Goal: Task Accomplishment & Management: Use online tool/utility

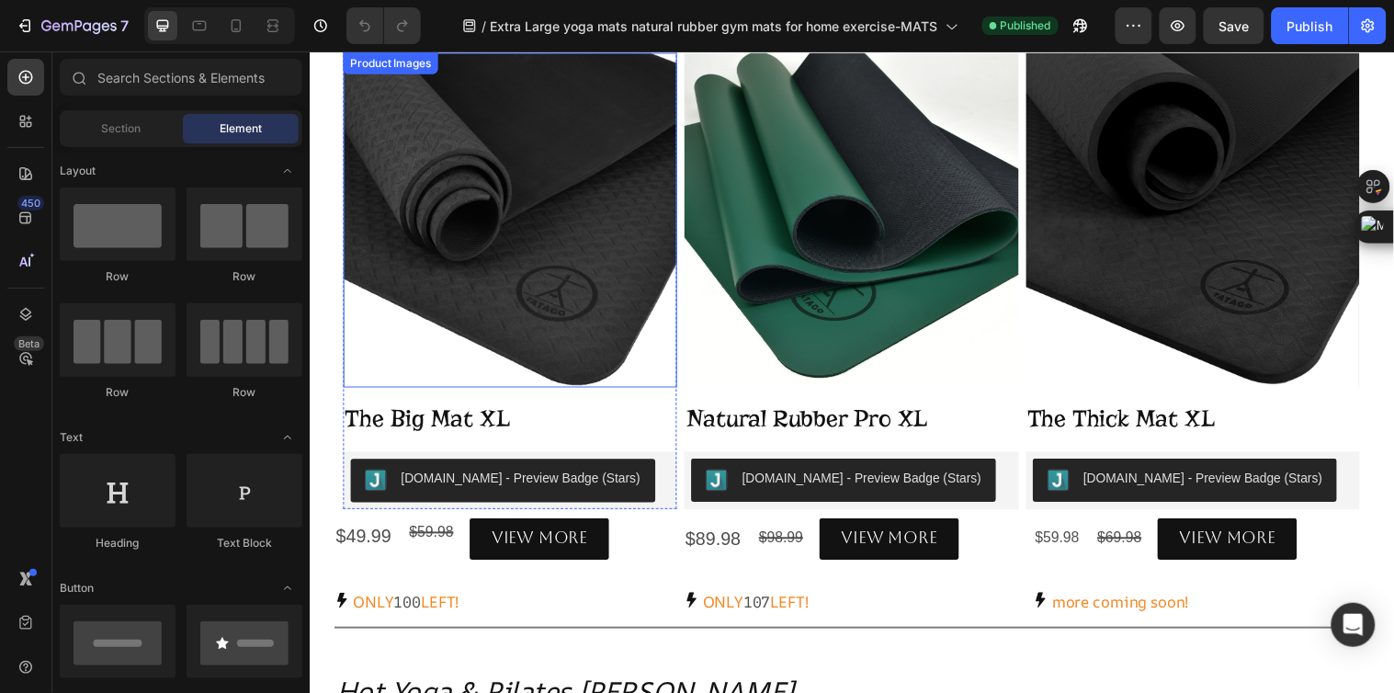
scroll to position [204, 0]
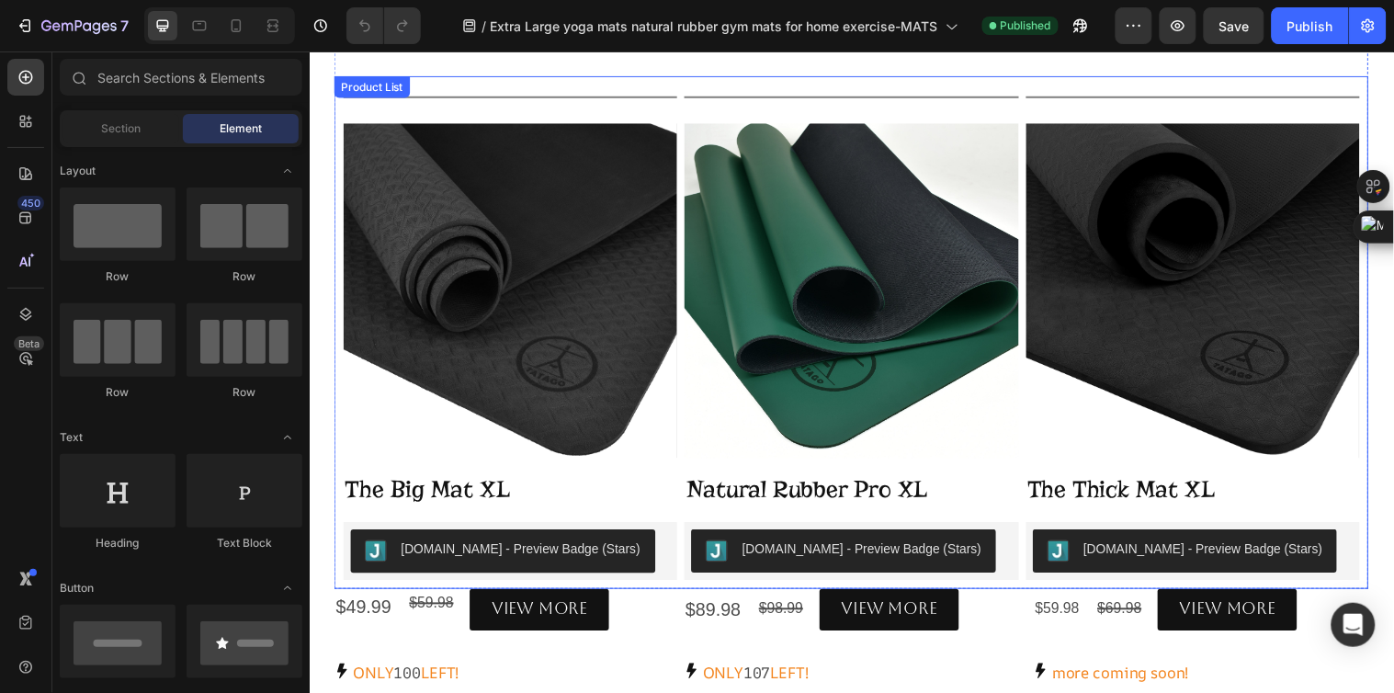
click at [693, 79] on div "Title Line Product Images The Big Mat XL Product Title Judge.me - Preview Badge…" at bounding box center [859, 336] width 1051 height 520
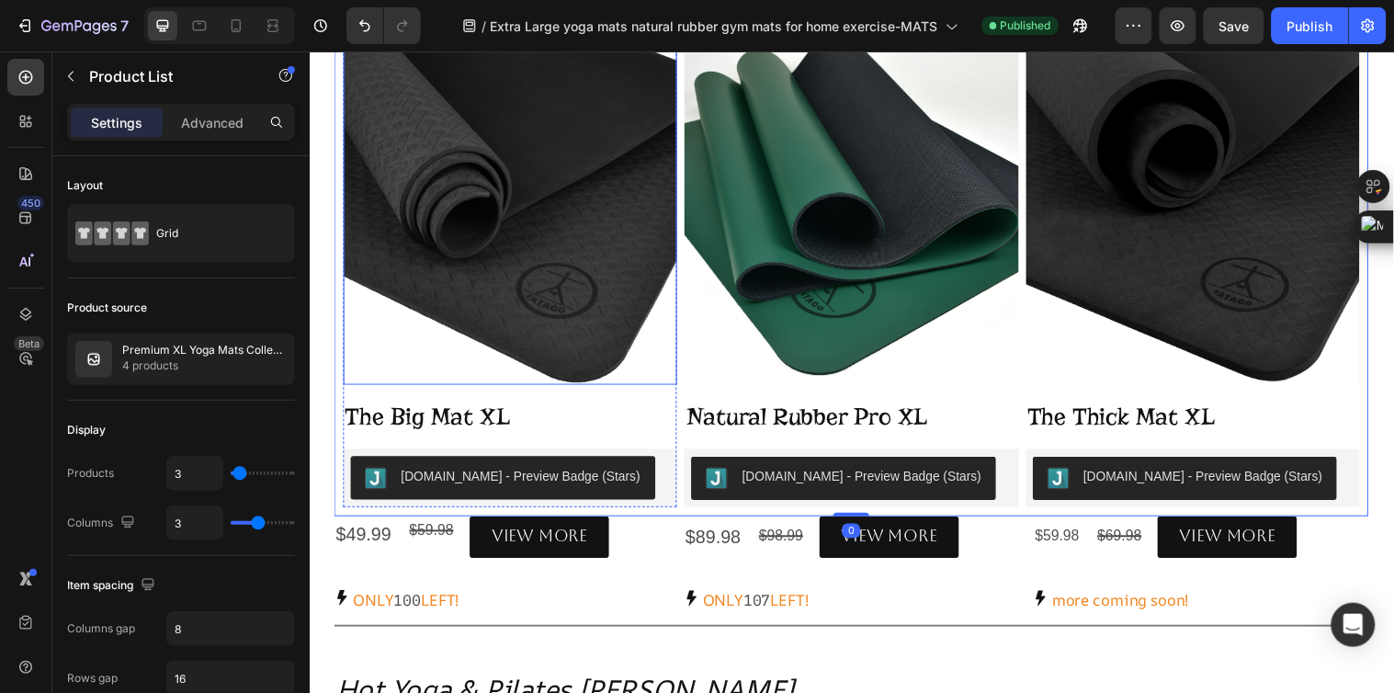
scroll to position [306, 0]
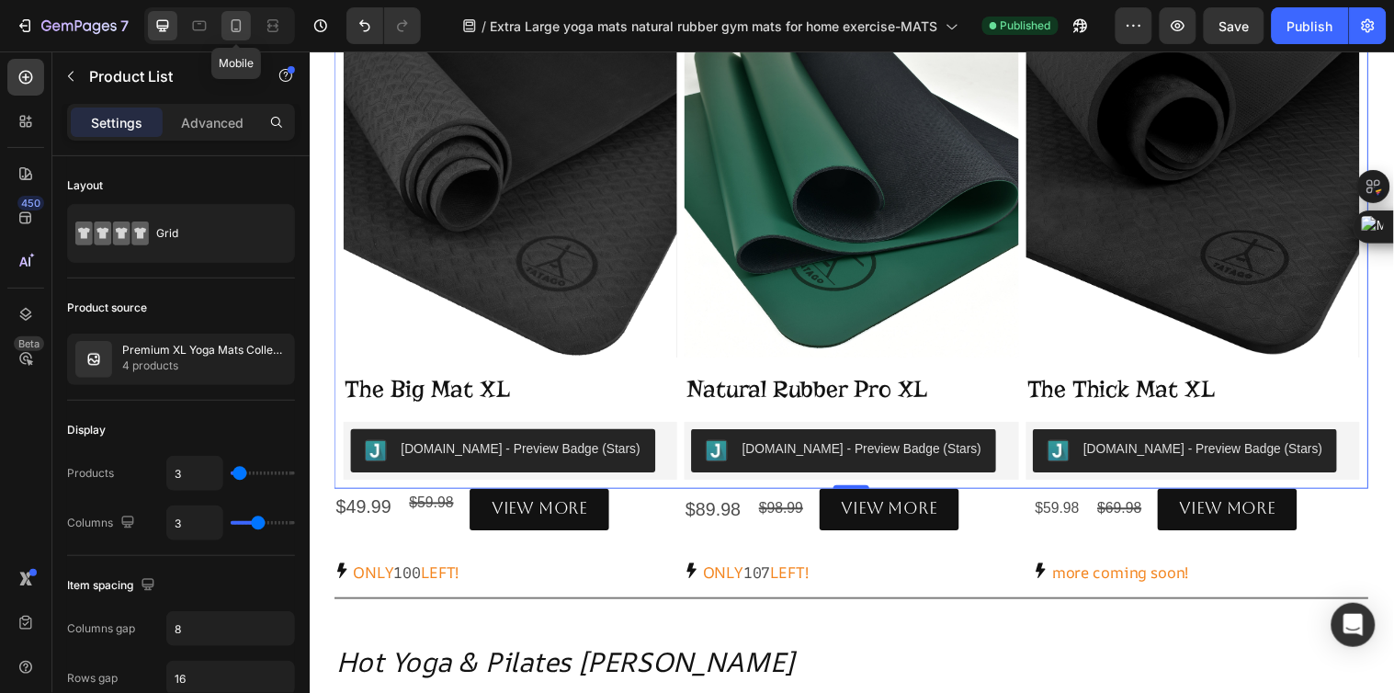
click at [241, 23] on icon at bounding box center [236, 25] width 10 height 13
type input "1"
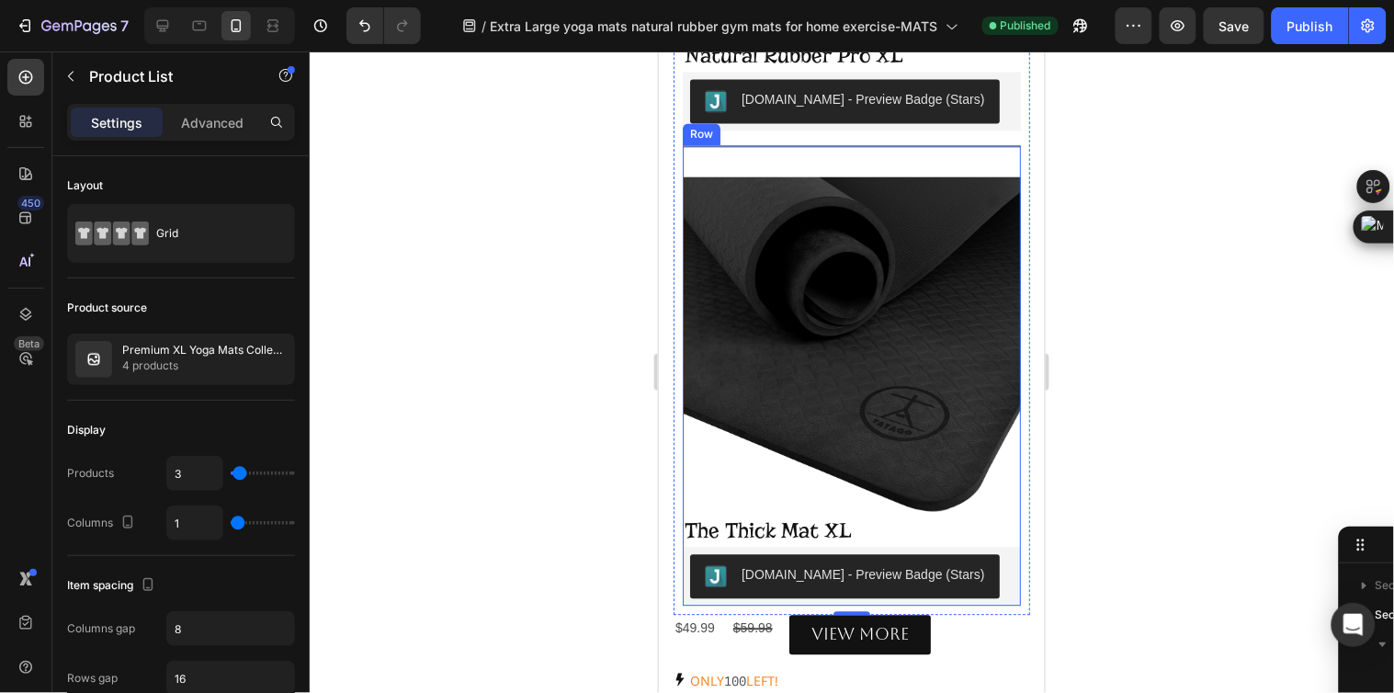
scroll to position [860, 0]
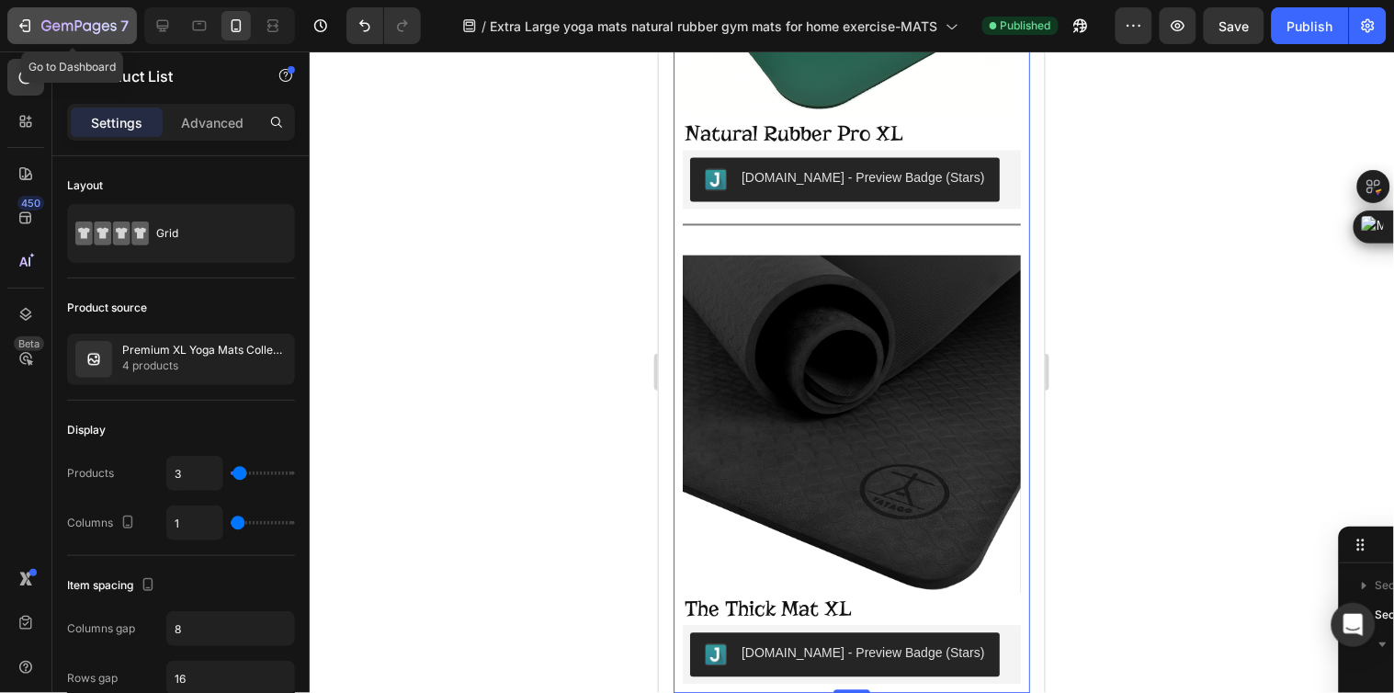
click at [16, 20] on icon "button" at bounding box center [25, 26] width 18 height 18
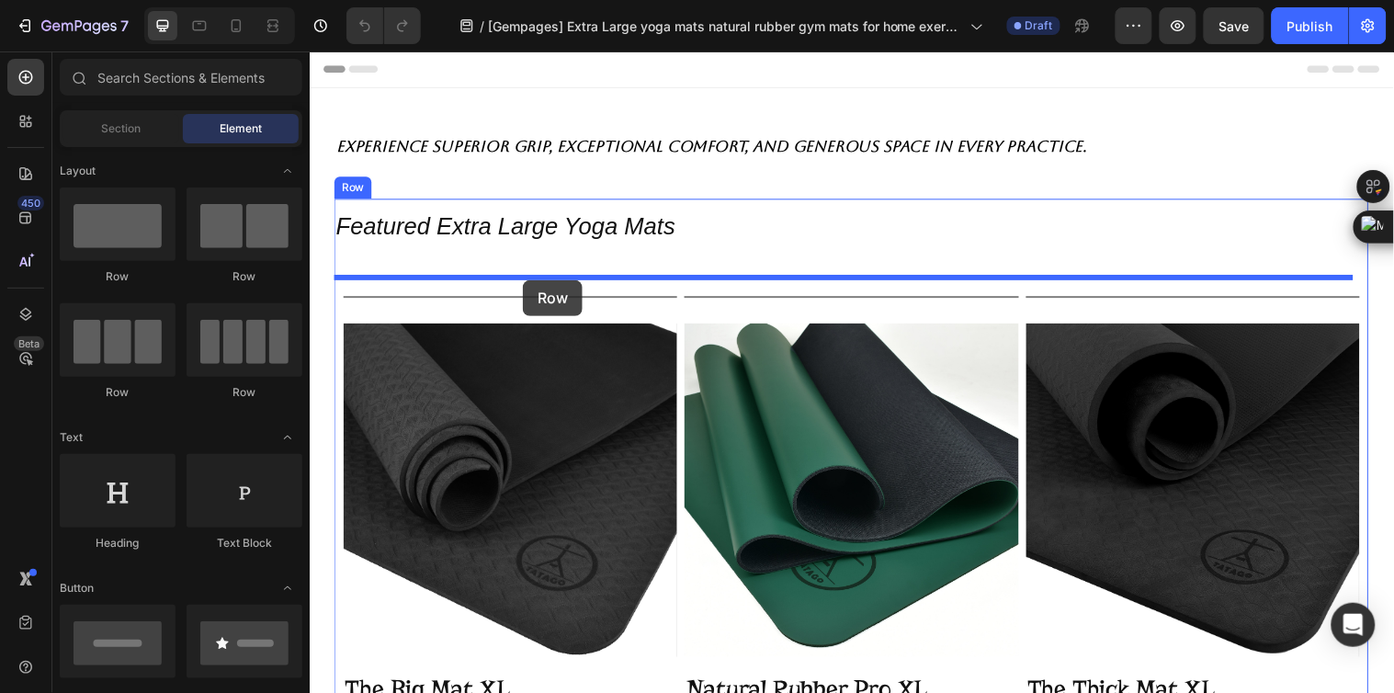
drag, startPoint x: 525, startPoint y: 367, endPoint x: 525, endPoint y: 283, distance: 84.5
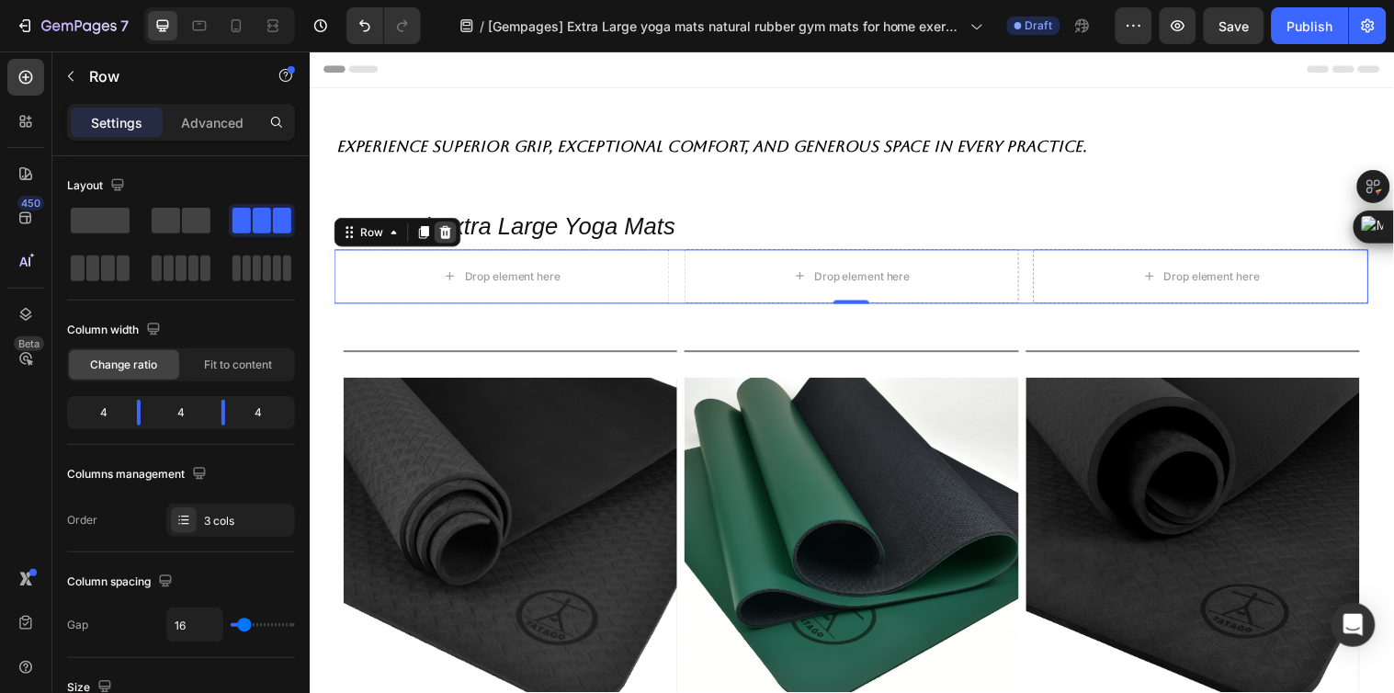
click at [448, 235] on icon at bounding box center [447, 234] width 15 height 15
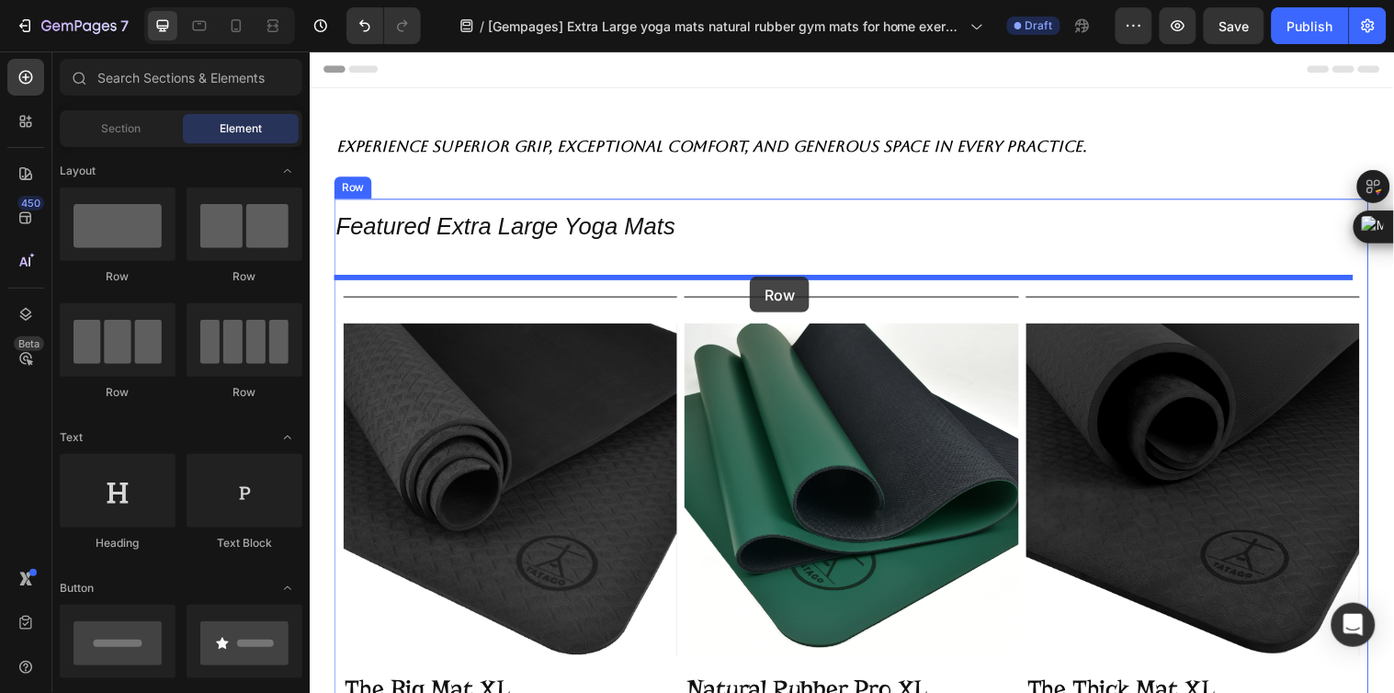
drag, startPoint x: 414, startPoint y: 413, endPoint x: 756, endPoint y: 279, distance: 367.1
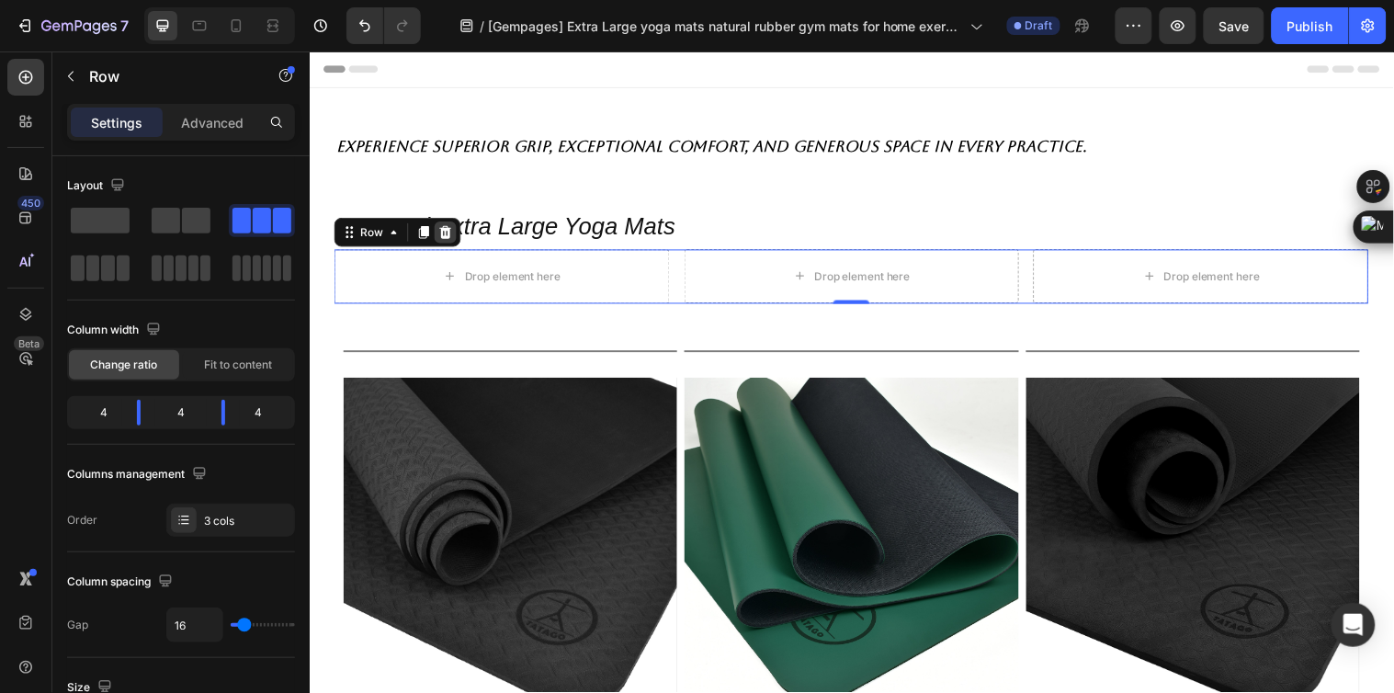
click at [452, 237] on icon at bounding box center [447, 234] width 15 height 15
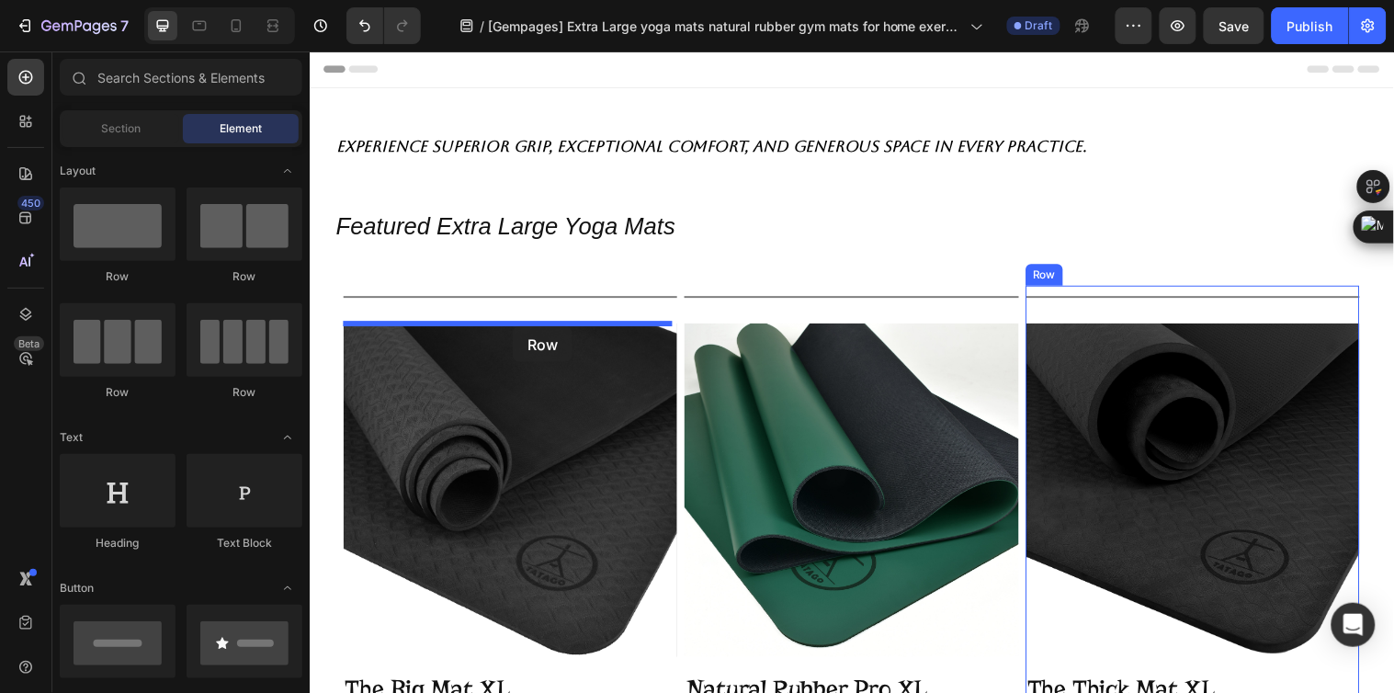
drag, startPoint x: 434, startPoint y: 274, endPoint x: 515, endPoint y: 330, distance: 99.1
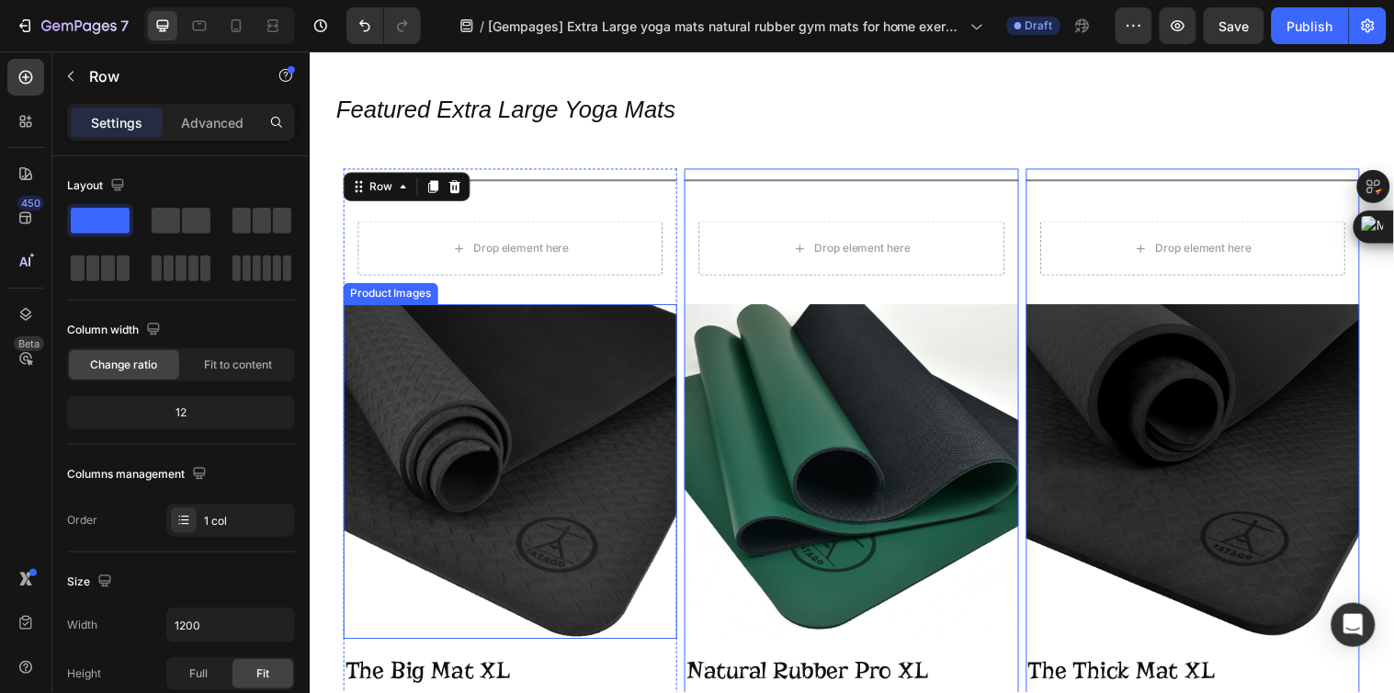
scroll to position [102, 0]
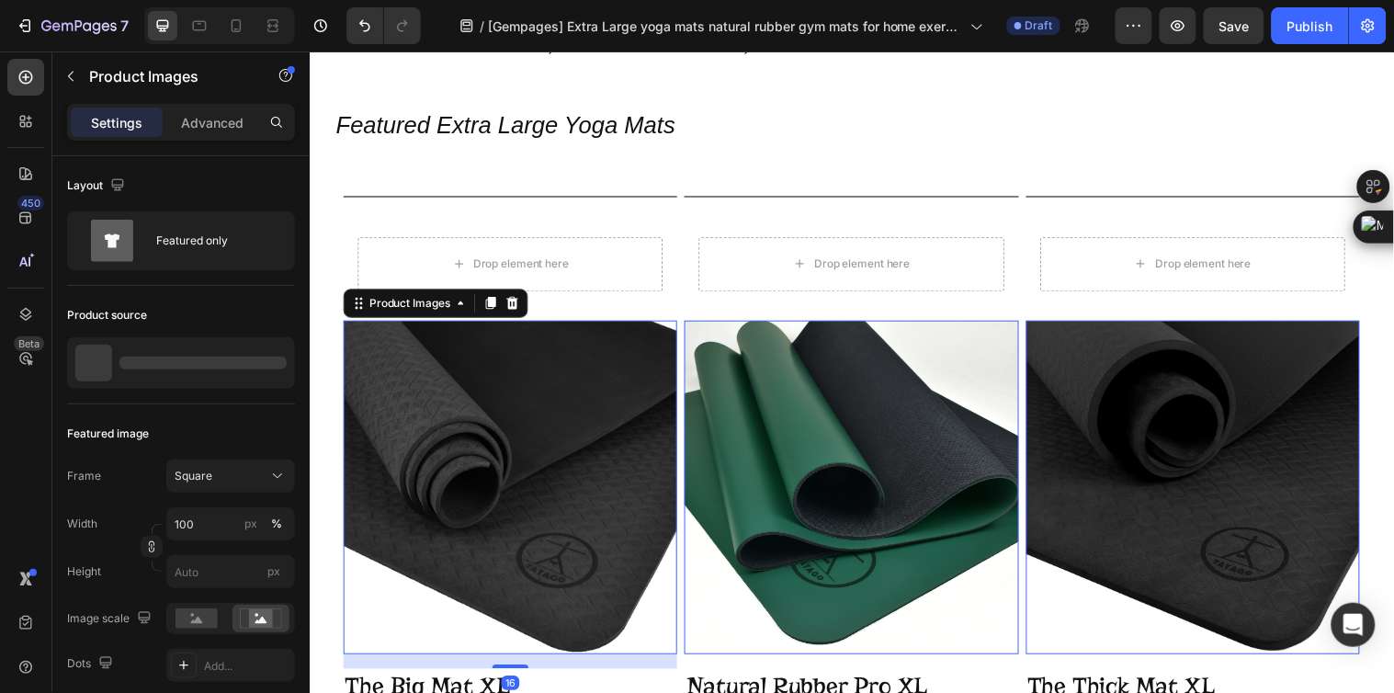
click at [484, 405] on img at bounding box center [513, 493] width 339 height 339
click at [409, 307] on div "Product Images" at bounding box center [411, 307] width 89 height 17
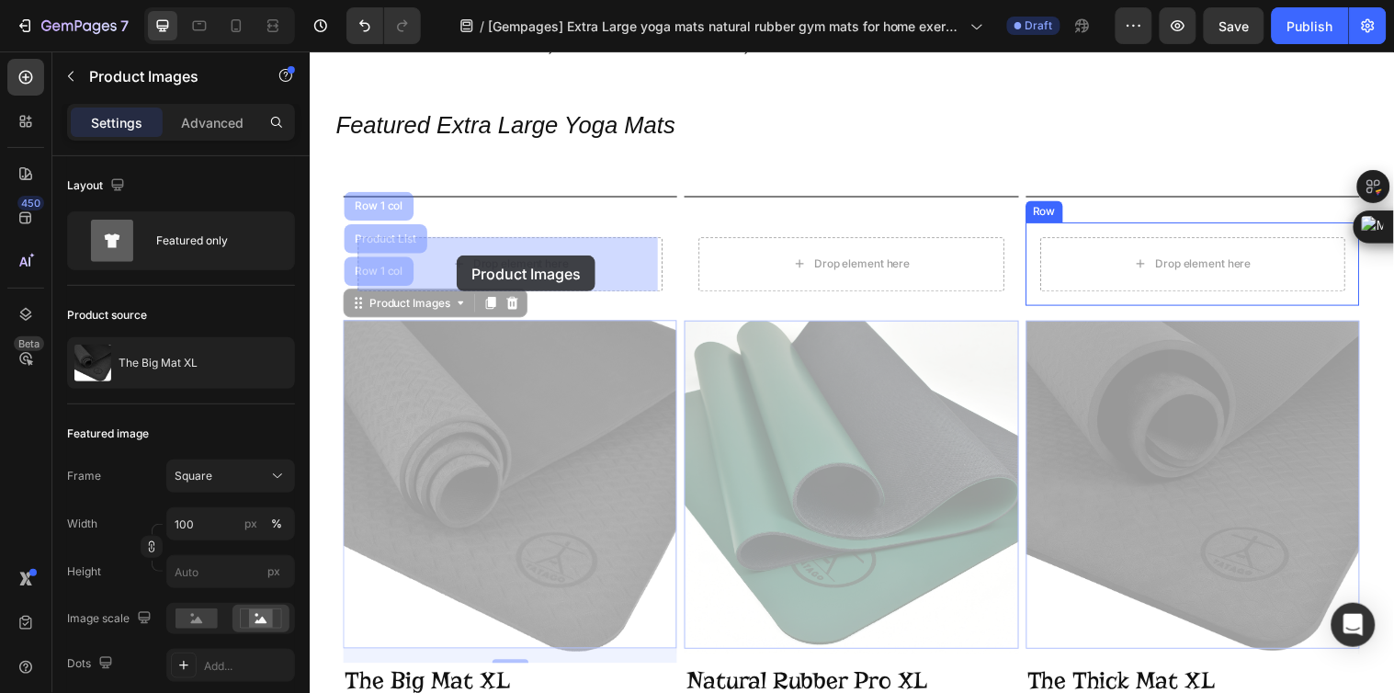
drag, startPoint x: 407, startPoint y: 304, endPoint x: 458, endPoint y: 258, distance: 69.0
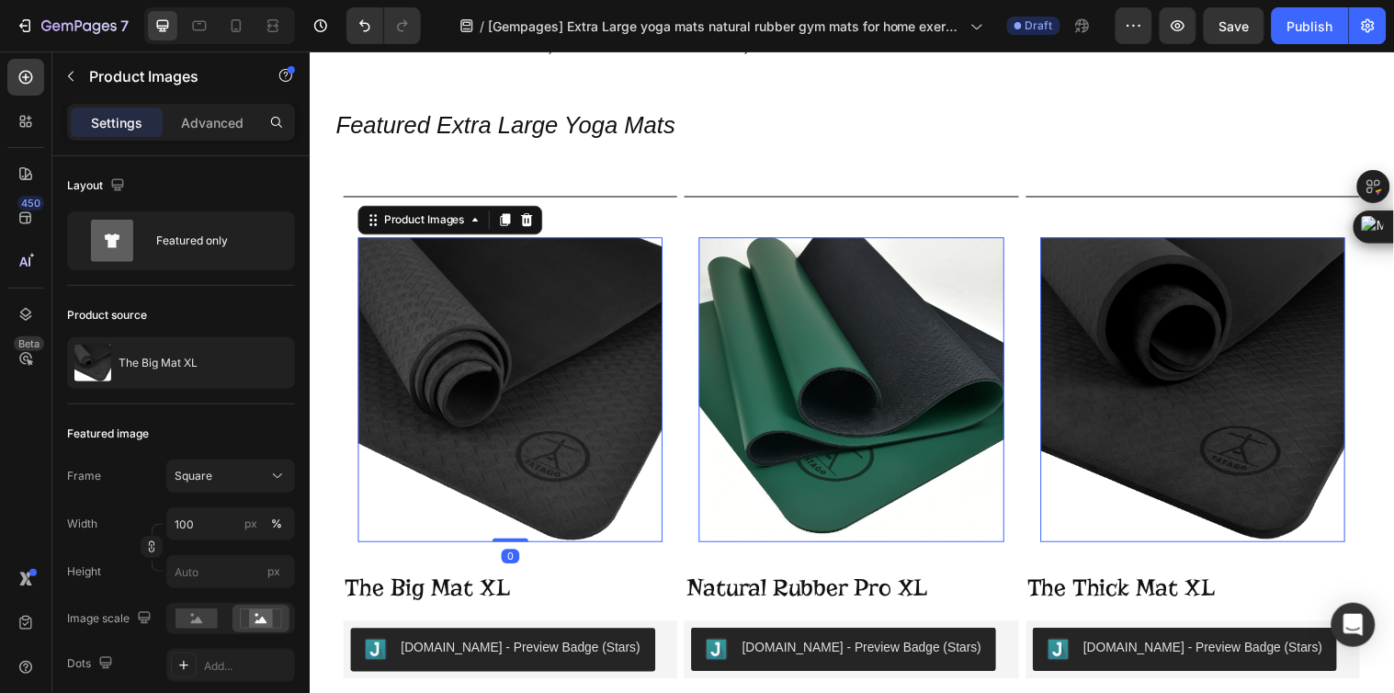
scroll to position [306, 0]
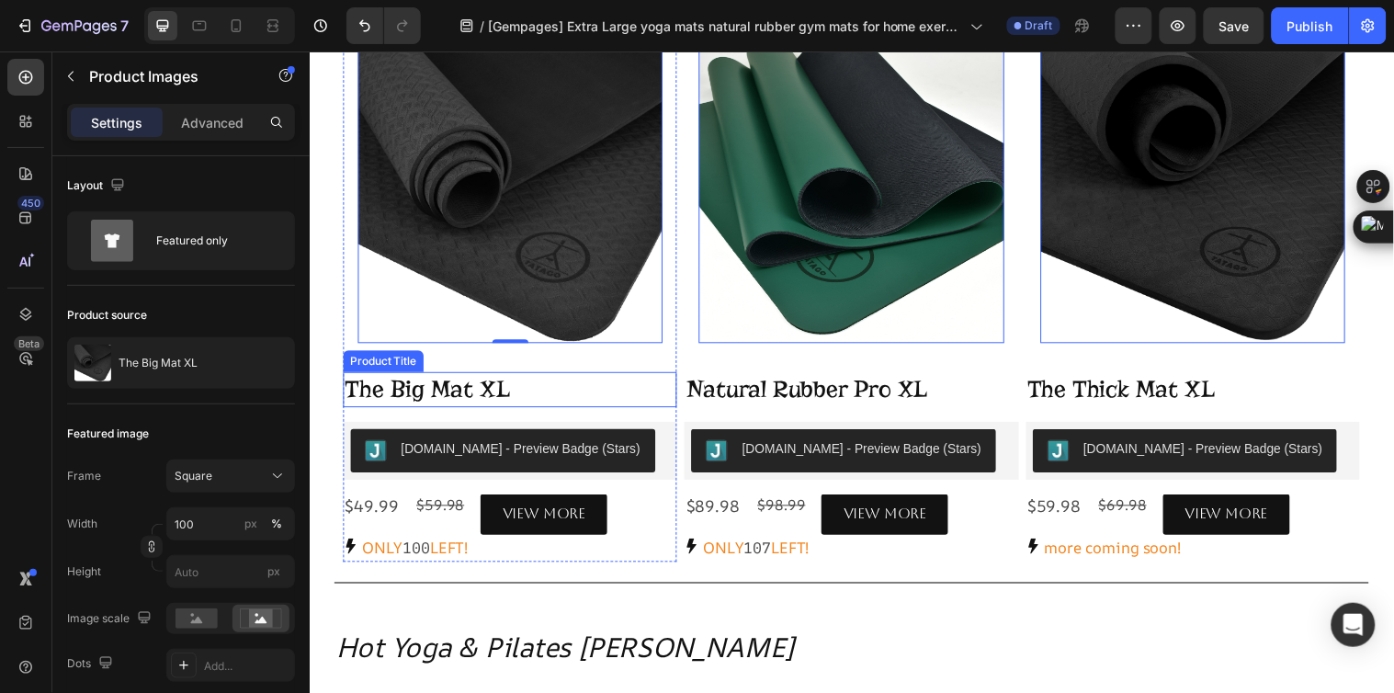
click at [585, 377] on h2 "The Big Mat XL" at bounding box center [513, 395] width 339 height 36
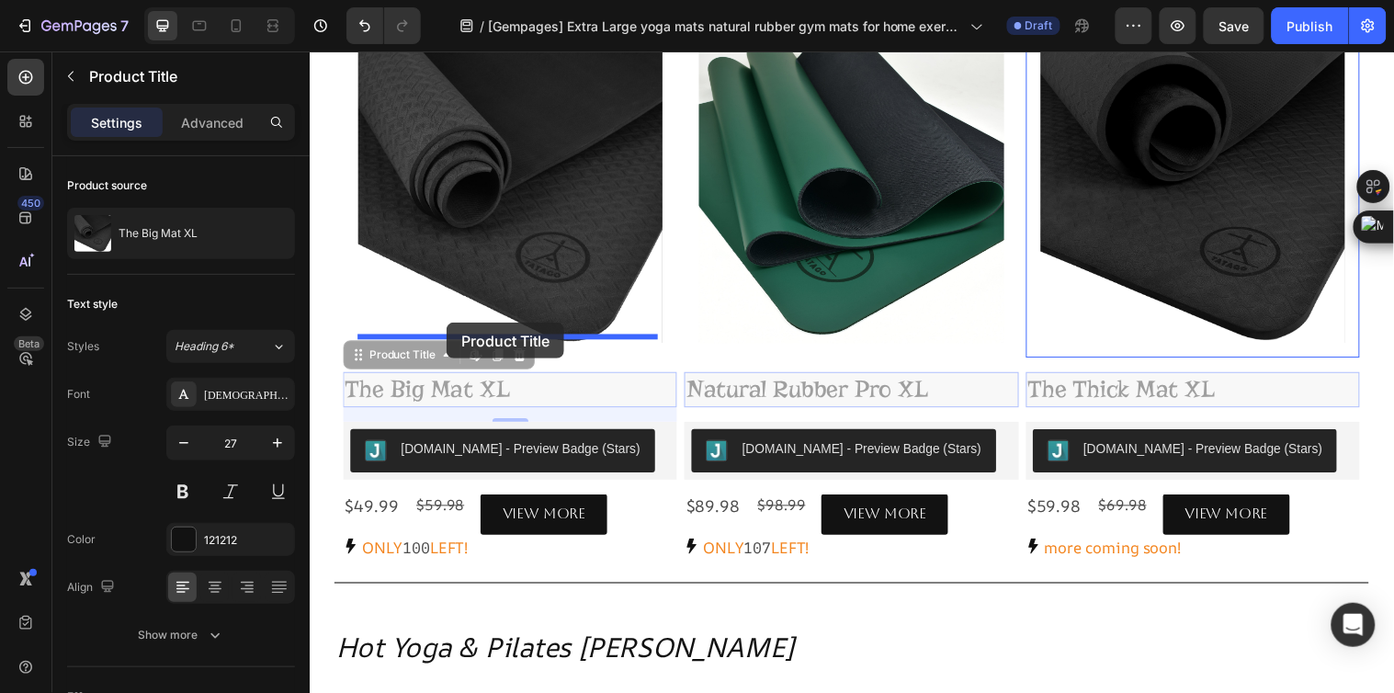
drag, startPoint x: 410, startPoint y: 355, endPoint x: 448, endPoint y: 326, distance: 48.0
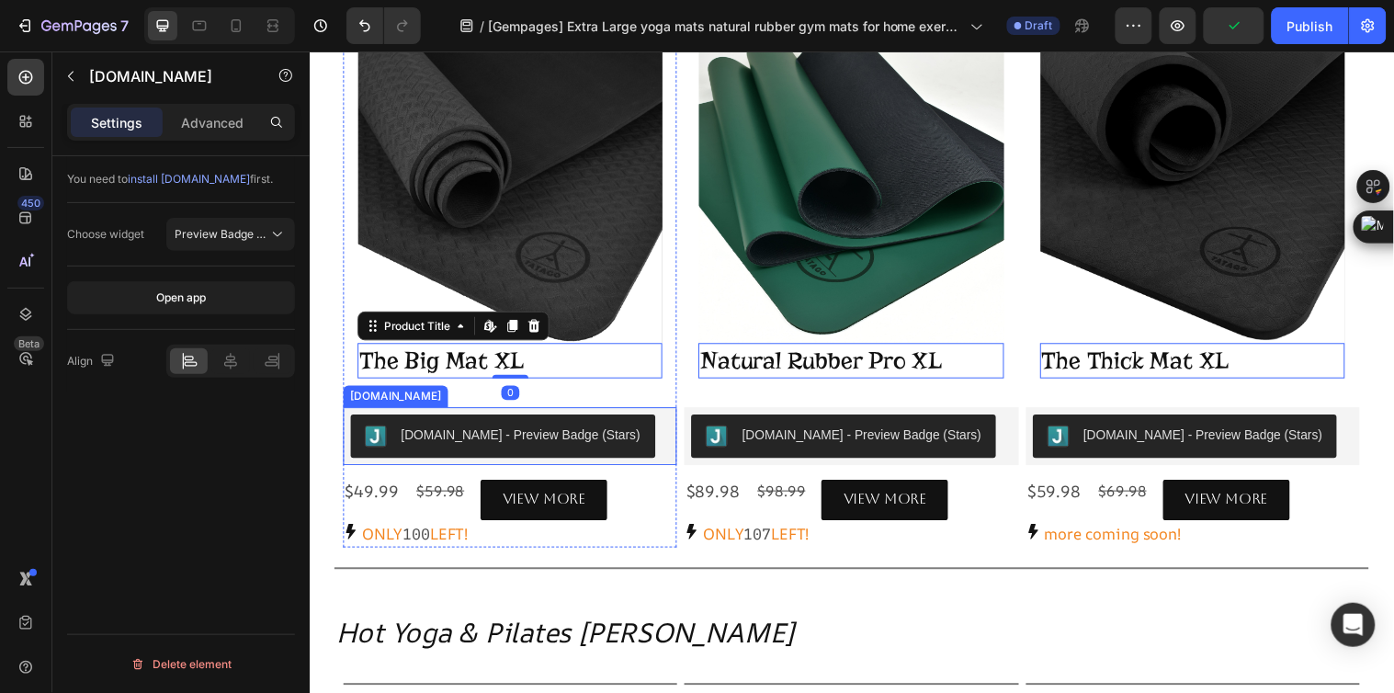
click at [638, 450] on div "[DOMAIN_NAME] - Preview Badge (Stars)" at bounding box center [513, 442] width 324 height 44
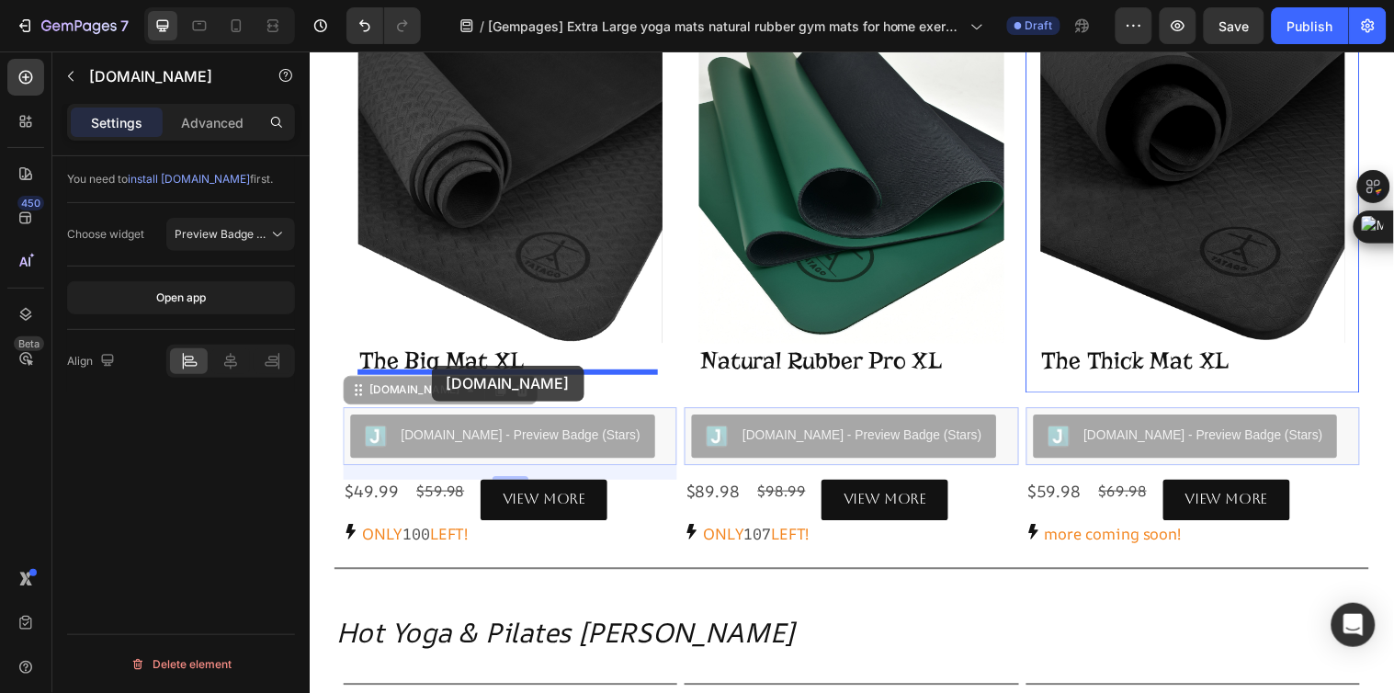
drag, startPoint x: 388, startPoint y: 384, endPoint x: 433, endPoint y: 369, distance: 47.4
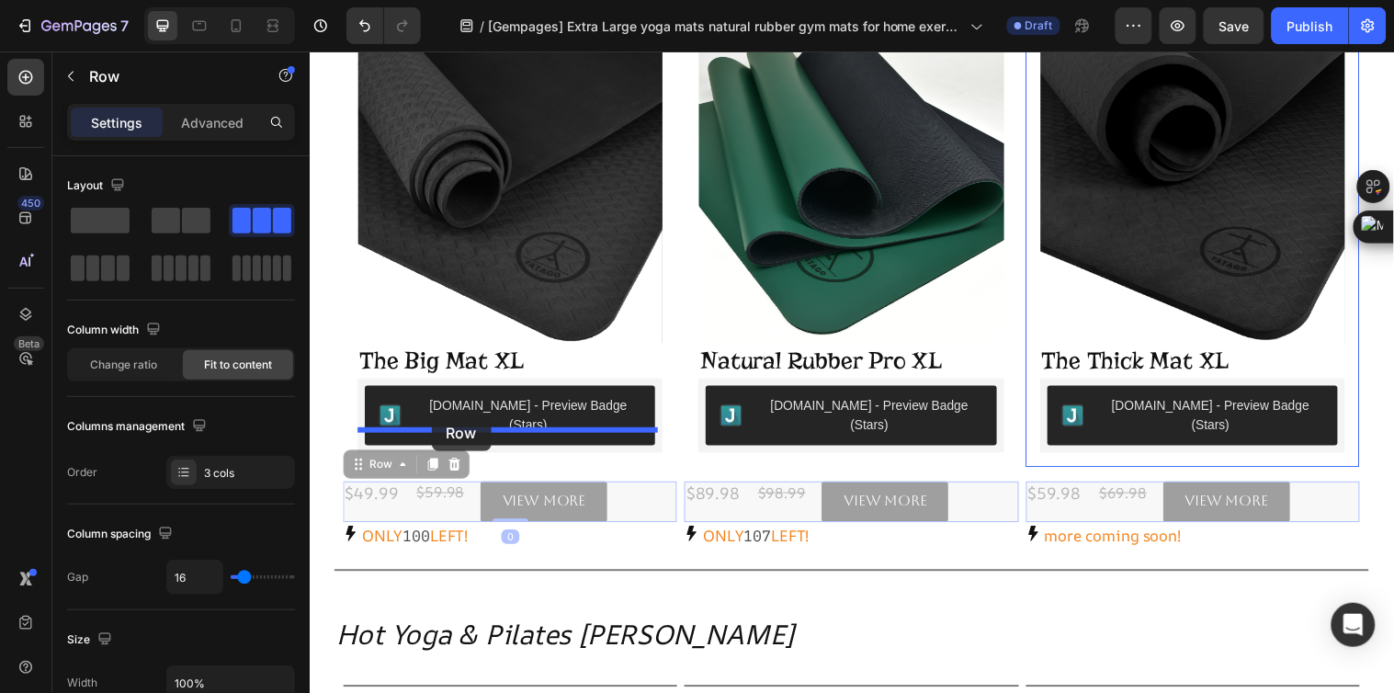
drag, startPoint x: 372, startPoint y: 453, endPoint x: 433, endPoint y: 420, distance: 69.1
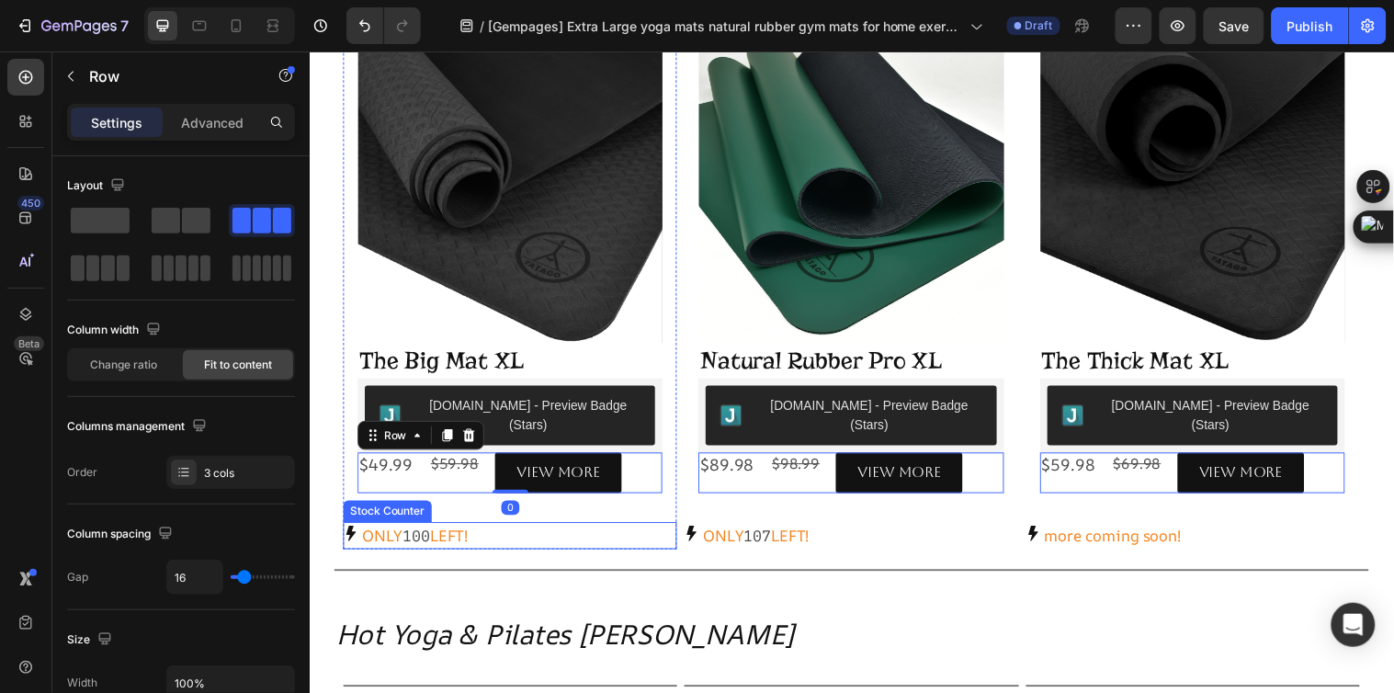
click at [533, 529] on div "ONLY 100 LEFT!" at bounding box center [513, 543] width 339 height 28
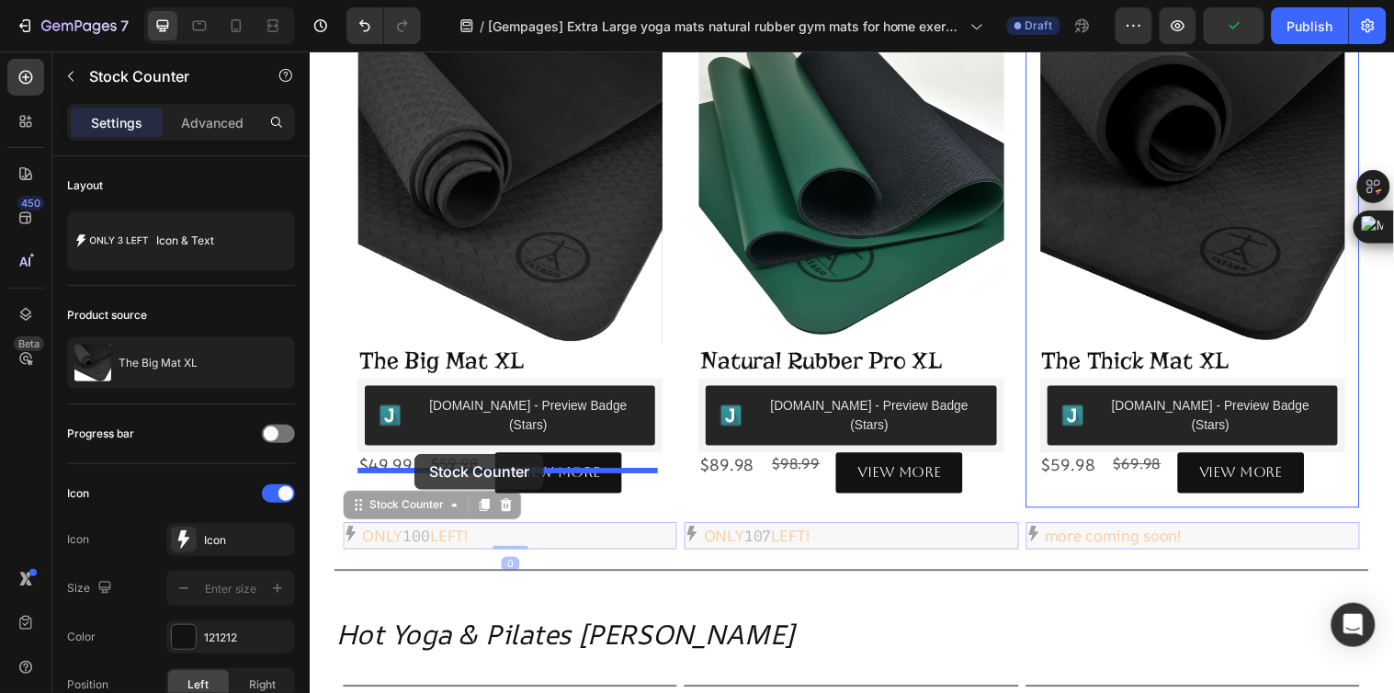
drag, startPoint x: 409, startPoint y: 477, endPoint x: 415, endPoint y: 459, distance: 18.6
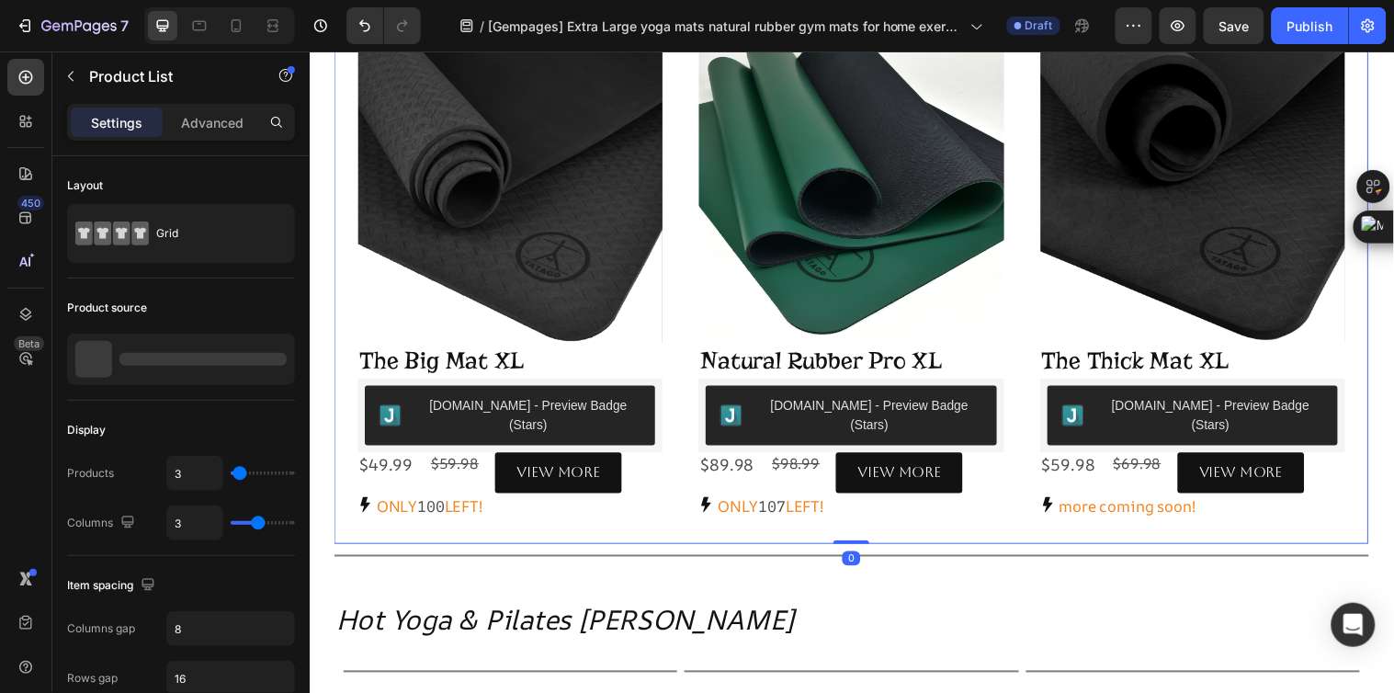
click at [532, 521] on div "Title Line Product Images The Big Mat XL Product Title [DOMAIN_NAME] - Preview …" at bounding box center [859, 262] width 1051 height 577
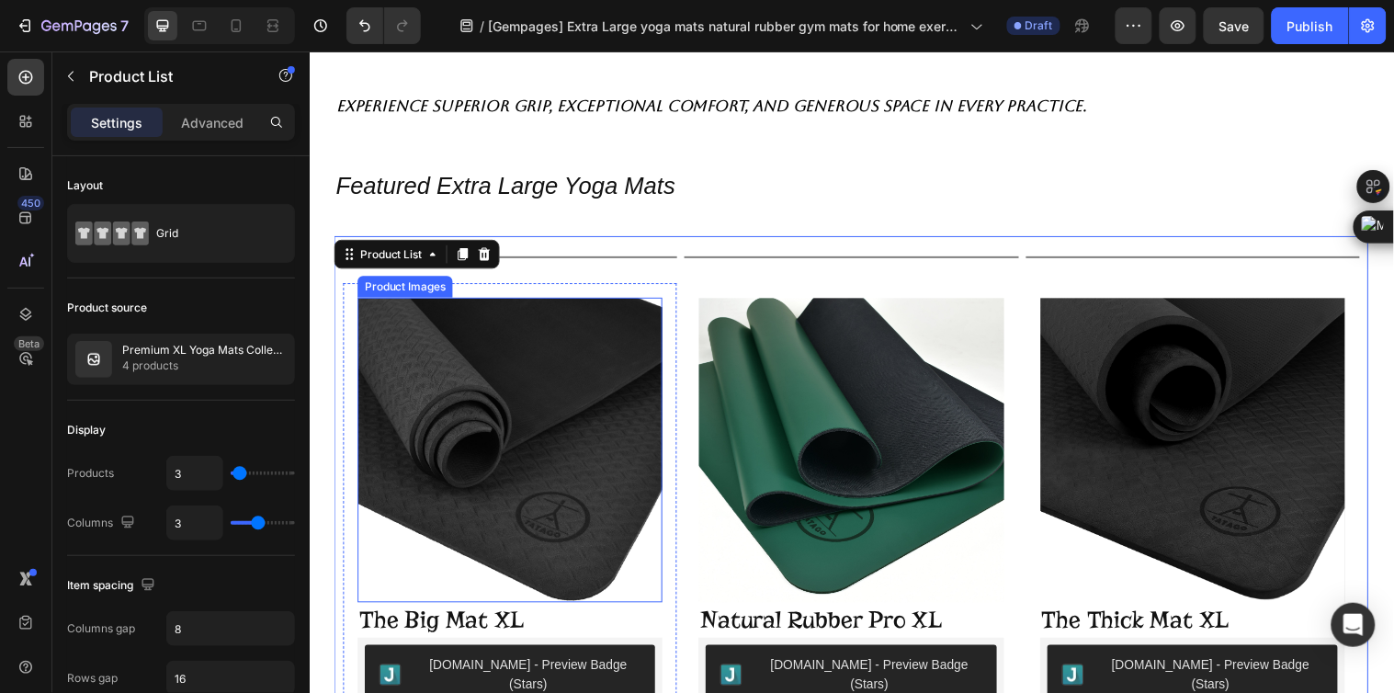
scroll to position [0, 0]
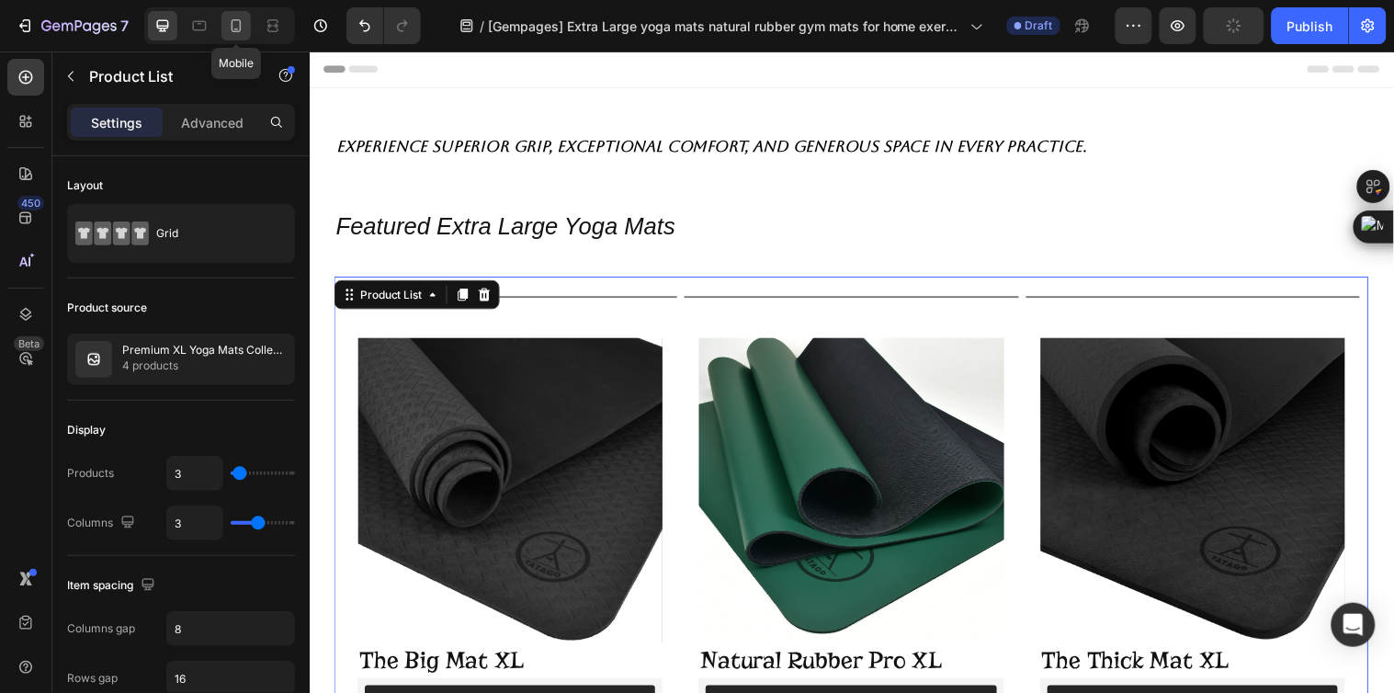
click at [233, 18] on icon at bounding box center [236, 26] width 18 height 18
type input "1"
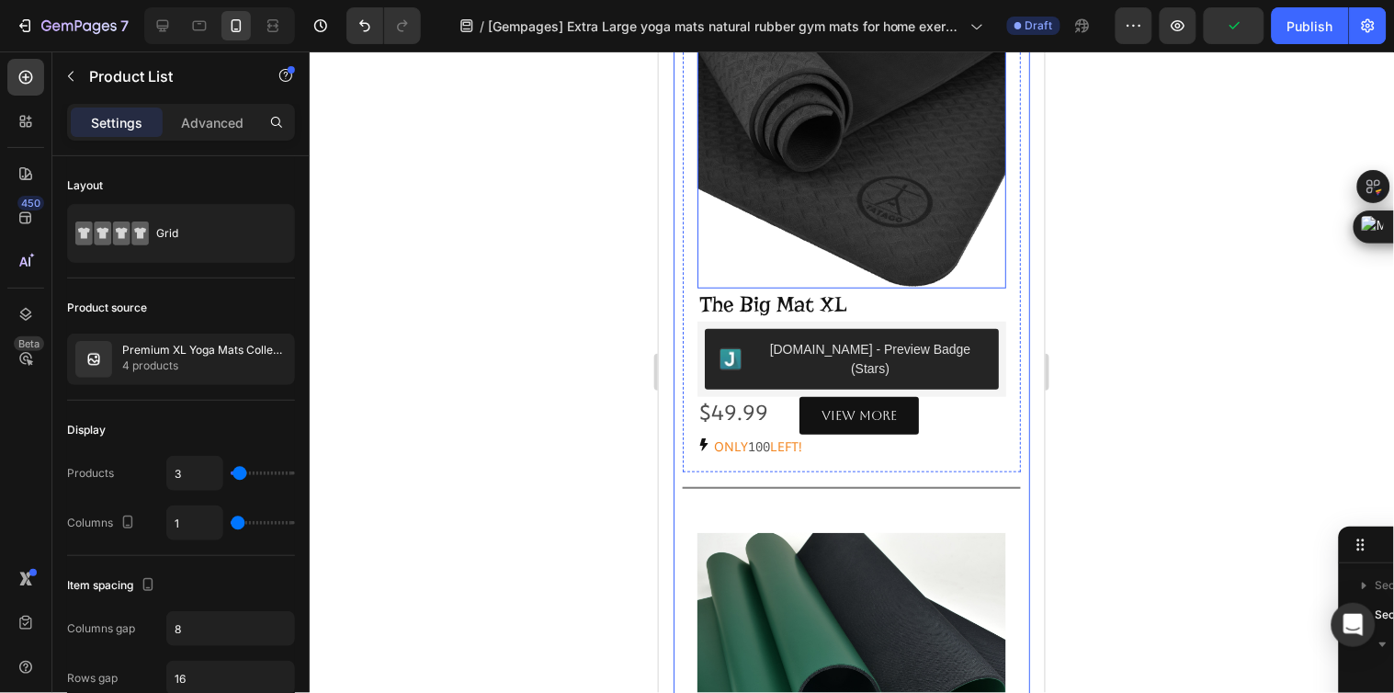
scroll to position [248, 0]
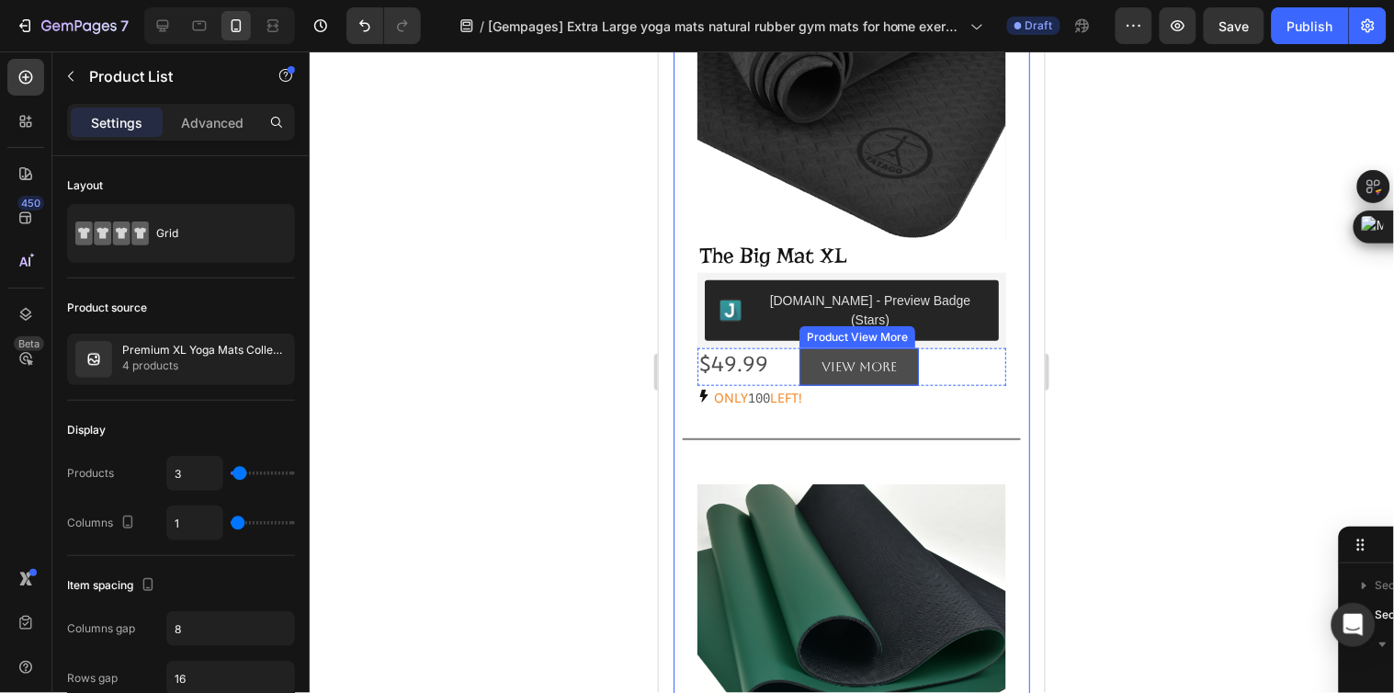
click at [904, 372] on button "View more" at bounding box center [857, 366] width 119 height 38
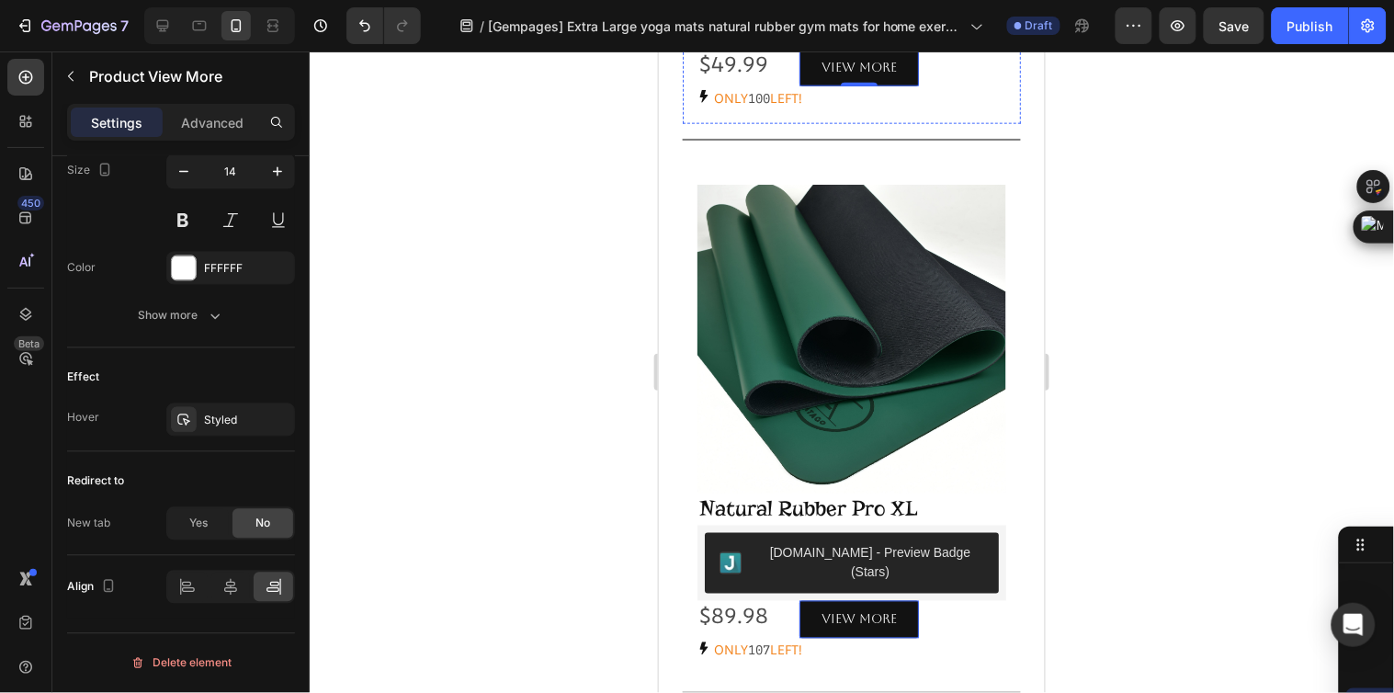
scroll to position [758, 0]
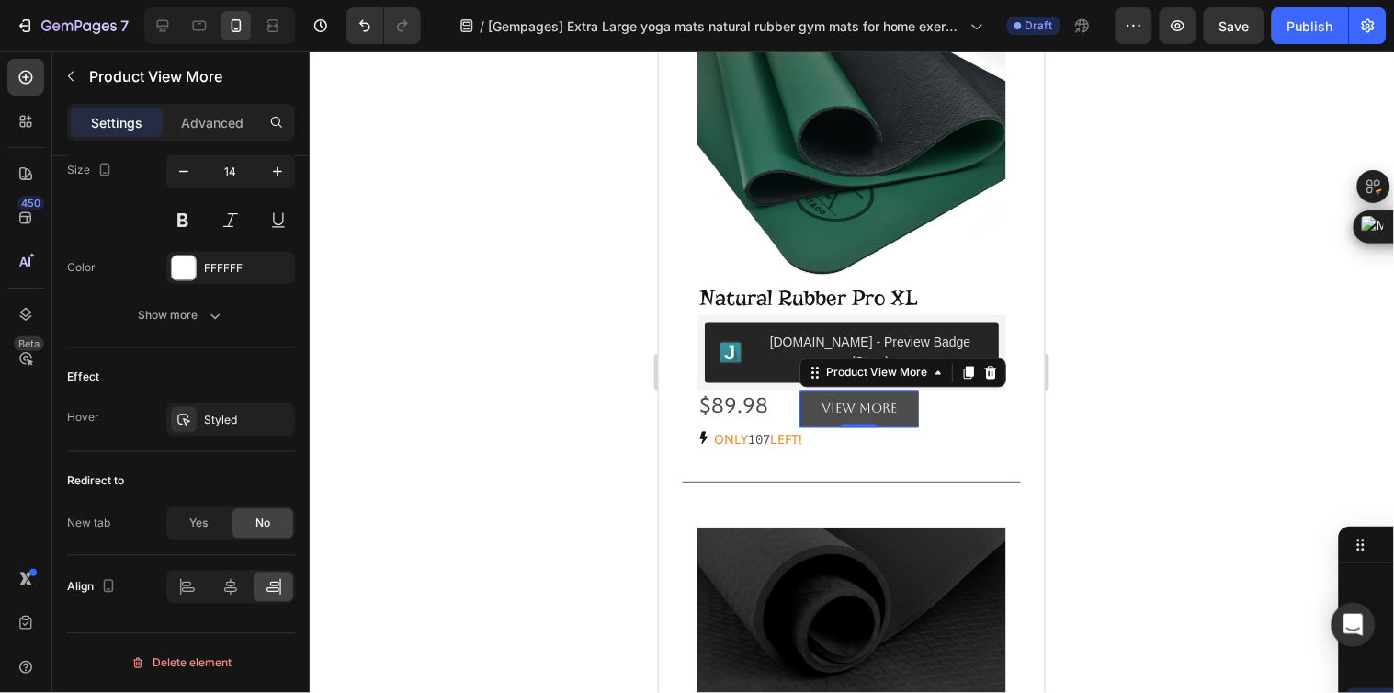
click at [191, 525] on span "Yes" at bounding box center [198, 523] width 18 height 17
click at [265, 519] on span "No" at bounding box center [262, 523] width 15 height 17
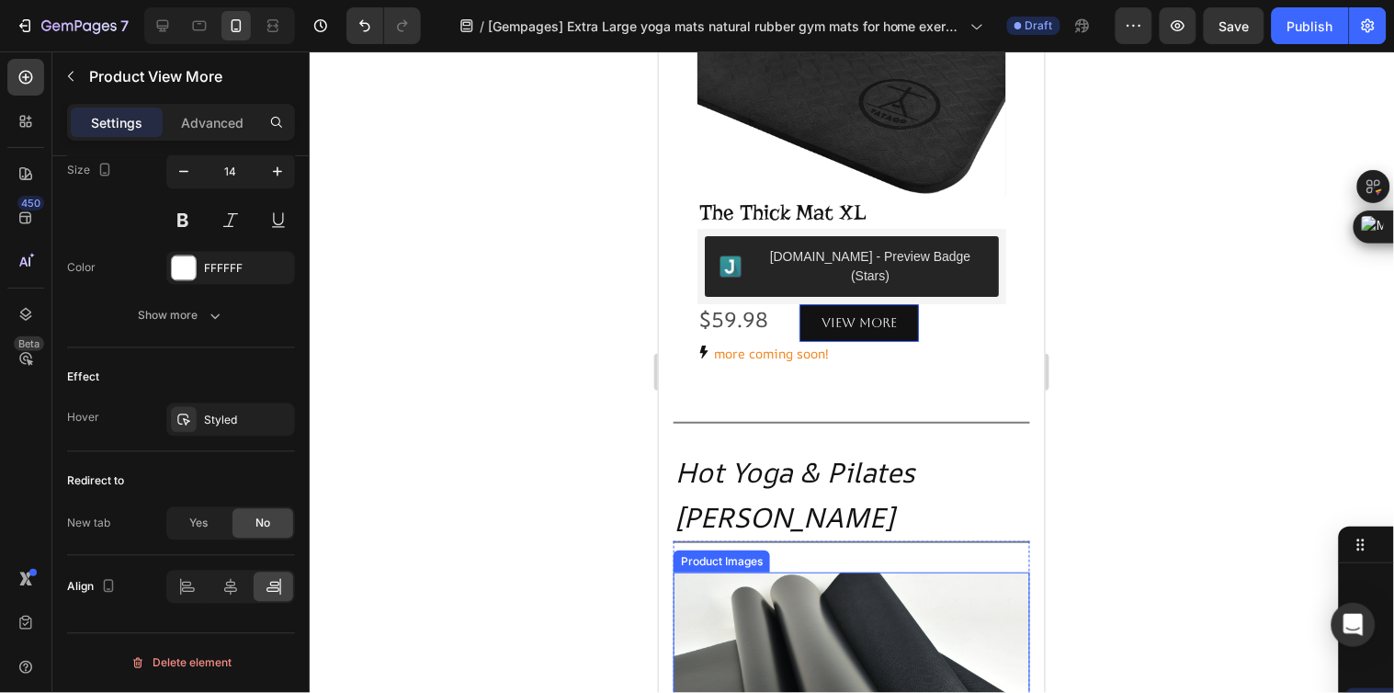
scroll to position [1269, 0]
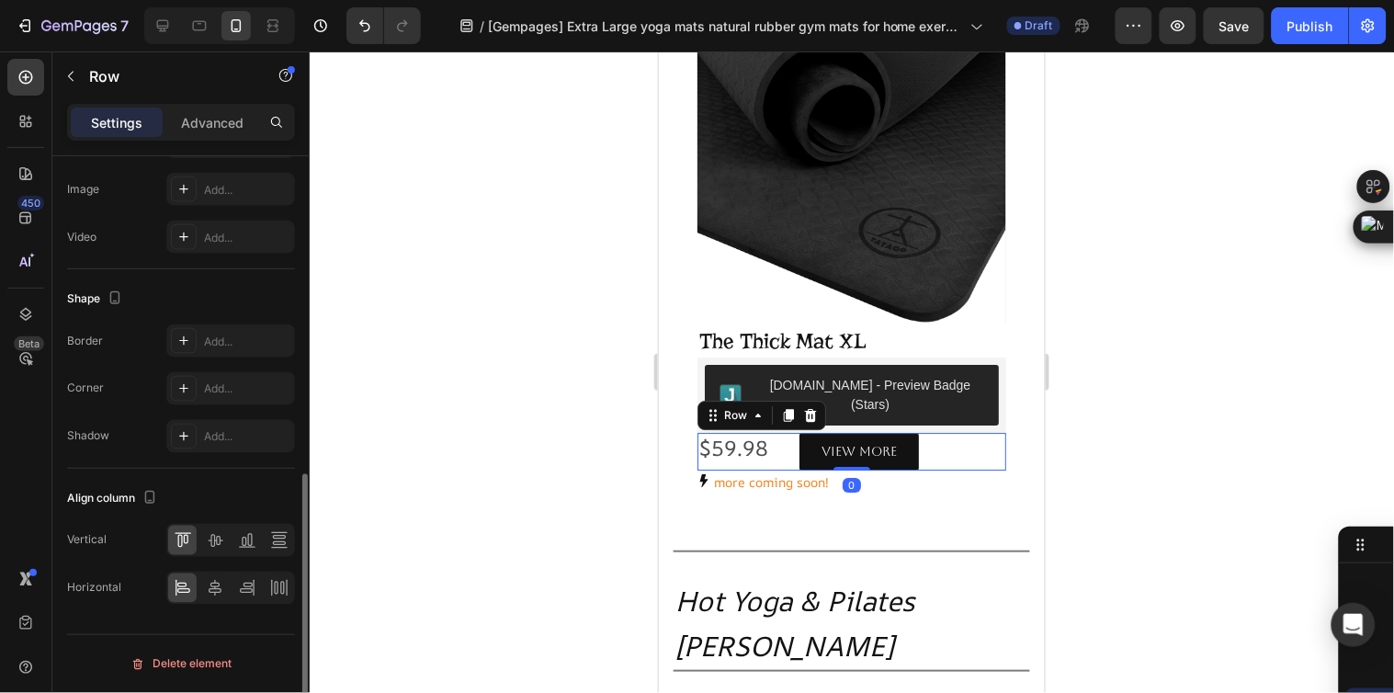
scroll to position [0, 0]
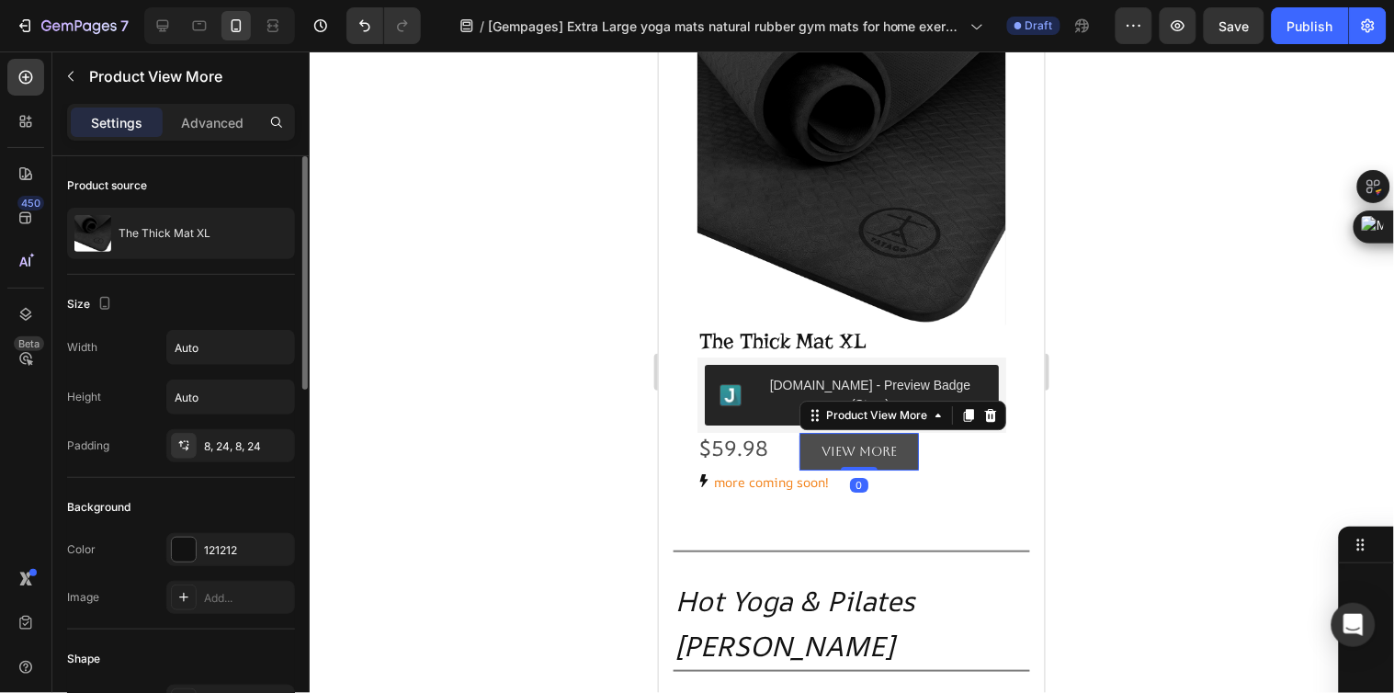
scroll to position [500, 0]
click at [358, 31] on icon "Undo/Redo" at bounding box center [365, 26] width 18 height 18
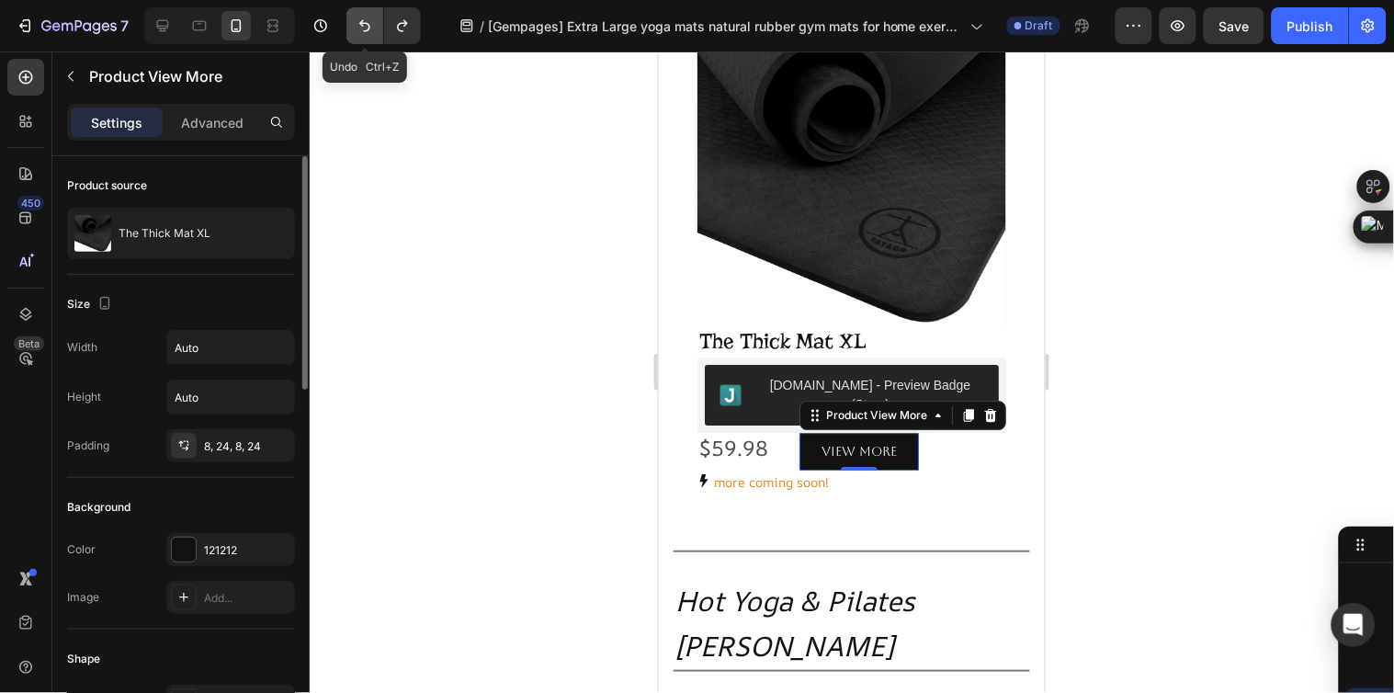
click at [356, 31] on icon "Undo/Redo" at bounding box center [365, 26] width 18 height 18
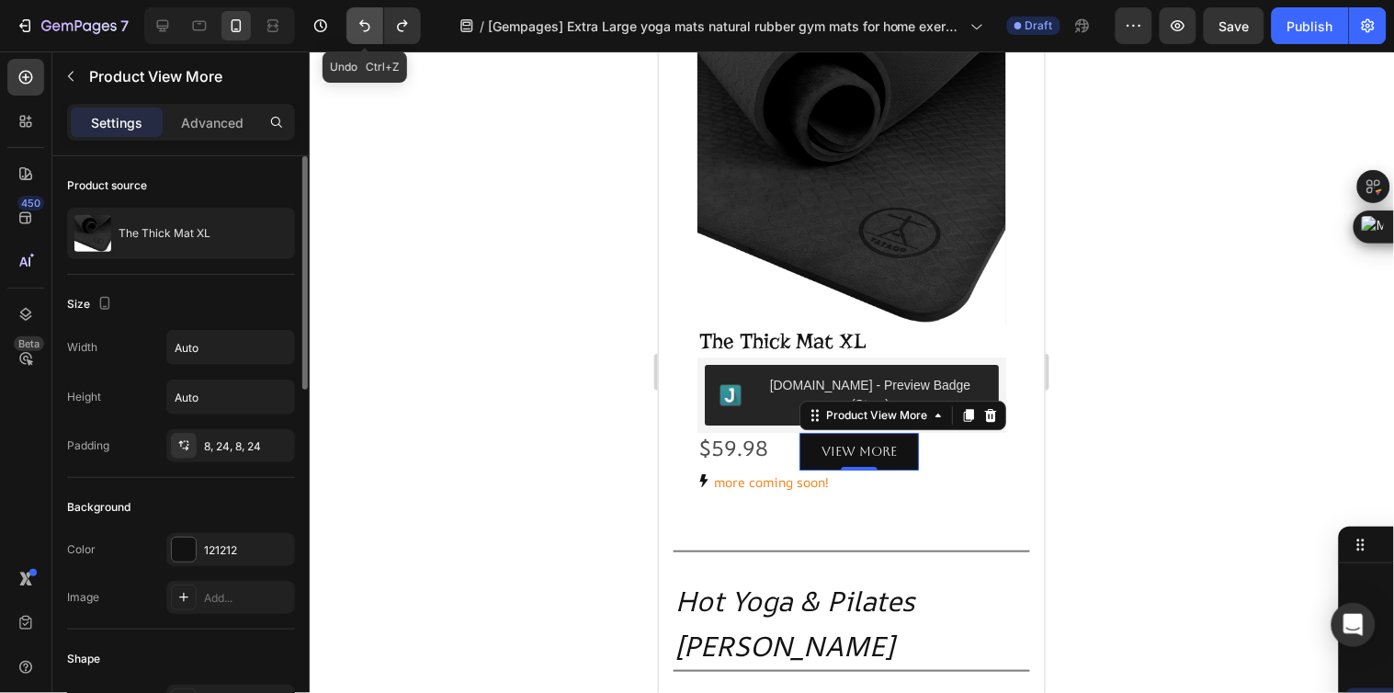
click at [356, 31] on icon "Undo/Redo" at bounding box center [365, 26] width 18 height 18
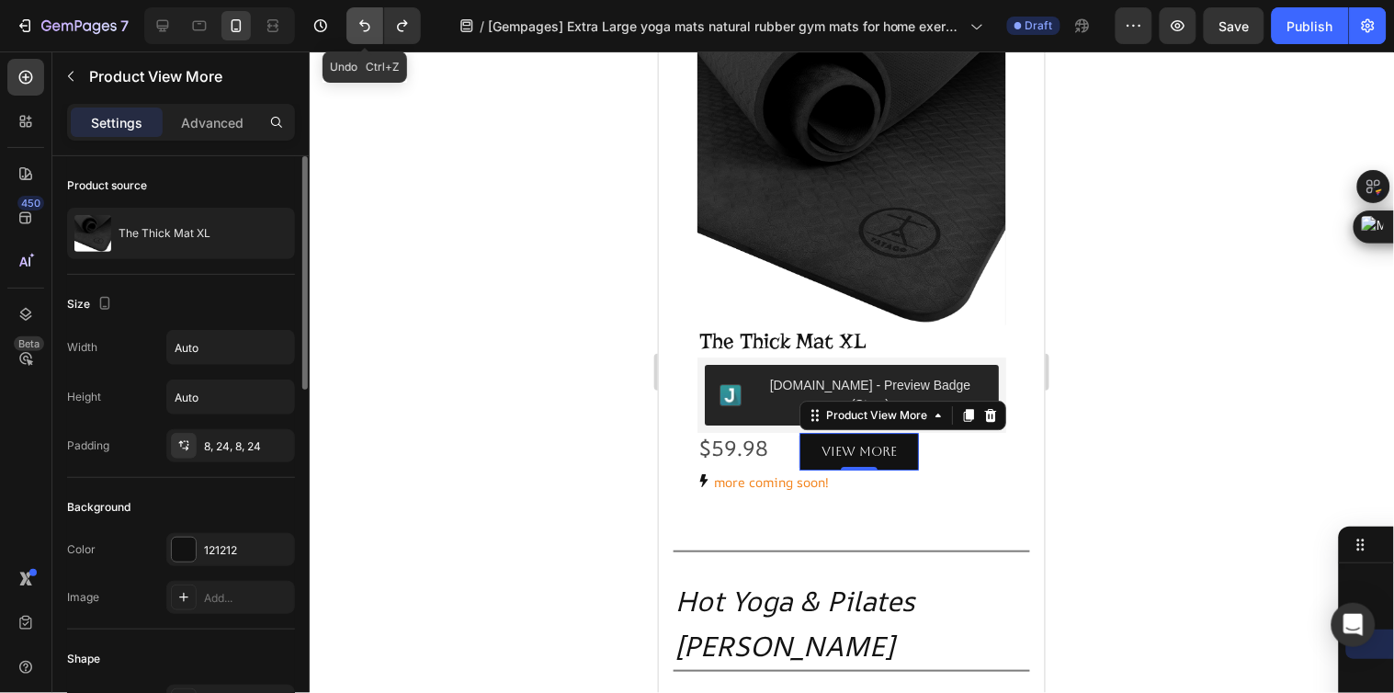
click at [356, 31] on icon "Undo/Redo" at bounding box center [365, 26] width 18 height 18
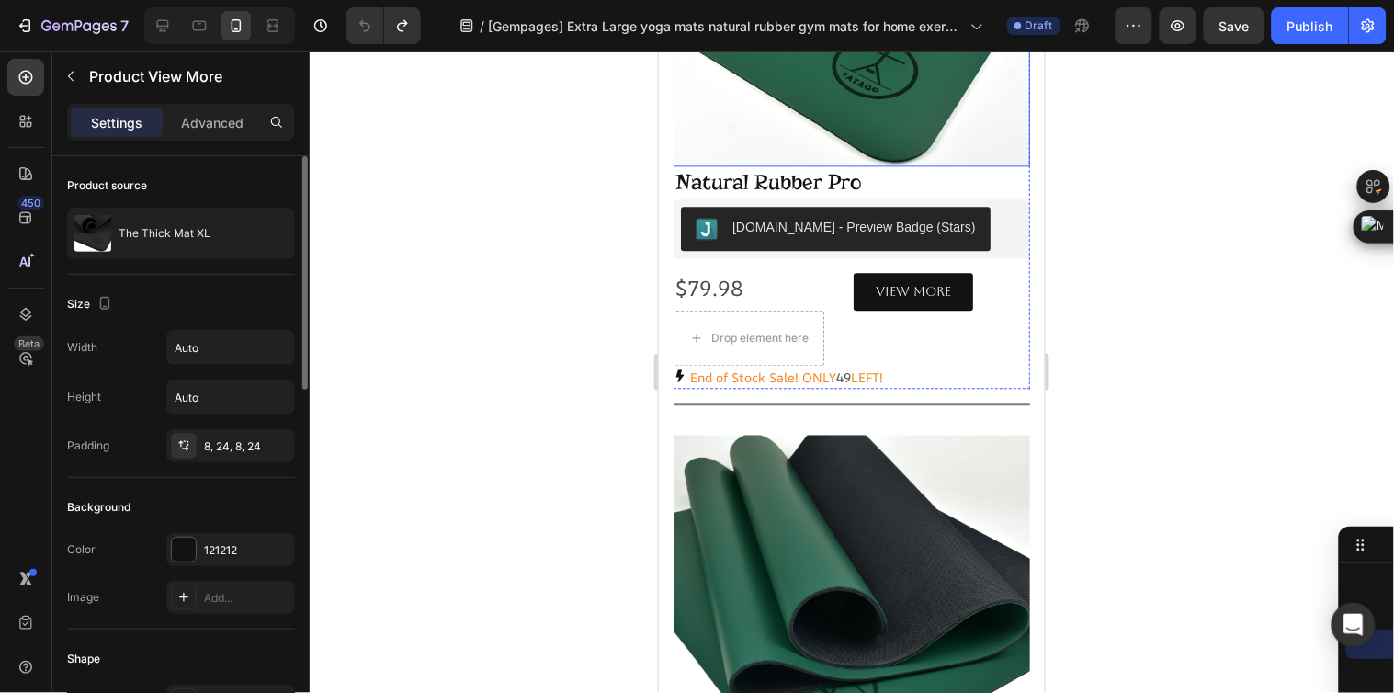
scroll to position [2960, 0]
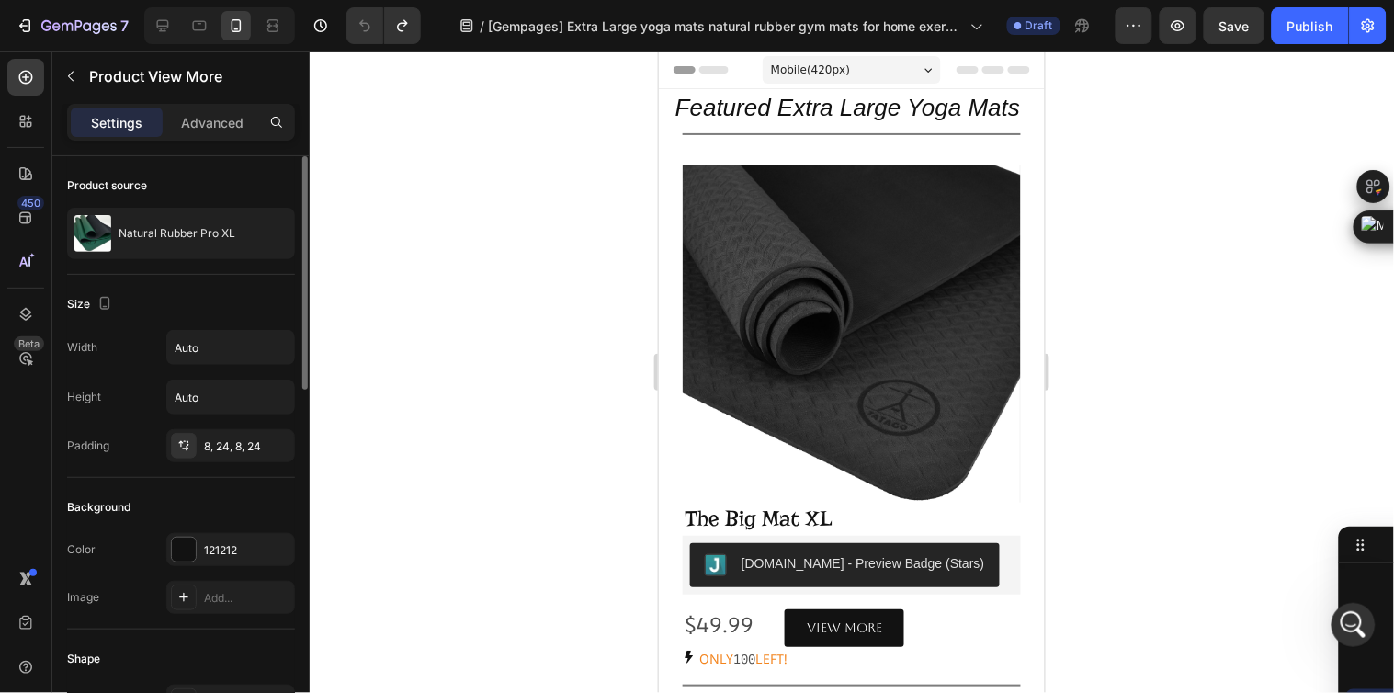
scroll to position [0, 0]
click at [76, 76] on icon "button" at bounding box center [70, 76] width 15 height 15
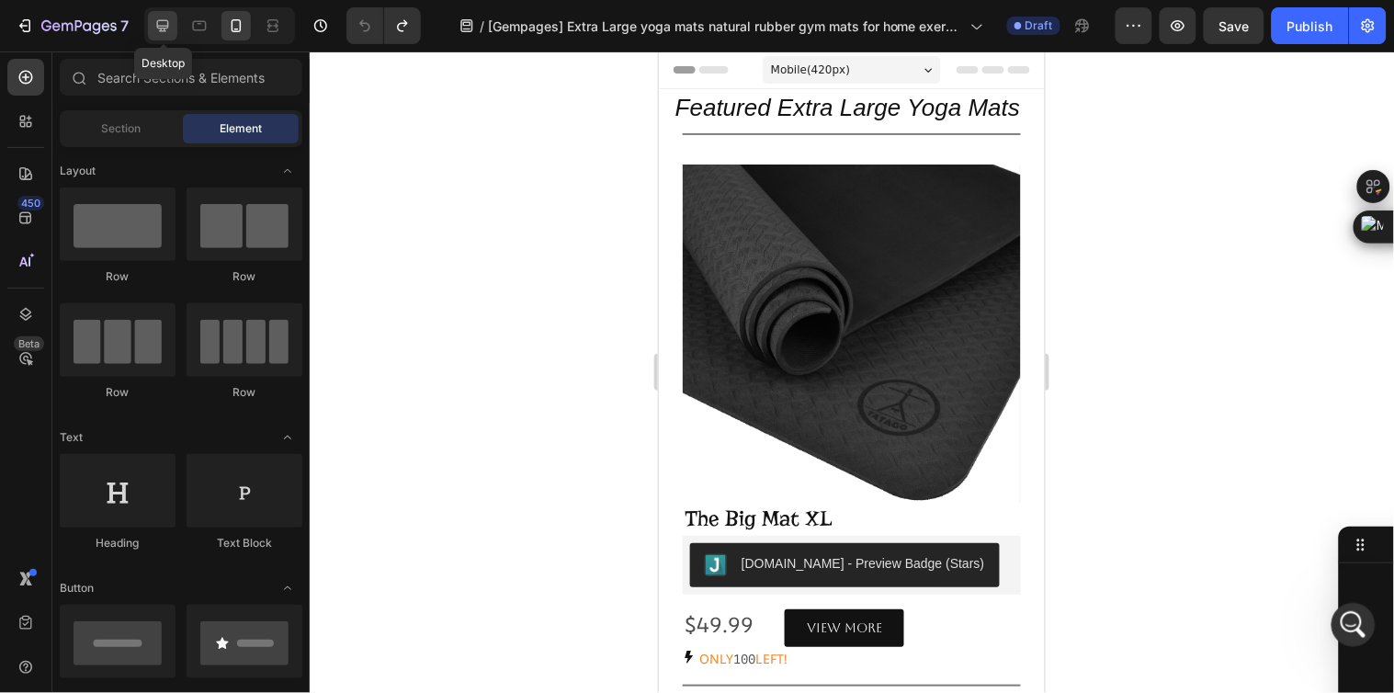
click at [163, 33] on icon at bounding box center [162, 26] width 18 height 18
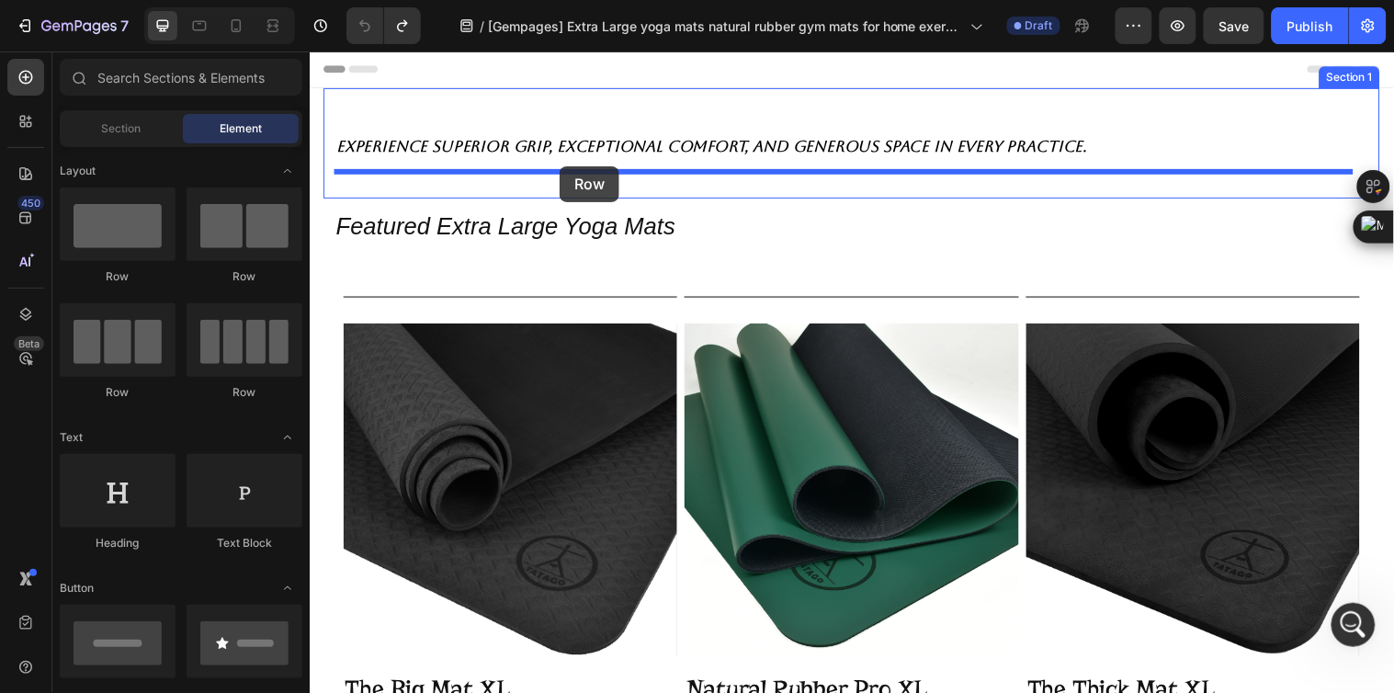
drag, startPoint x: 798, startPoint y: 207, endPoint x: 563, endPoint y: 167, distance: 238.5
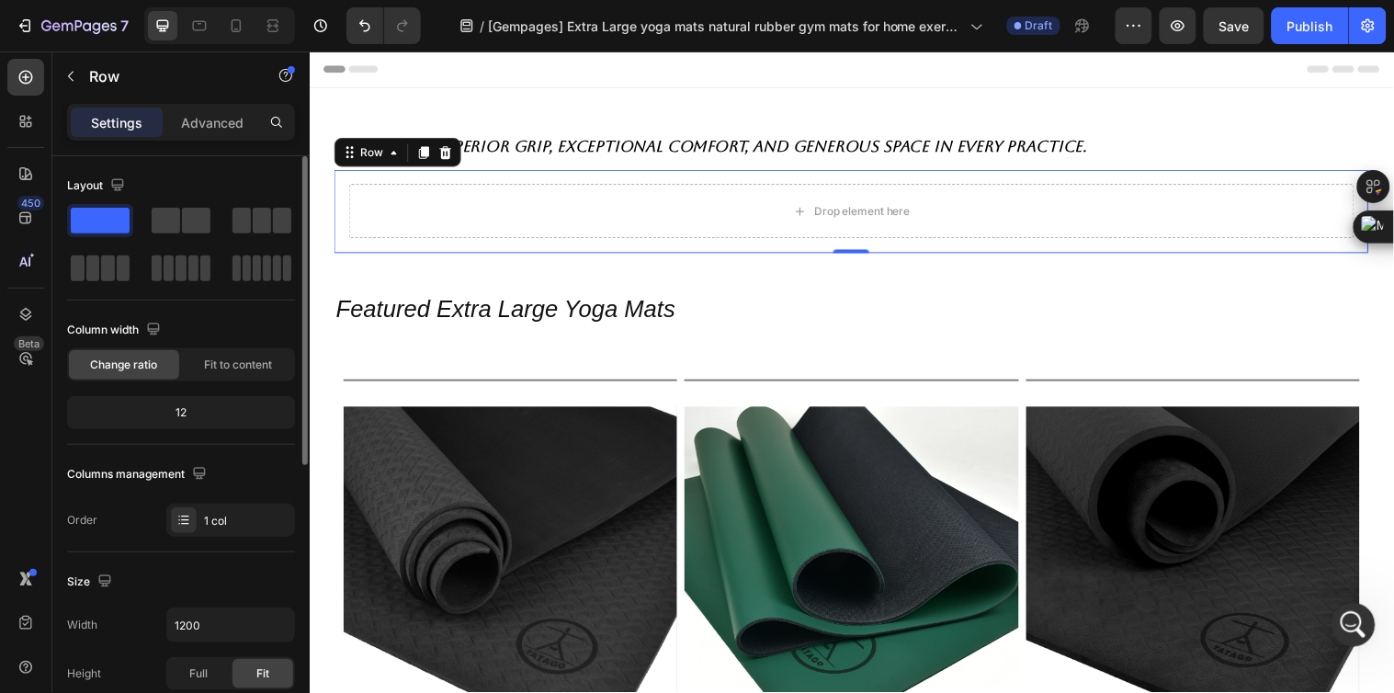
scroll to position [306, 0]
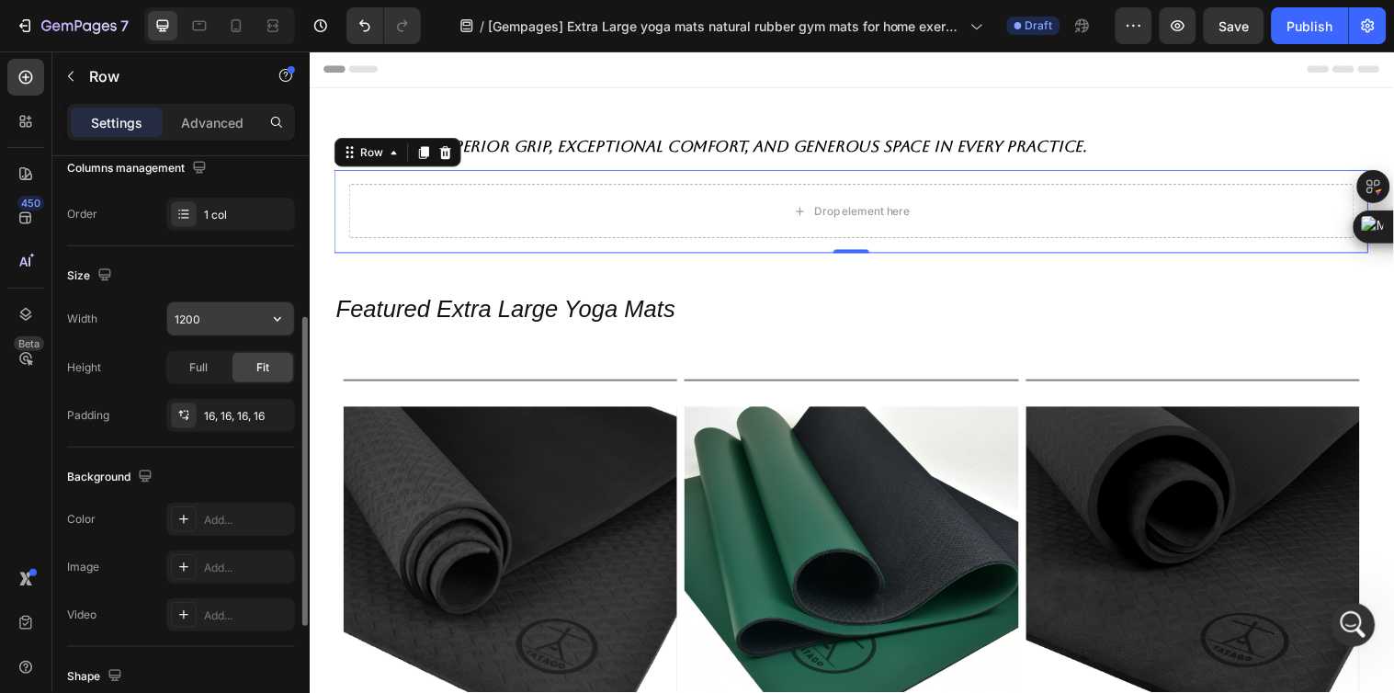
click at [208, 322] on input "1200" at bounding box center [230, 318] width 127 height 33
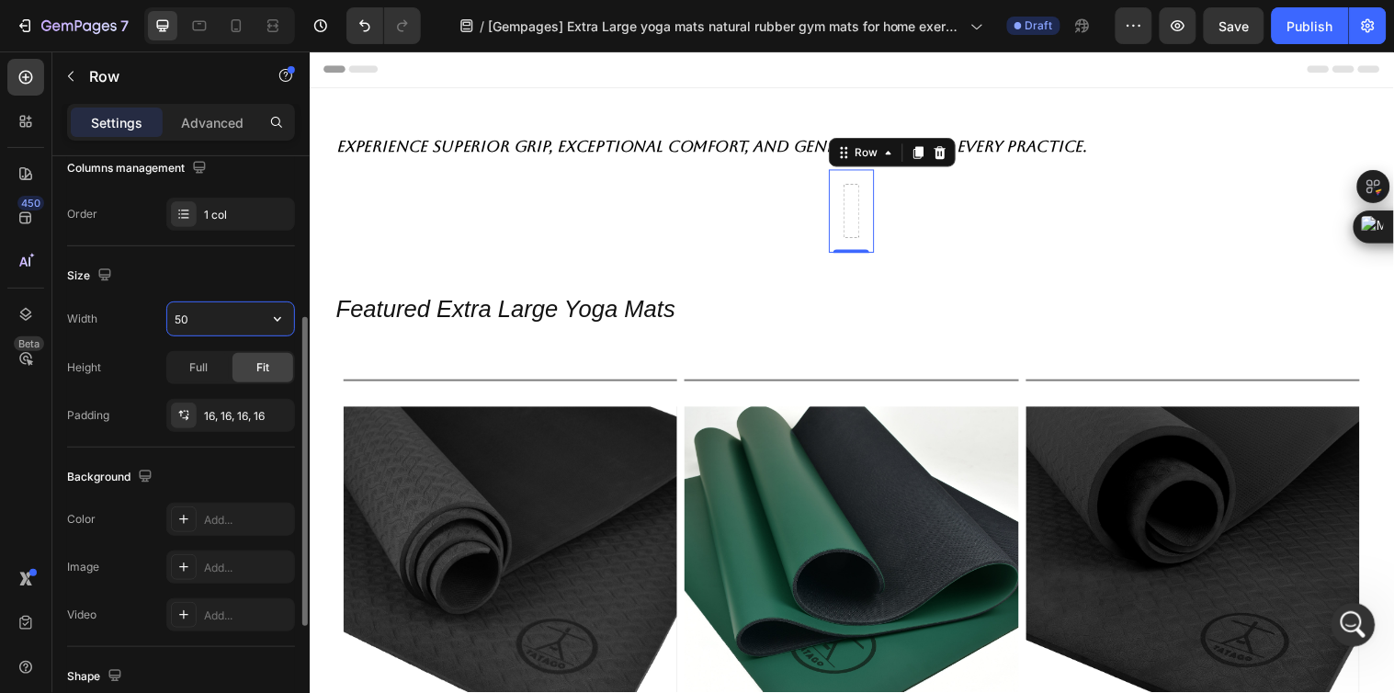
type input "500"
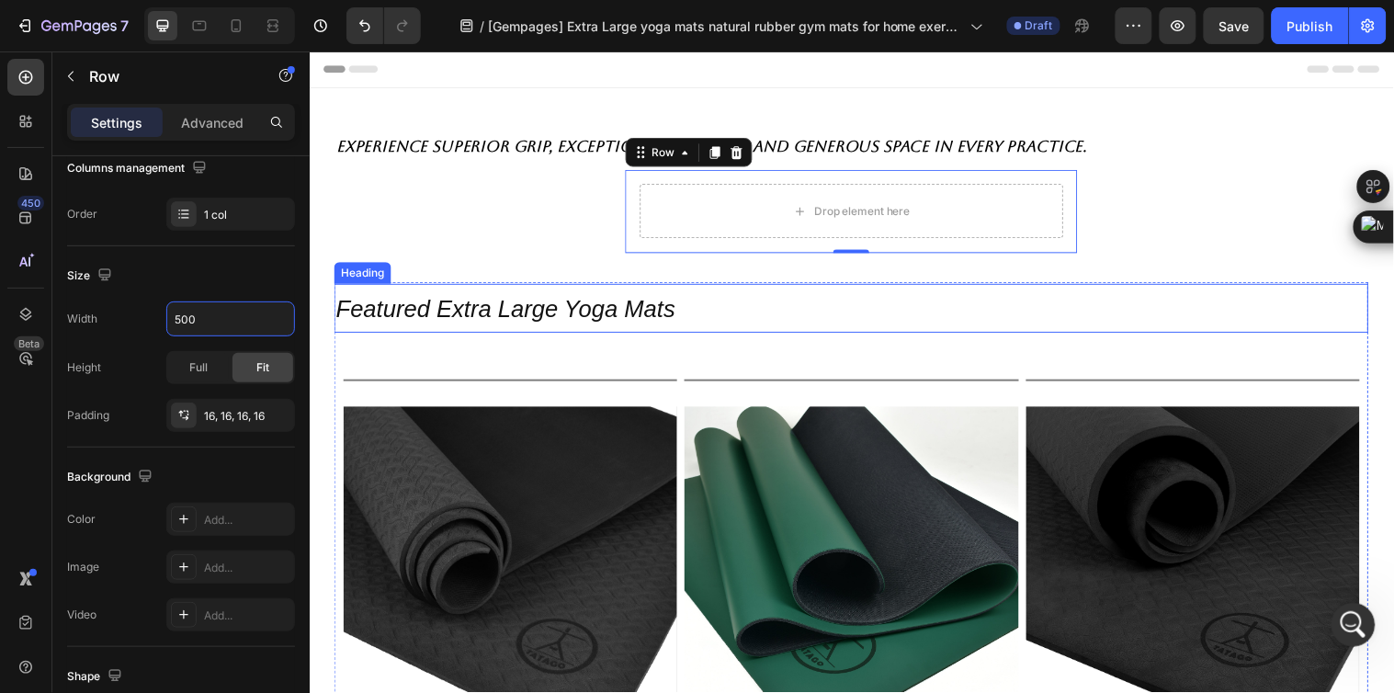
click at [797, 309] on h2 "Featured Extra Large Yoga Mats" at bounding box center [859, 312] width 1051 height 50
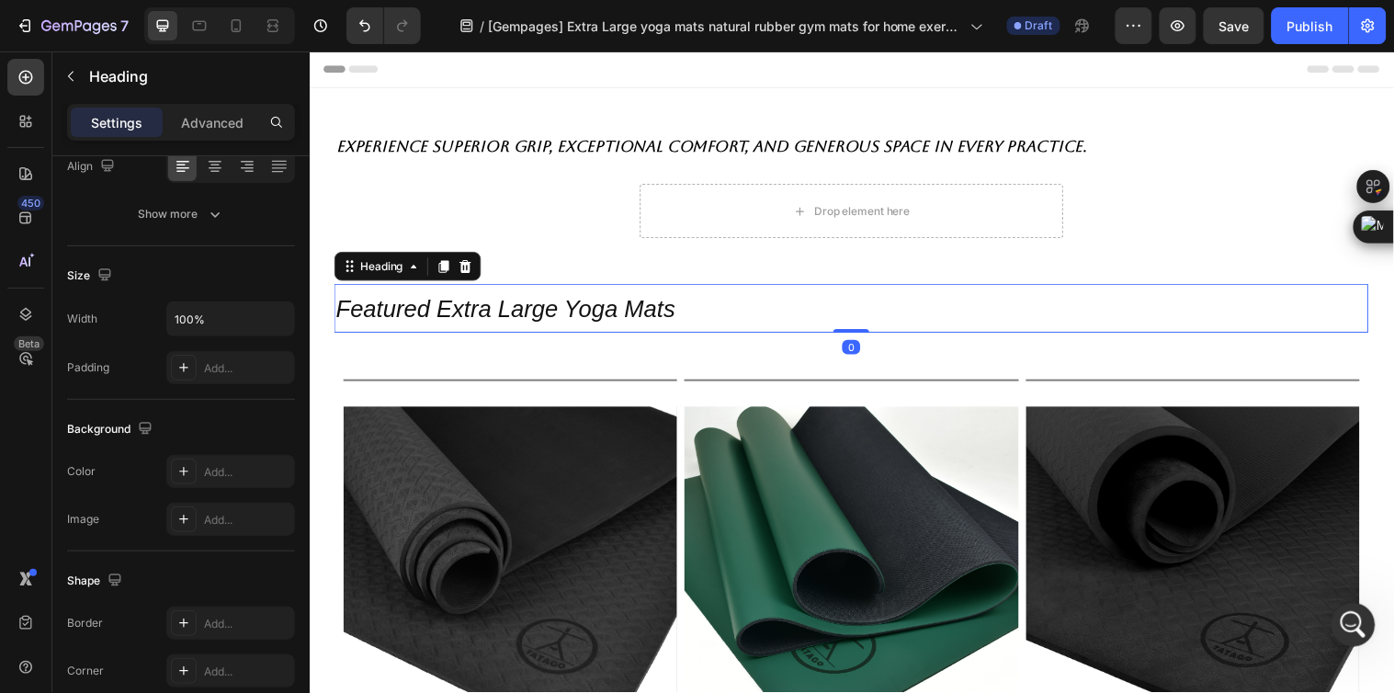
scroll to position [0, 0]
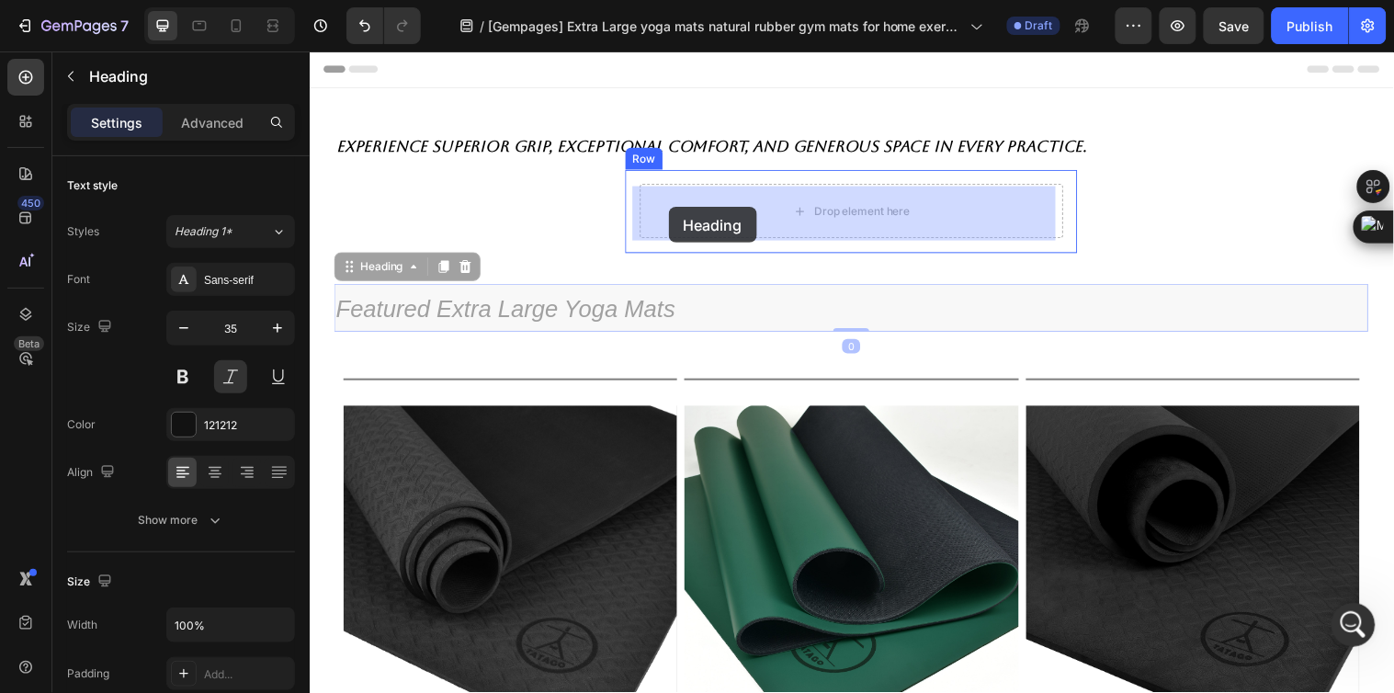
drag, startPoint x: 373, startPoint y: 264, endPoint x: 673, endPoint y: 209, distance: 305.4
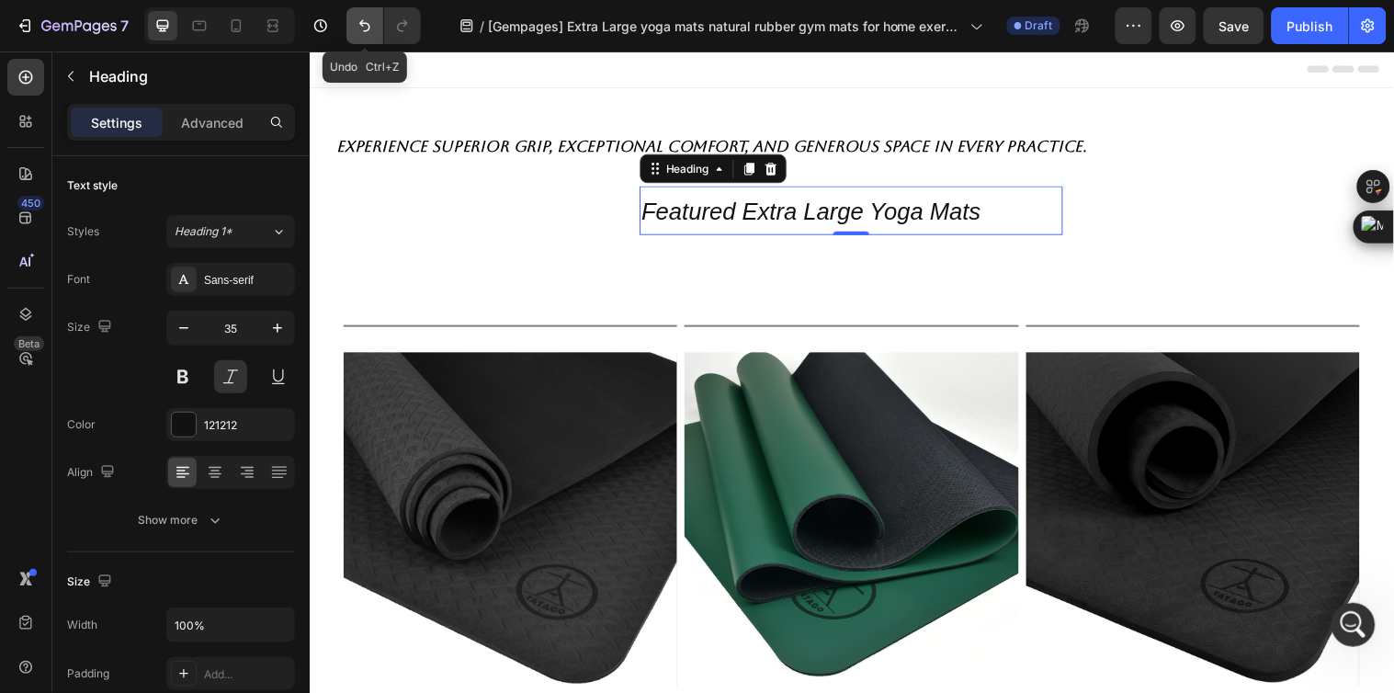
click at [365, 17] on icon "Undo/Redo" at bounding box center [365, 26] width 18 height 18
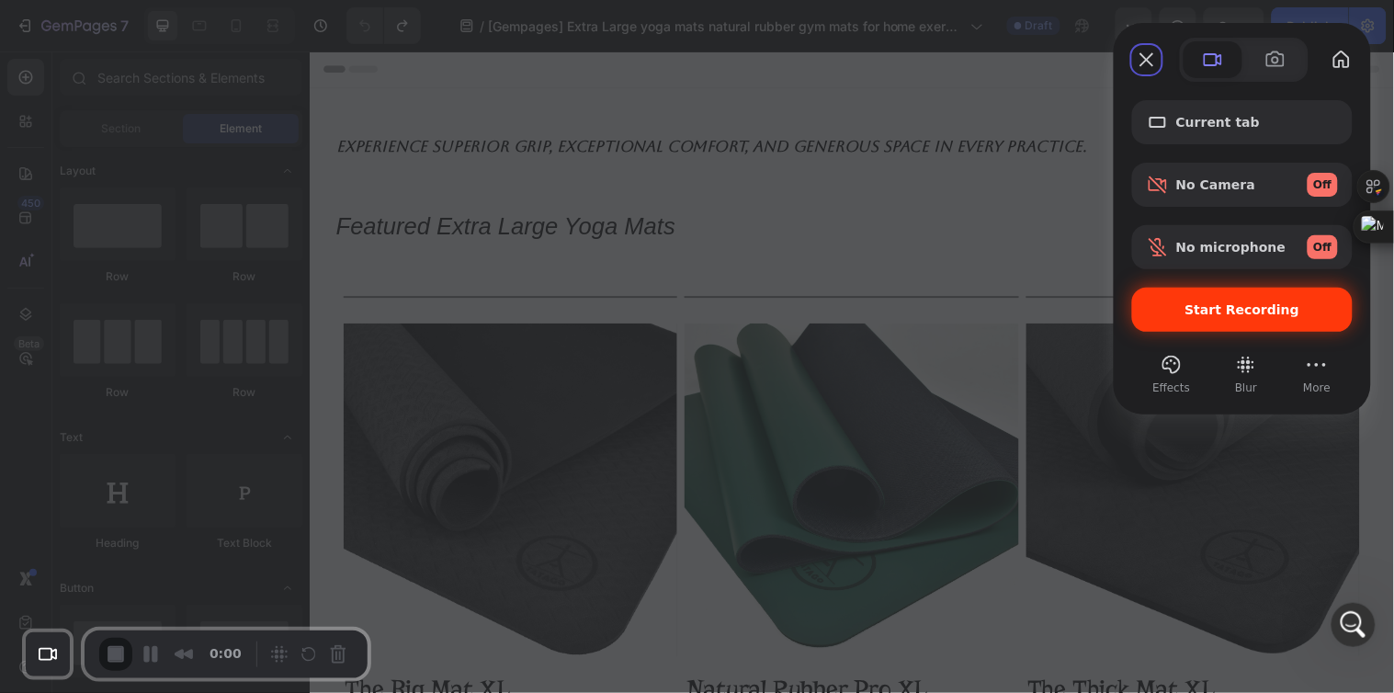
click at [1199, 313] on span "Start Recording" at bounding box center [1242, 309] width 115 height 15
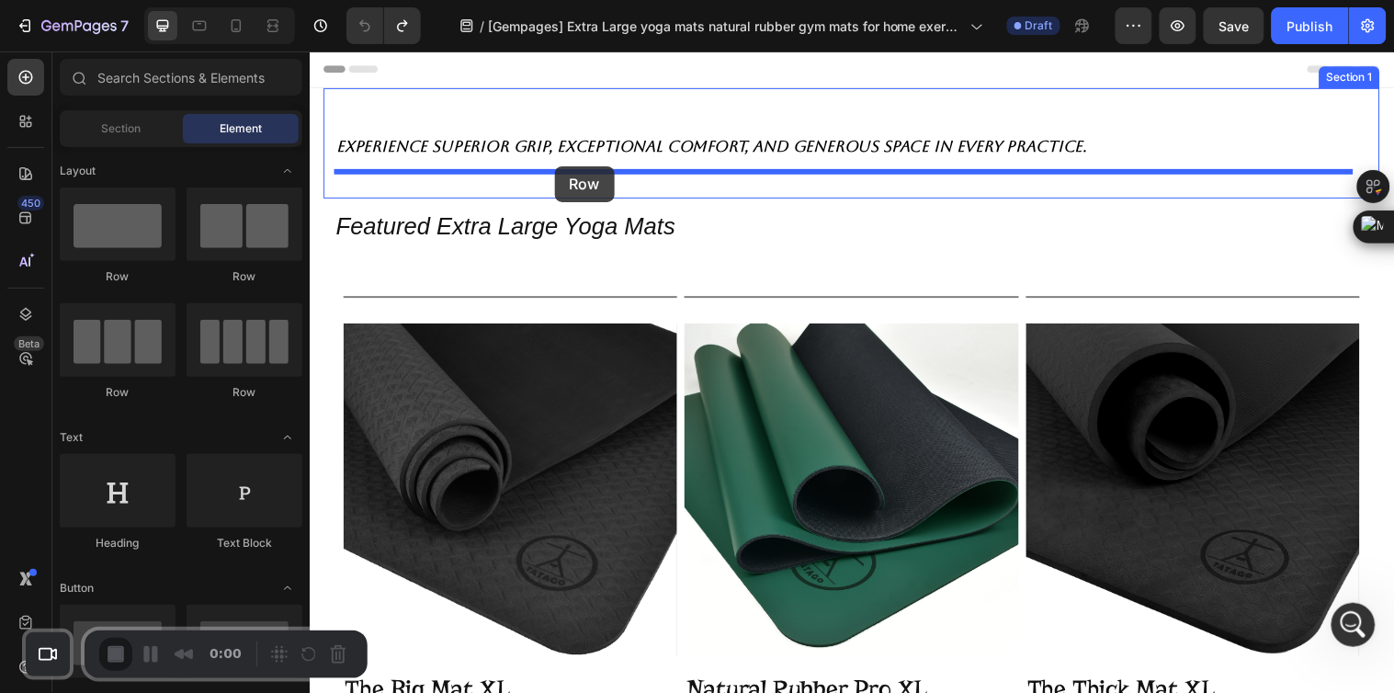
drag, startPoint x: 486, startPoint y: 178, endPoint x: 558, endPoint y: 167, distance: 72.5
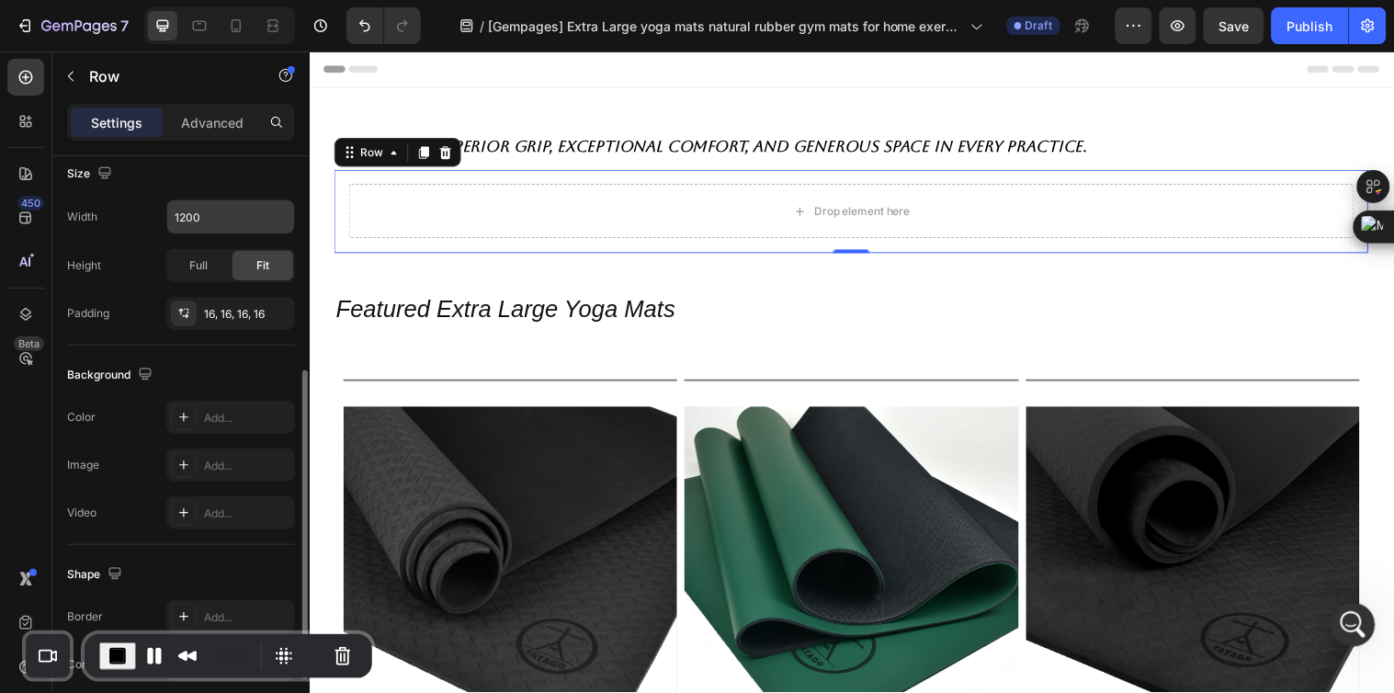
scroll to position [306, 0]
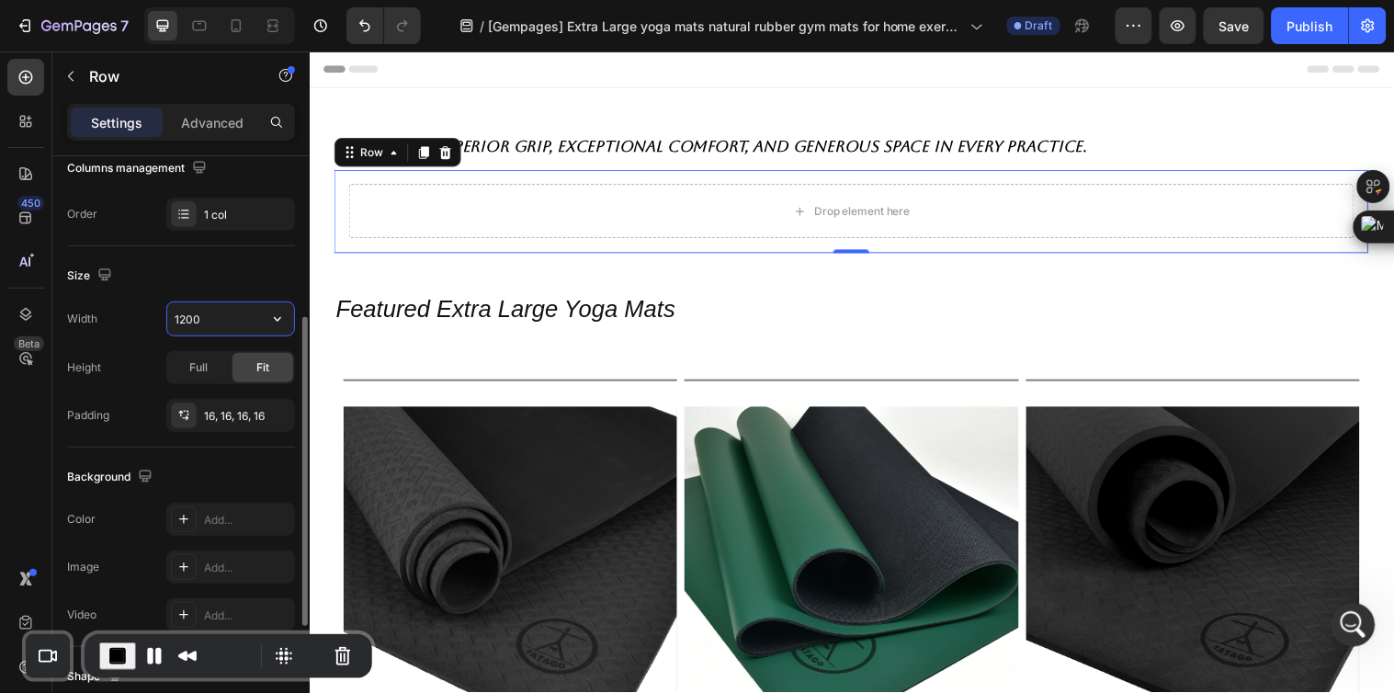
click at [199, 317] on input "1200" at bounding box center [230, 318] width 127 height 33
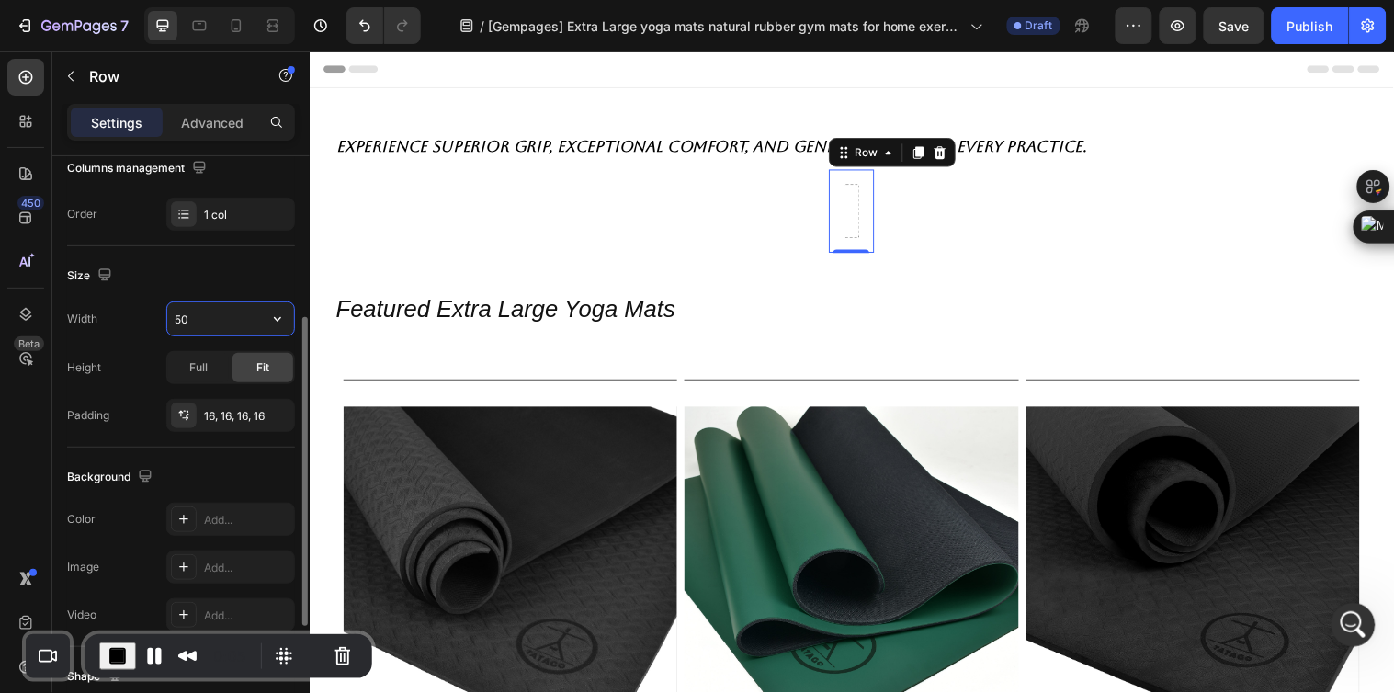
type input "500"
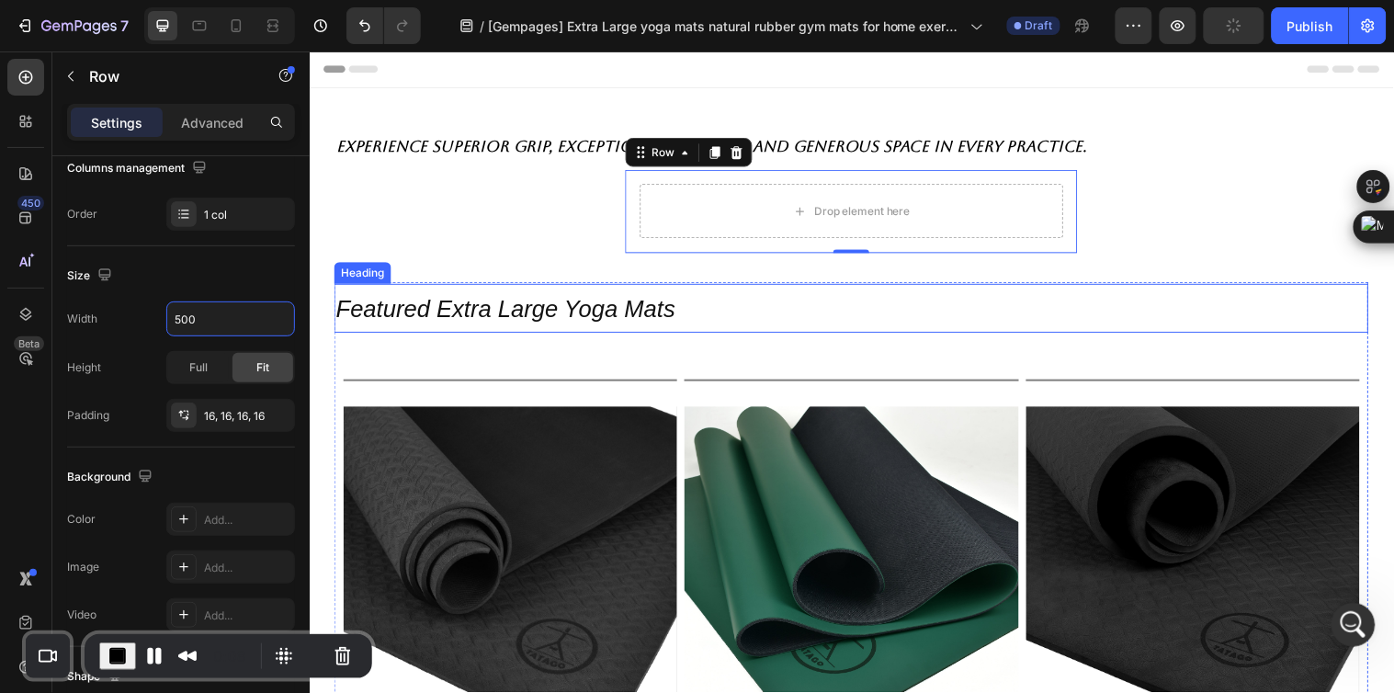
click at [561, 306] on span "Featured Extra Large Yoga Mats" at bounding box center [508, 313] width 344 height 28
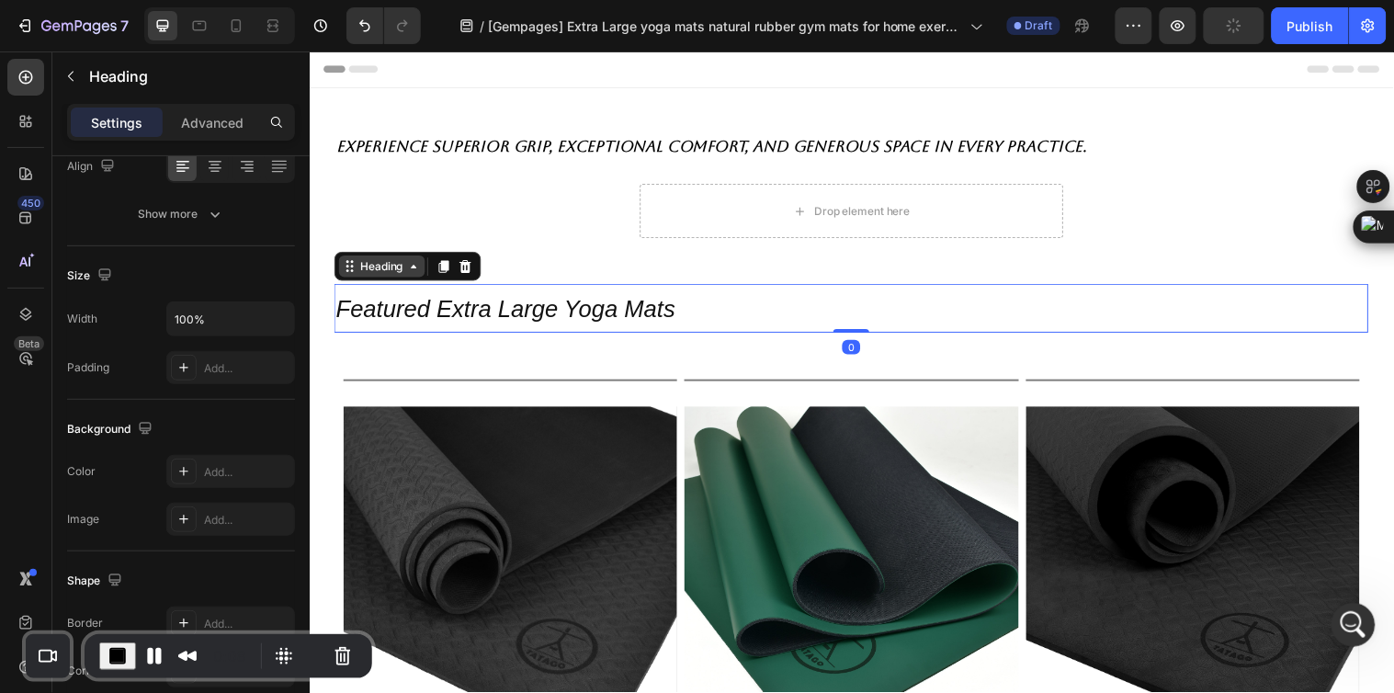
scroll to position [0, 0]
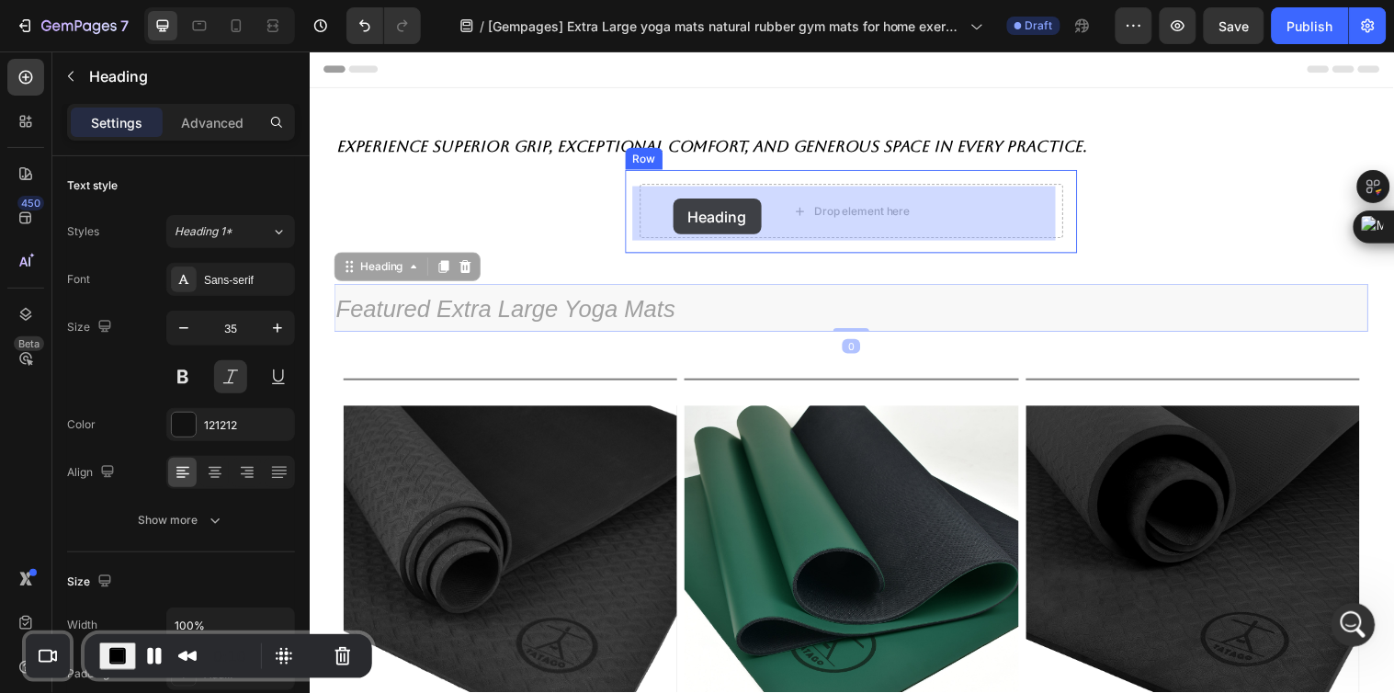
drag, startPoint x: 356, startPoint y: 268, endPoint x: 666, endPoint y: 199, distance: 317.2
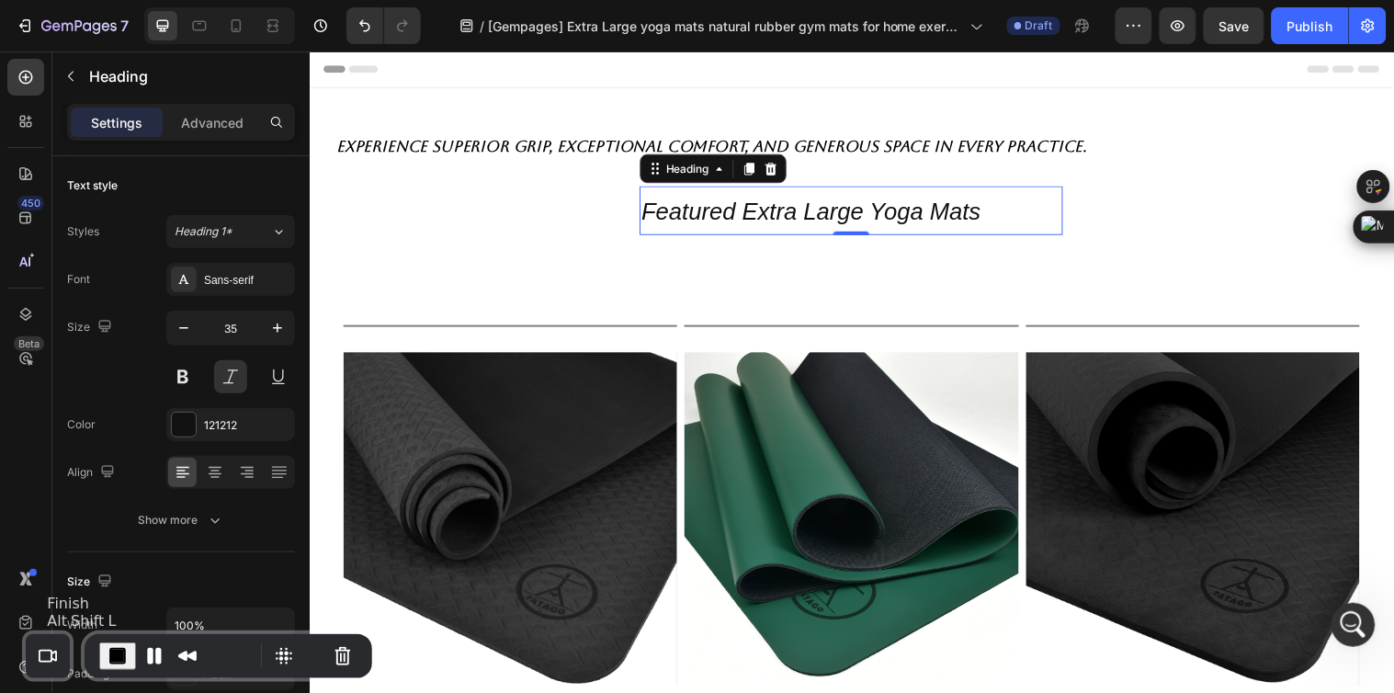
click at [118, 649] on span "End Recording" at bounding box center [118, 656] width 22 height 22
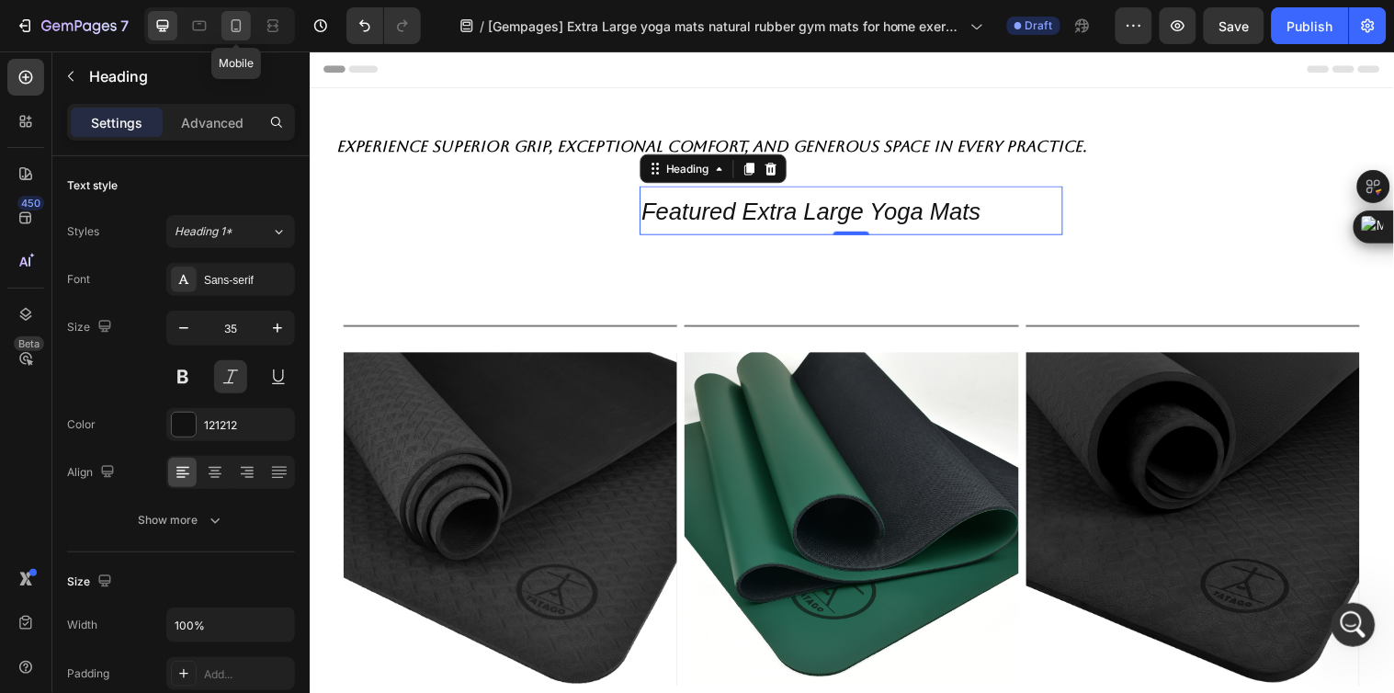
click at [234, 25] on icon at bounding box center [236, 26] width 18 height 18
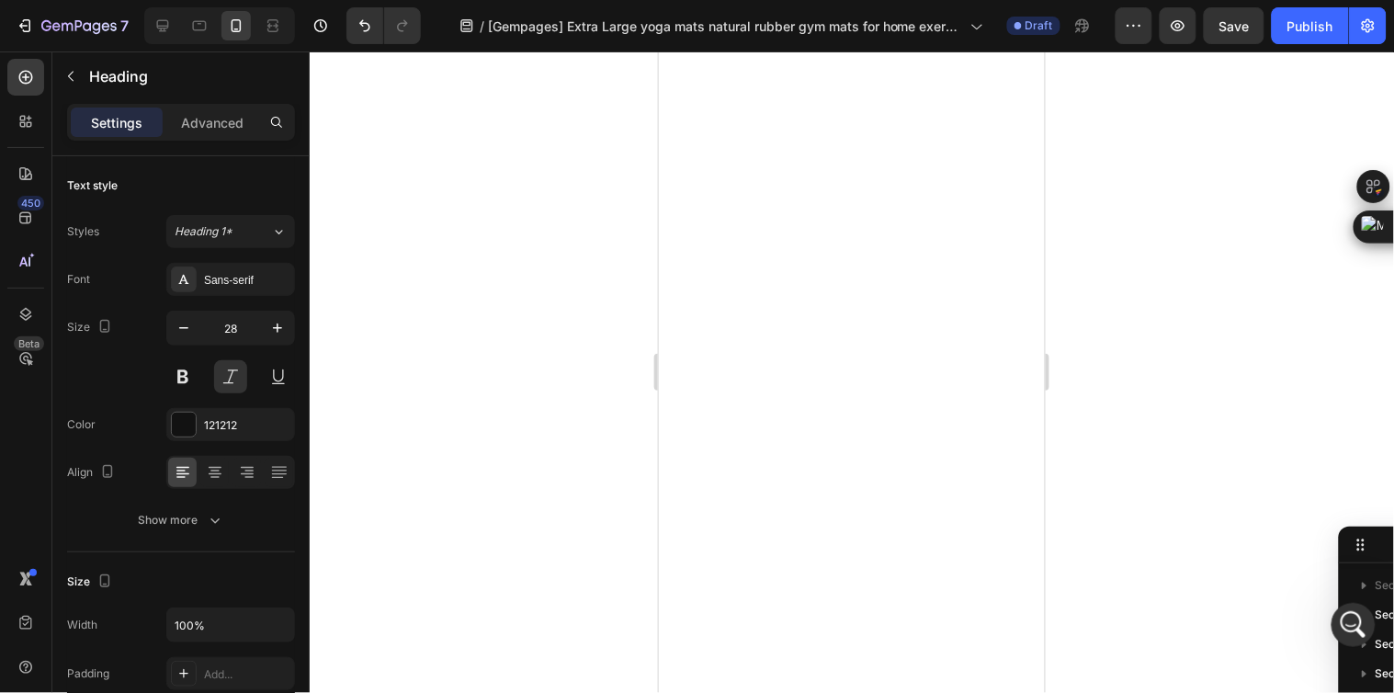
scroll to position [3572, 0]
click at [168, 21] on icon at bounding box center [163, 26] width 12 height 12
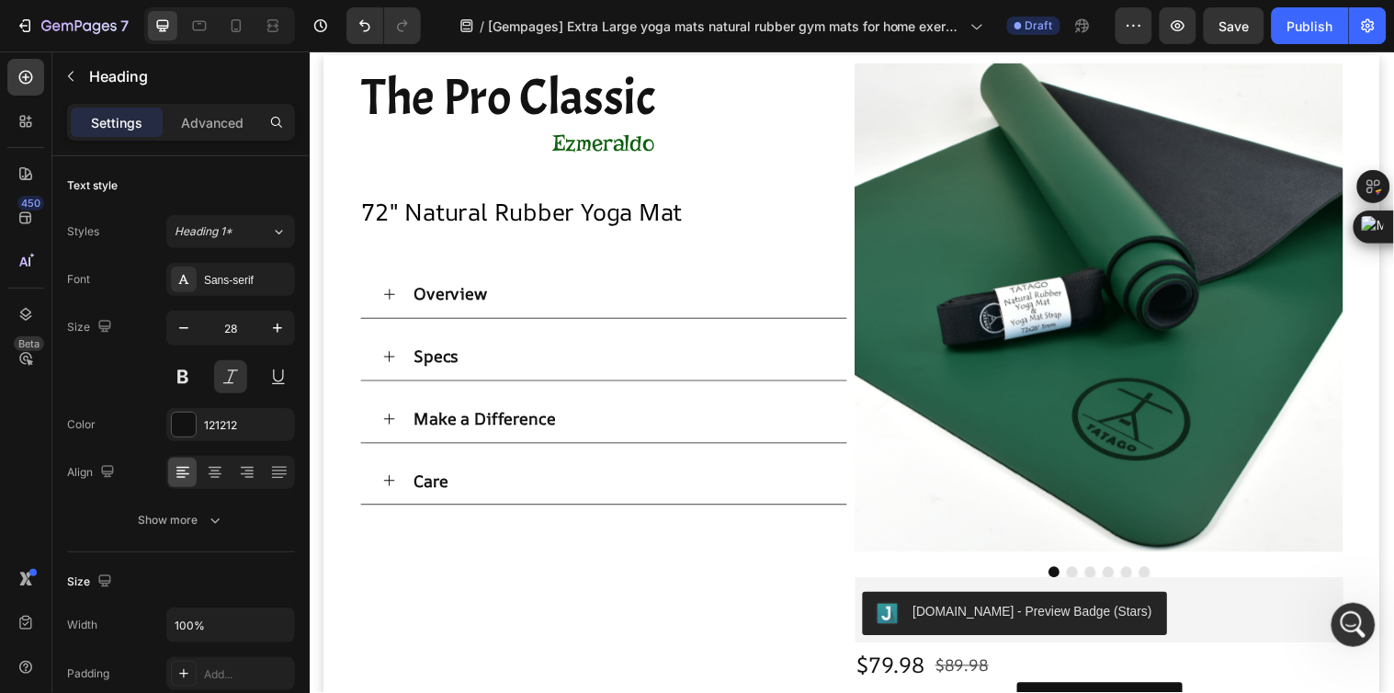
type input "35"
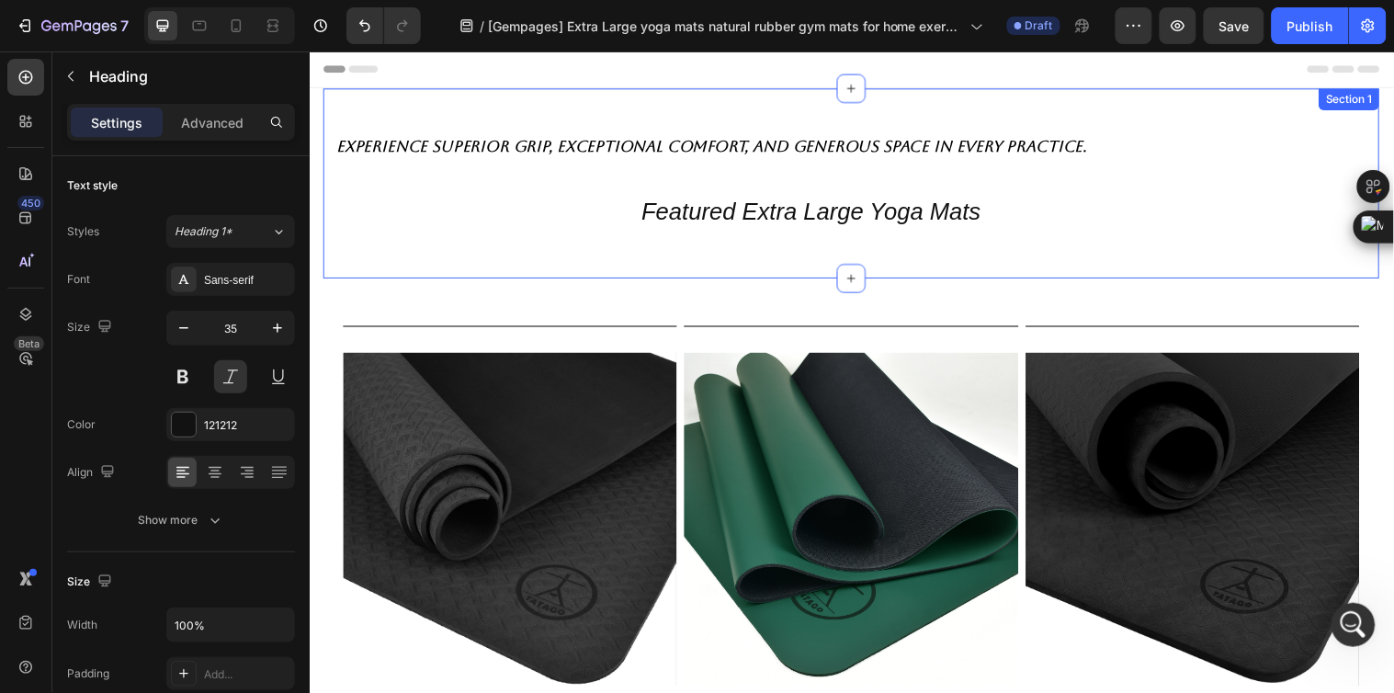
click at [497, 253] on div "Experience superior grip, exceptional comfort, and generous space in every prac…" at bounding box center [859, 184] width 1073 height 193
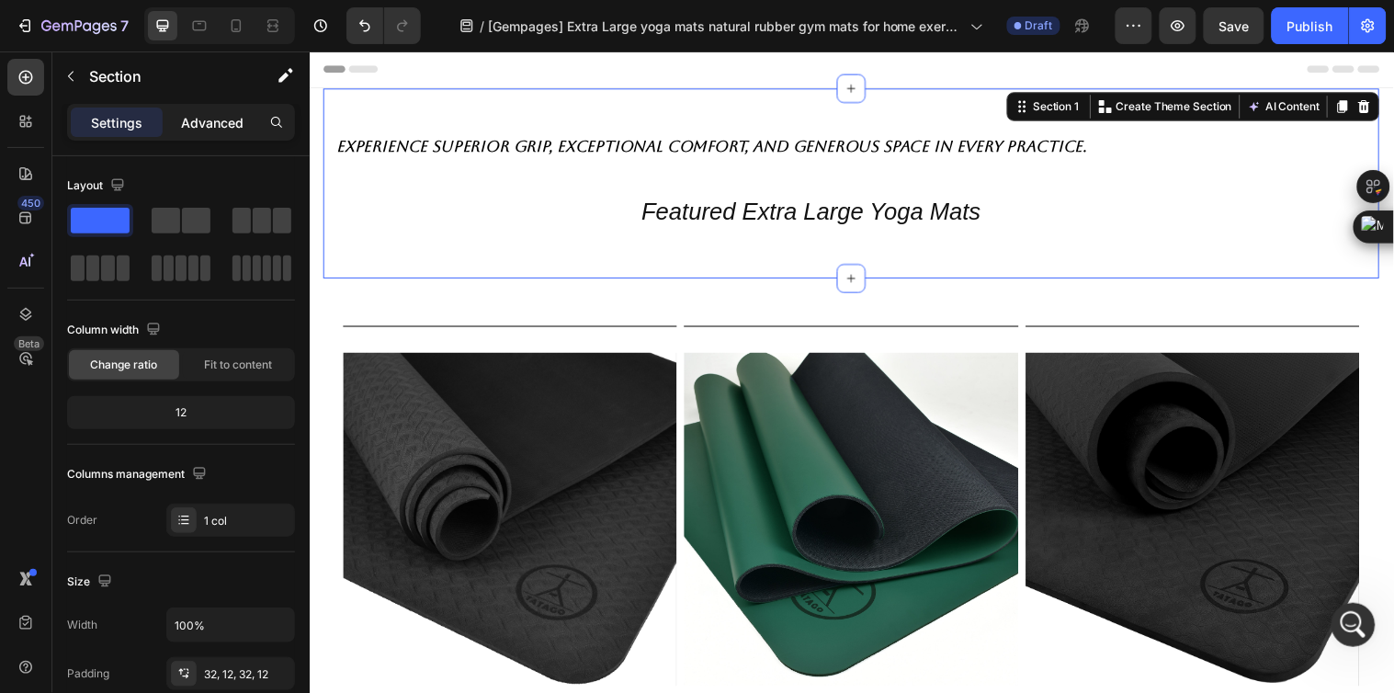
click at [205, 111] on div "Advanced" at bounding box center [212, 121] width 92 height 29
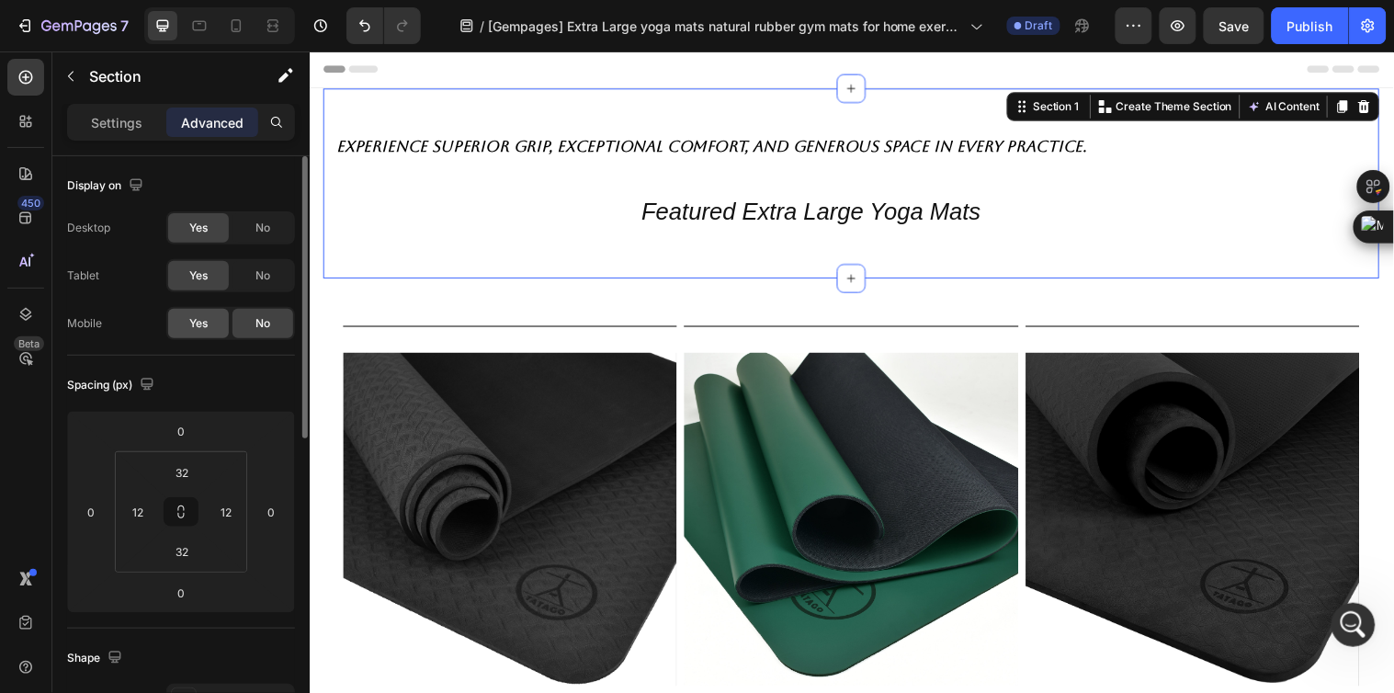
click at [195, 317] on span "Yes" at bounding box center [198, 323] width 18 height 17
click at [231, 23] on icon at bounding box center [236, 26] width 18 height 18
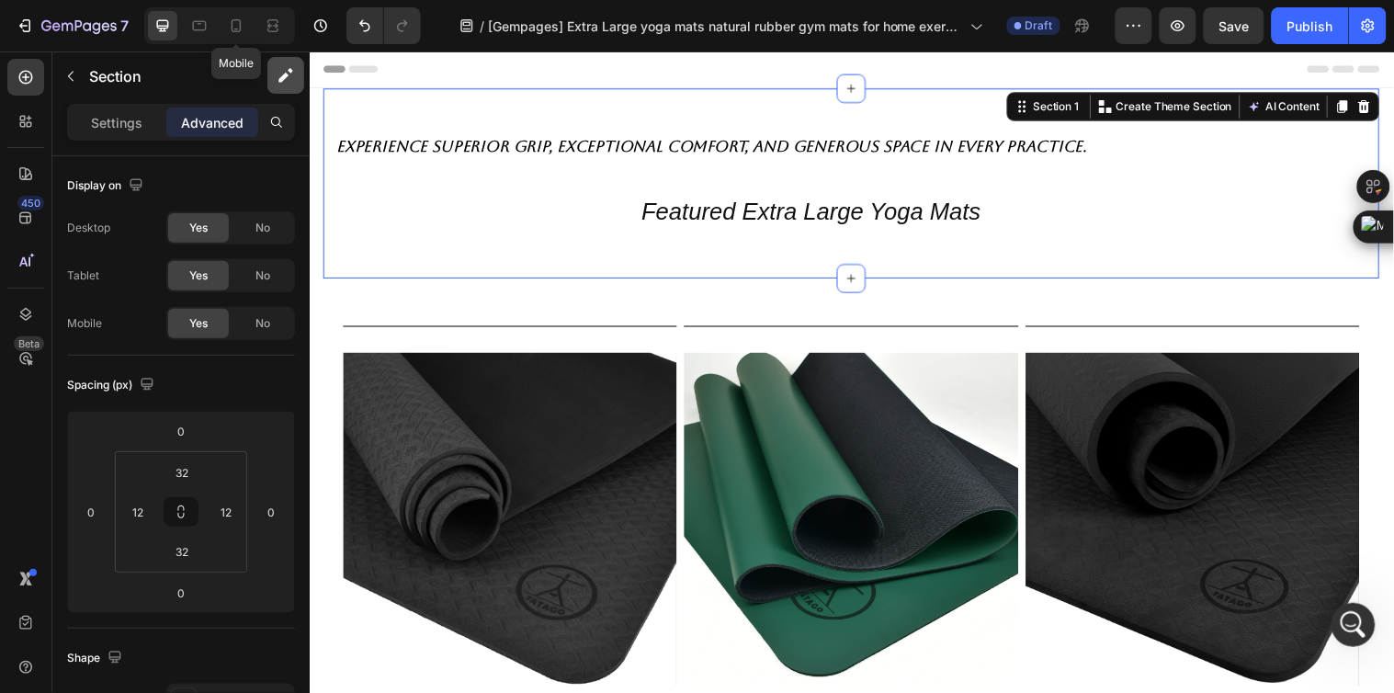
type input "0"
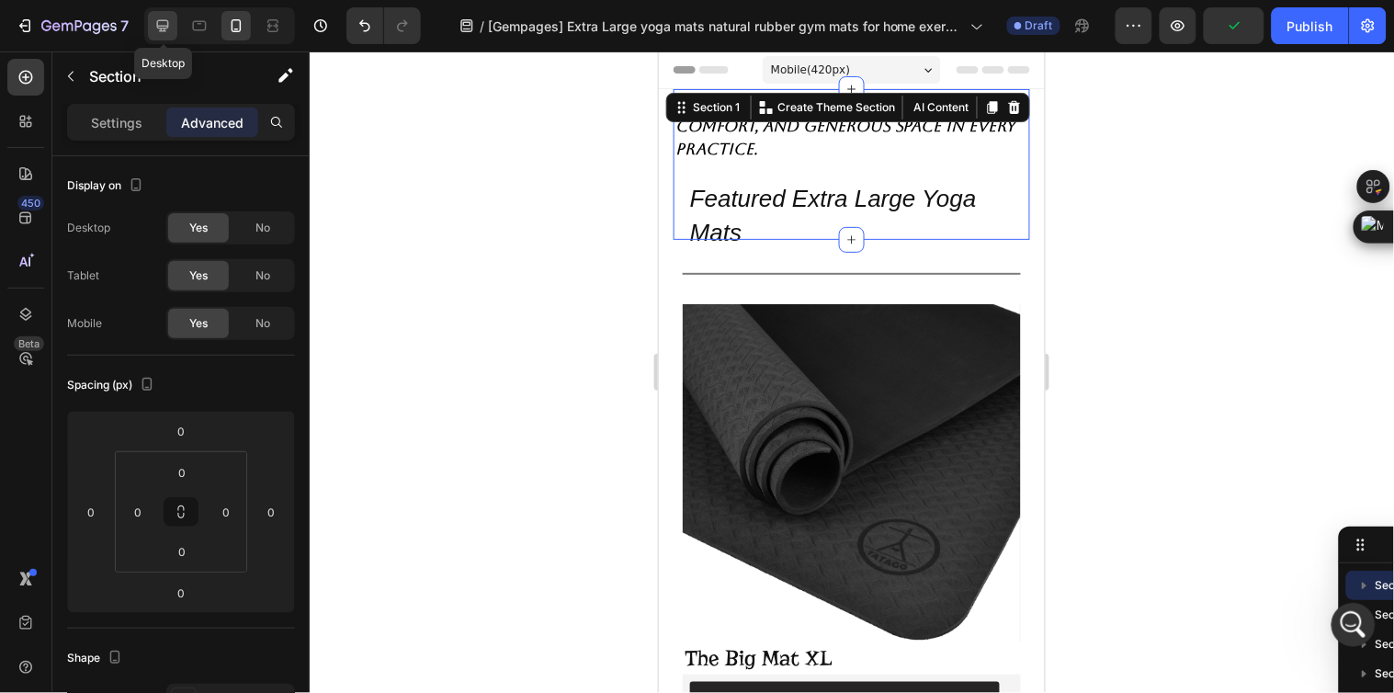
click at [159, 18] on icon at bounding box center [162, 26] width 18 height 18
type input "32"
type input "12"
type input "32"
type input "12"
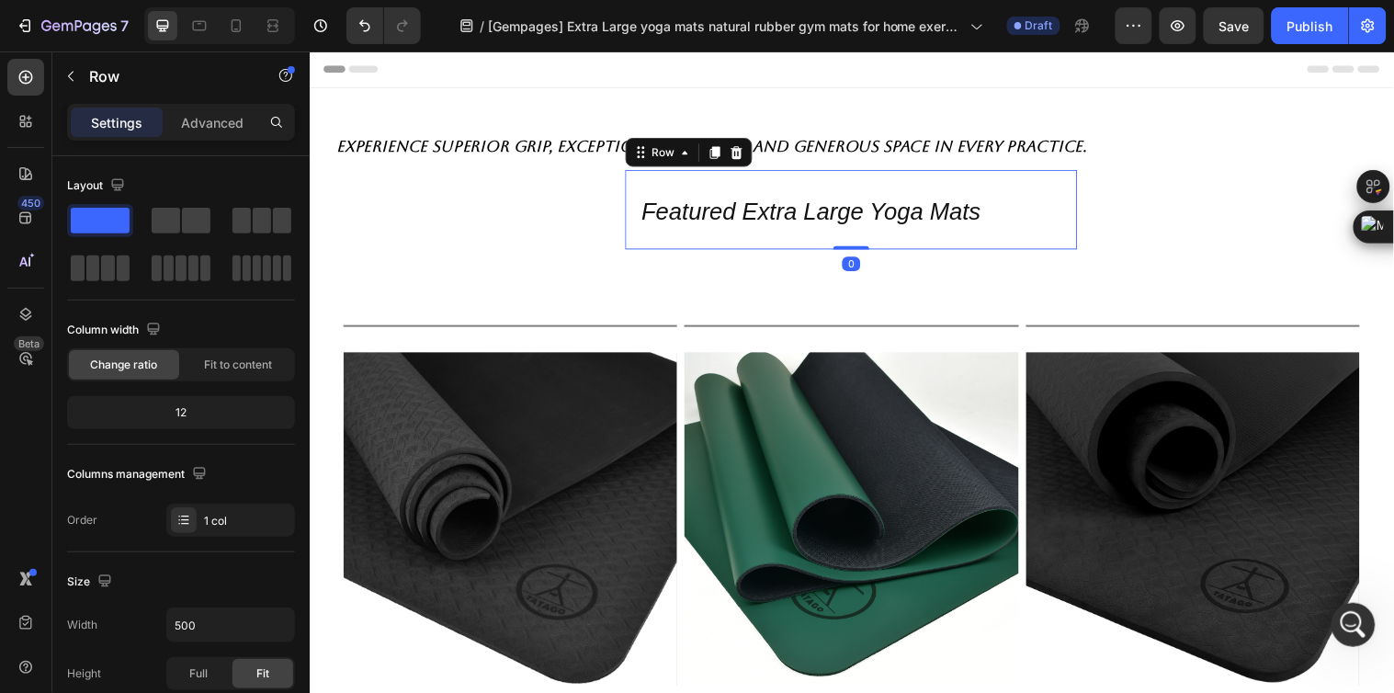
click at [638, 239] on div "Featured Extra Large Yoga Mats Heading Row 0" at bounding box center [859, 211] width 459 height 81
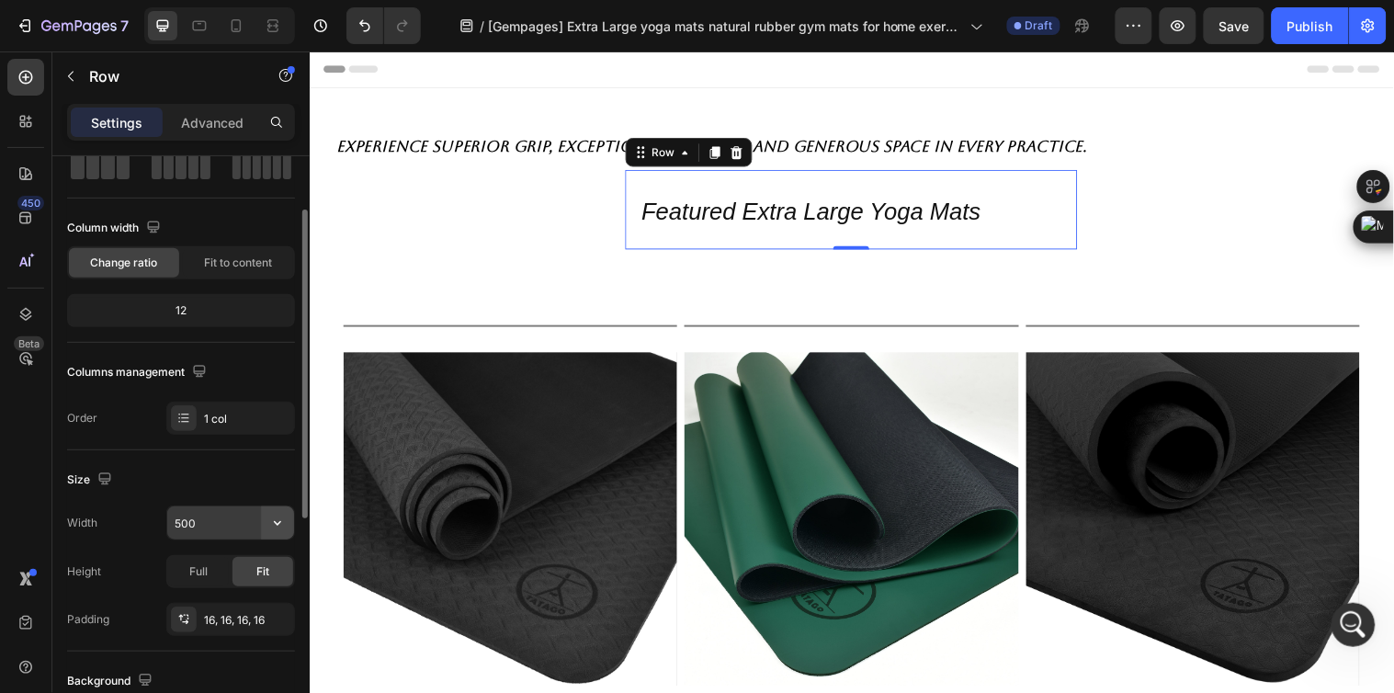
click at [268, 528] on icon "button" at bounding box center [277, 523] width 18 height 18
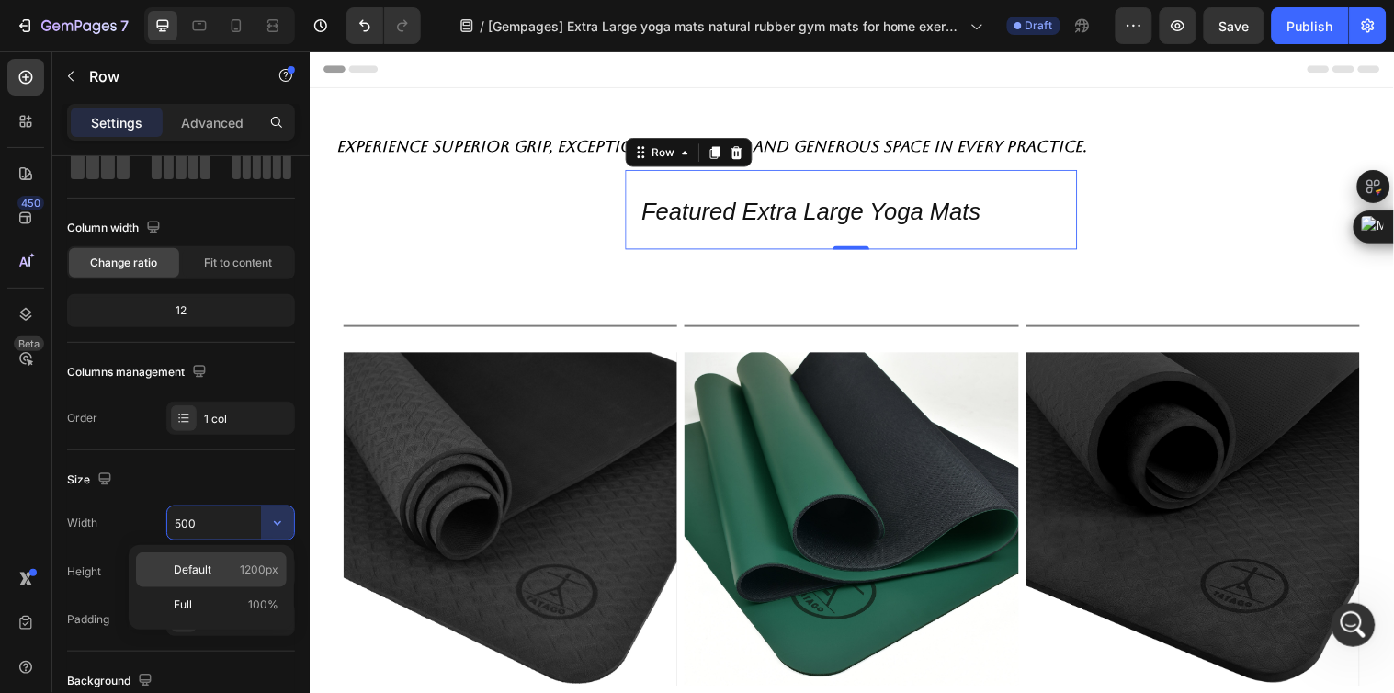
click at [237, 564] on p "Default 1200px" at bounding box center [226, 569] width 105 height 17
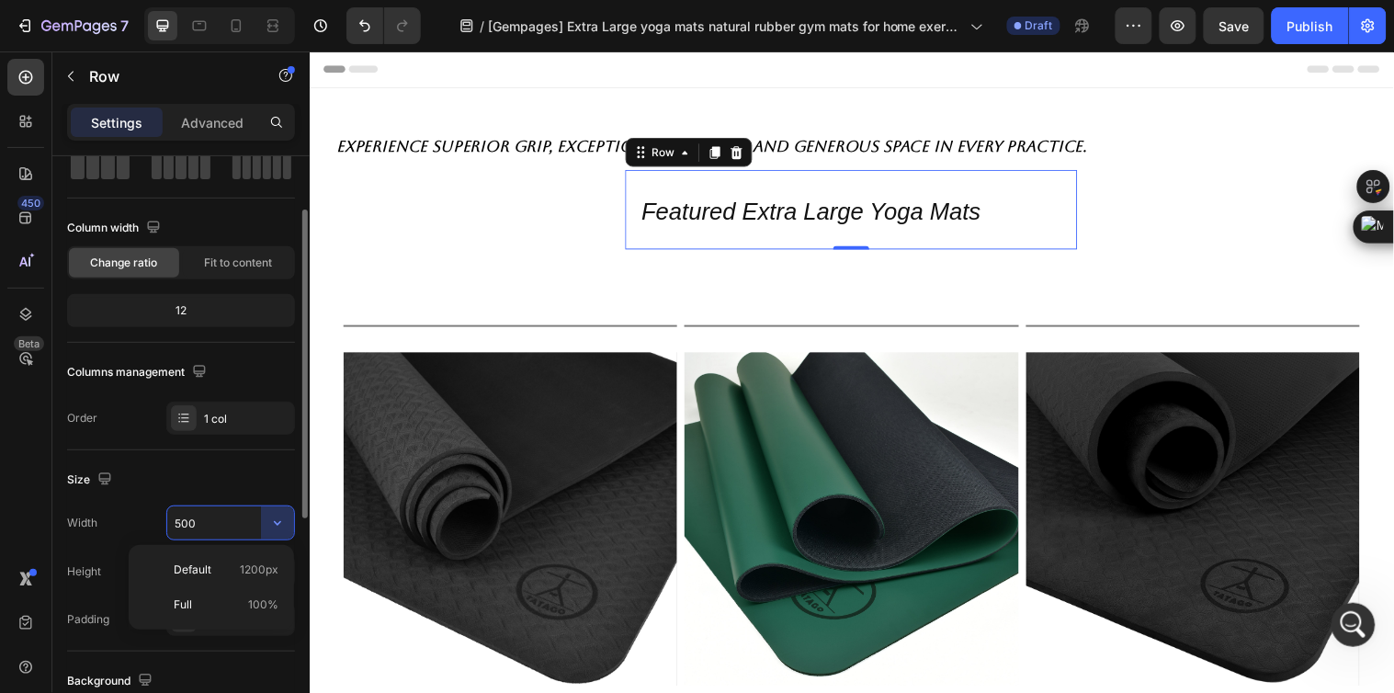
type input "1200"
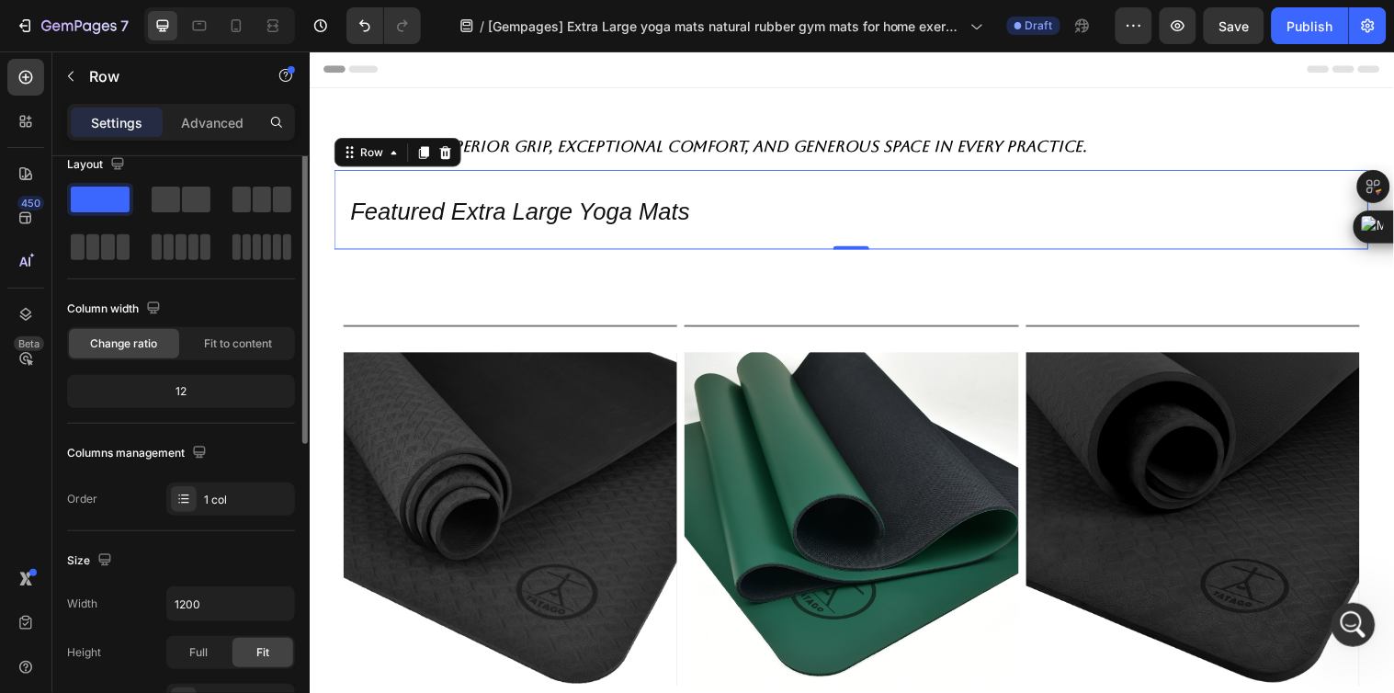
scroll to position [0, 0]
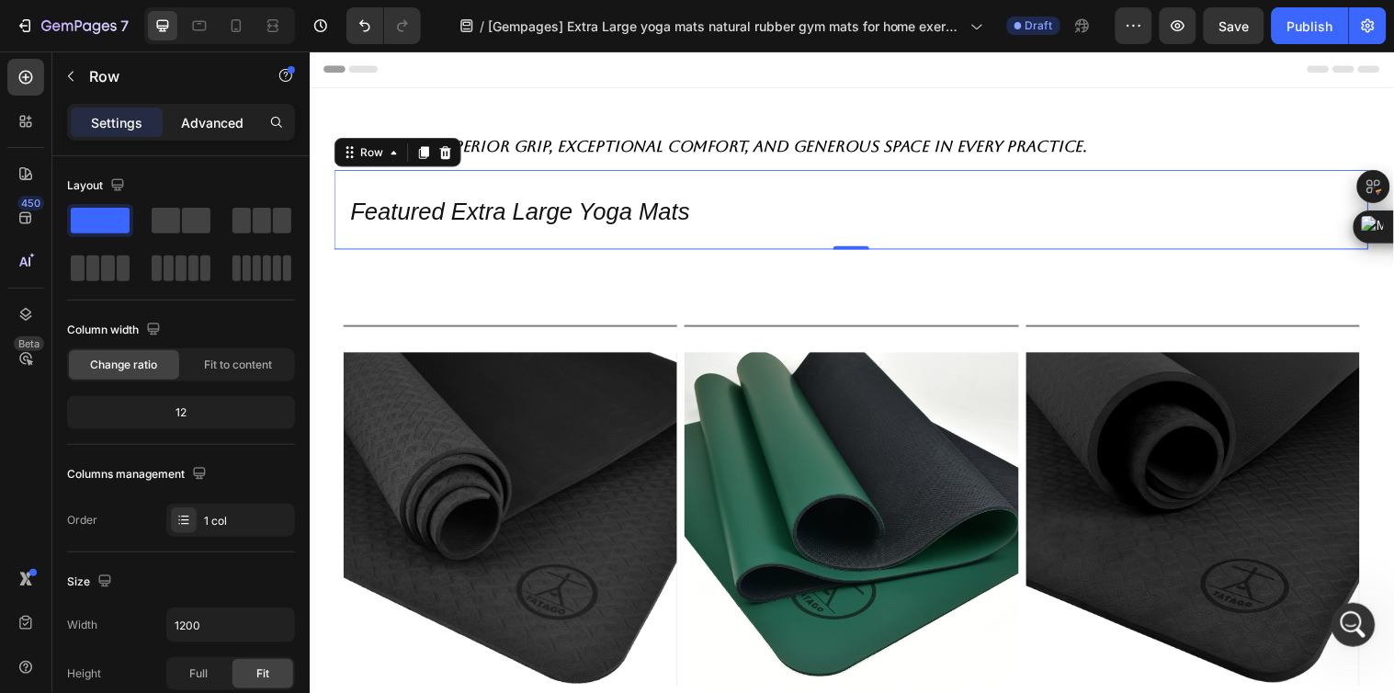
click at [222, 120] on p "Advanced" at bounding box center [212, 122] width 62 height 19
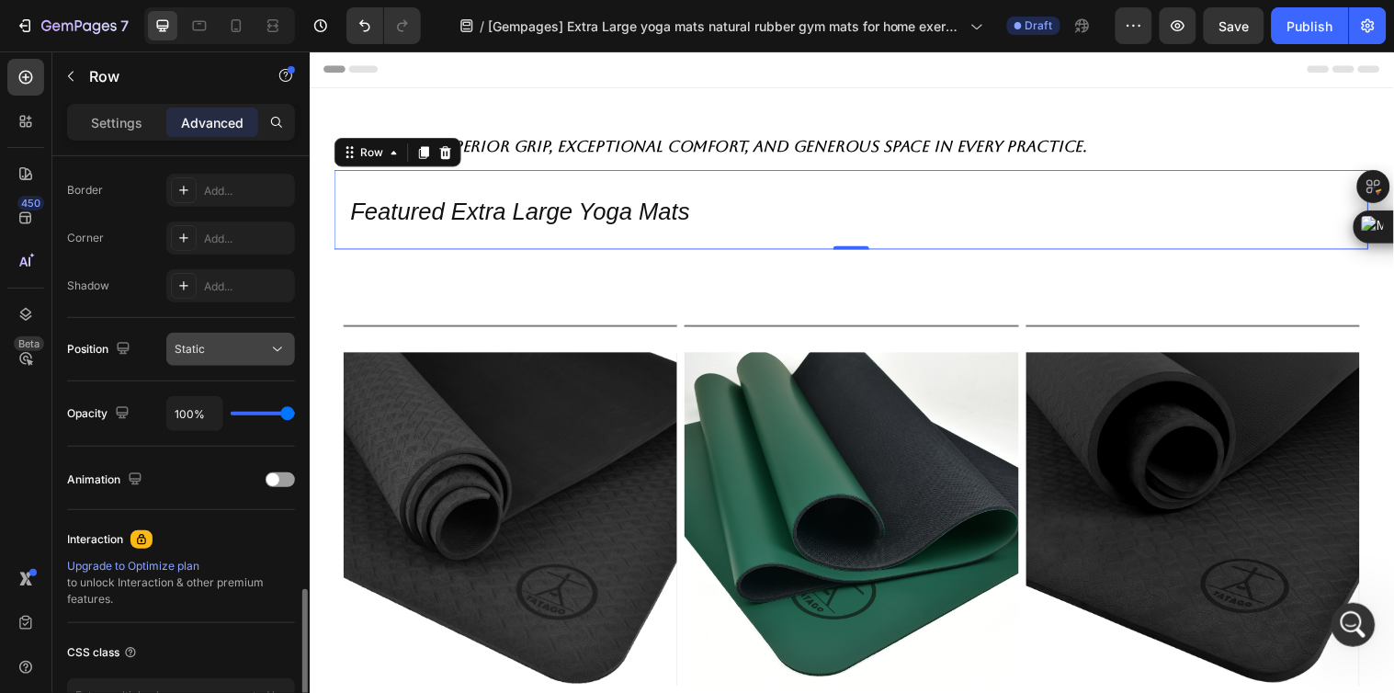
scroll to position [637, 0]
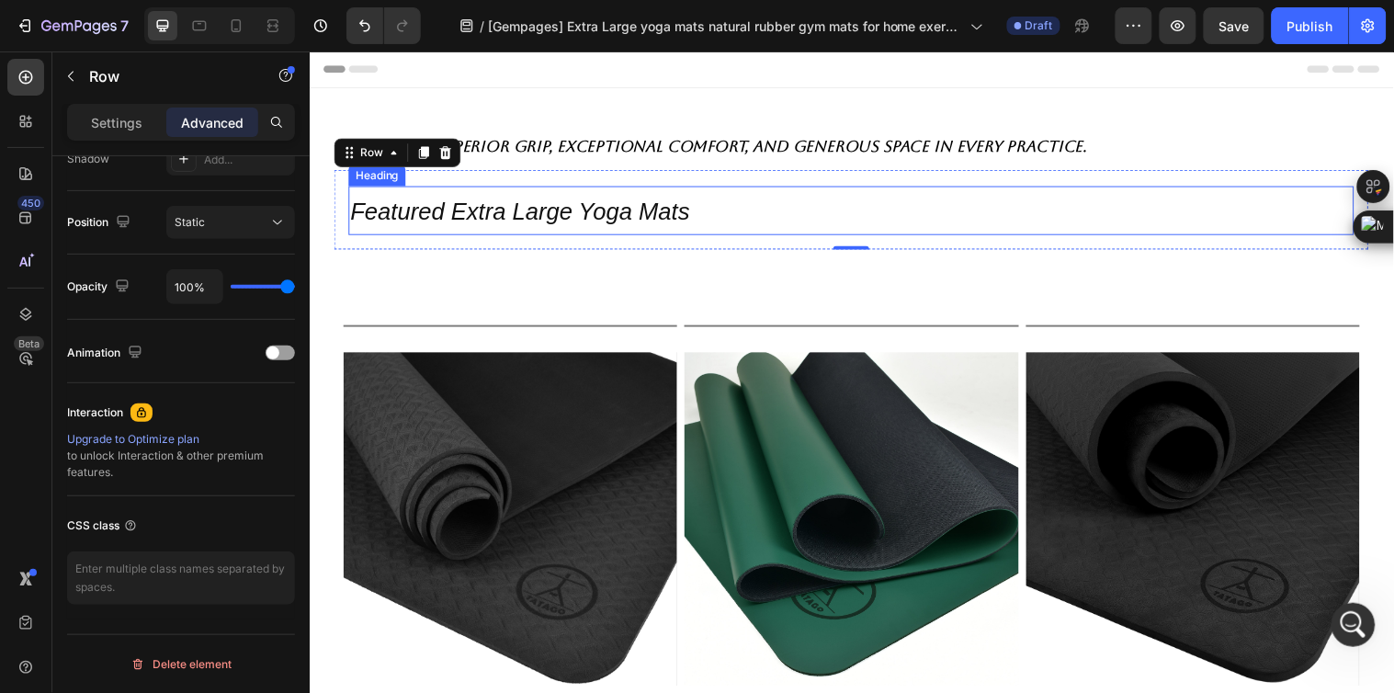
click at [500, 199] on h2 "Featured Extra Large Yoga Mats" at bounding box center [860, 212] width 1022 height 50
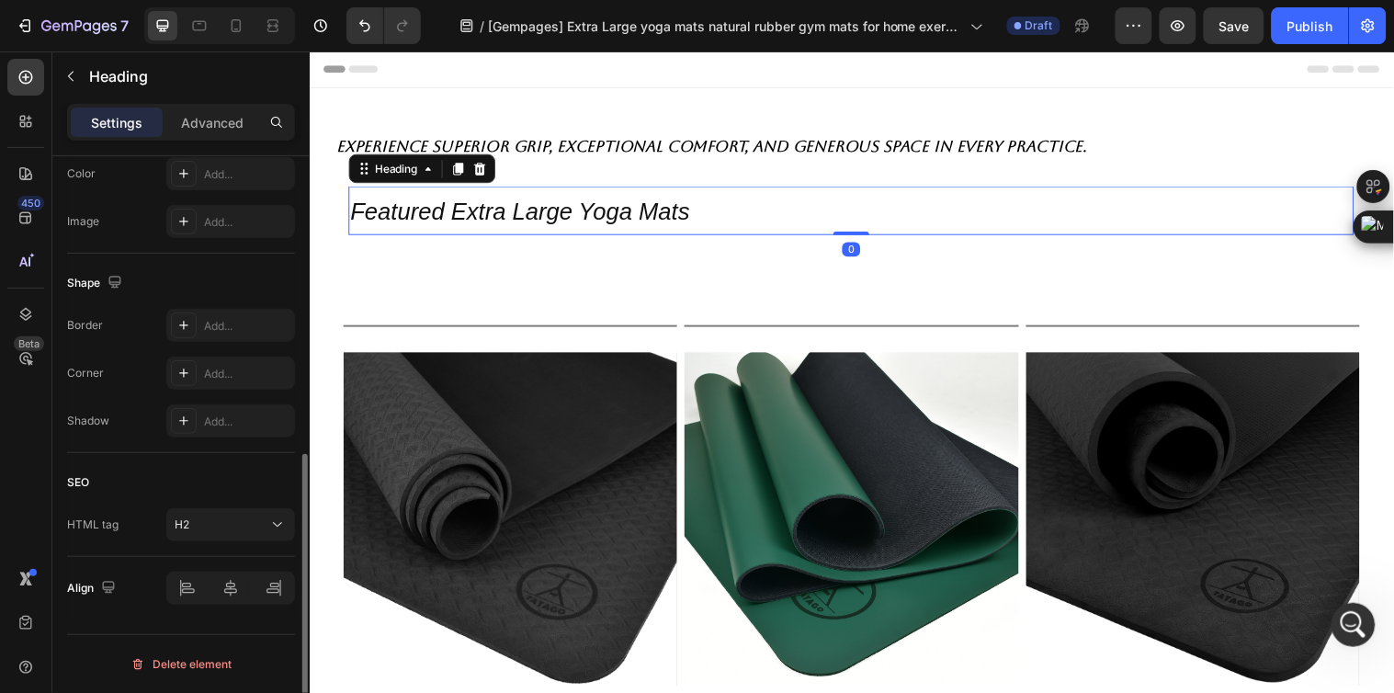
scroll to position [0, 0]
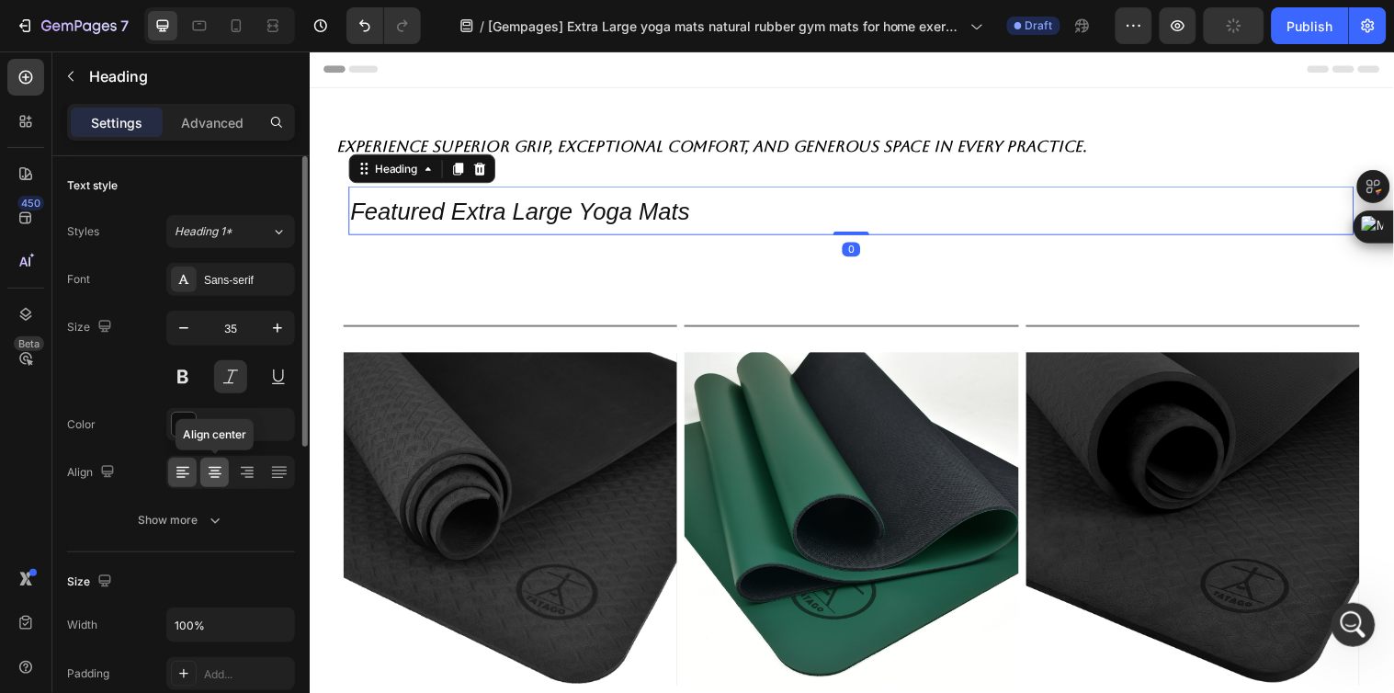
click at [215, 467] on icon at bounding box center [215, 468] width 13 height 2
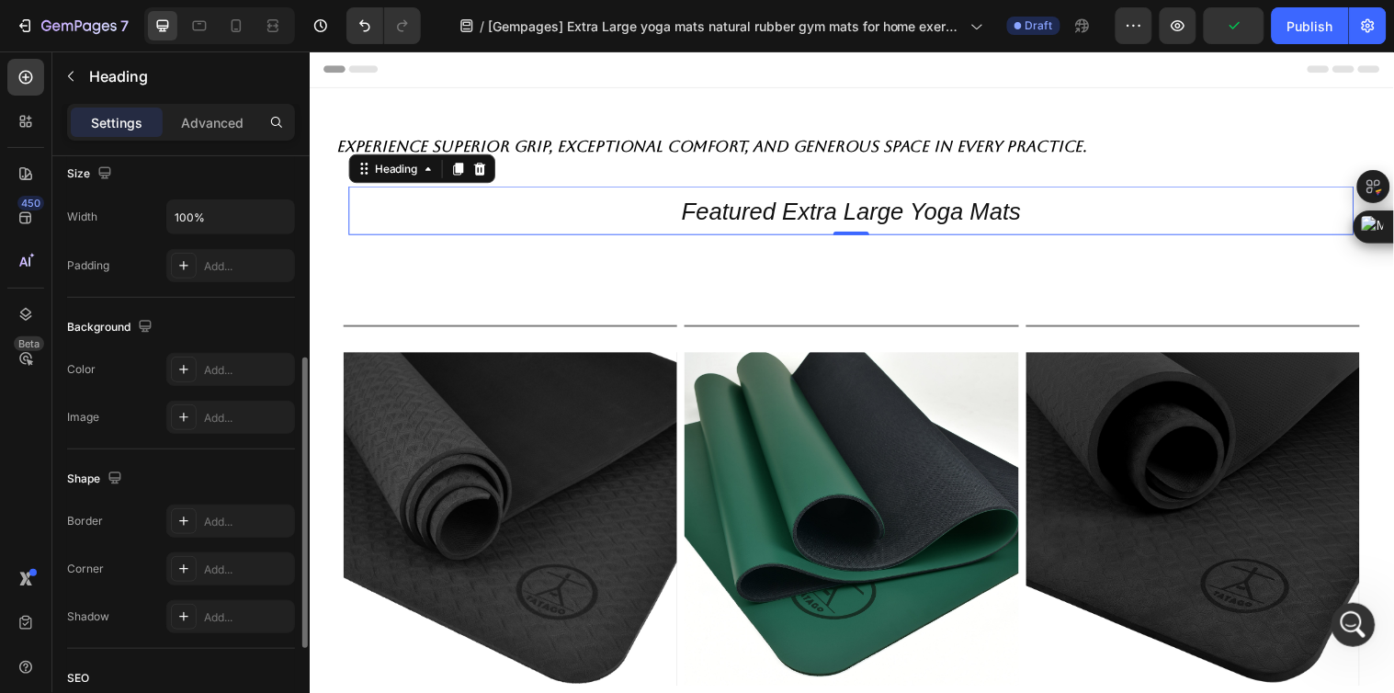
scroll to position [604, 0]
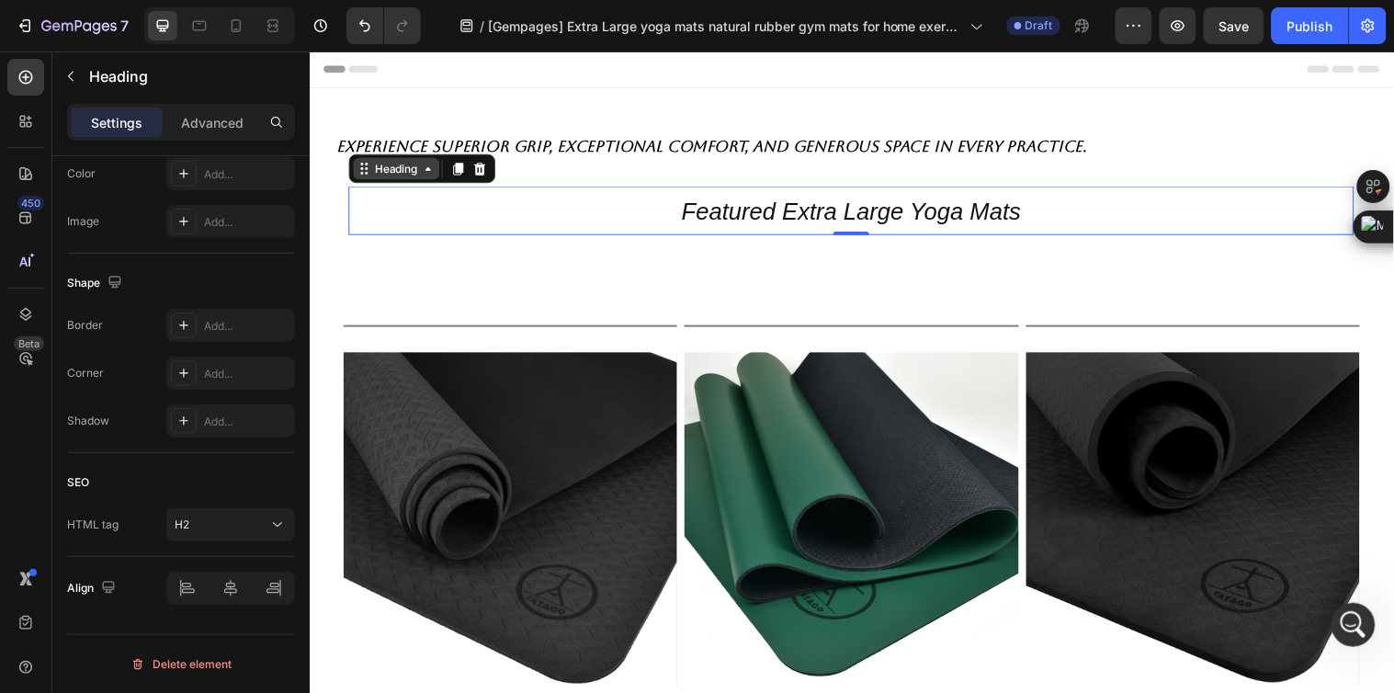
click at [395, 173] on div "Heading" at bounding box center [397, 170] width 51 height 17
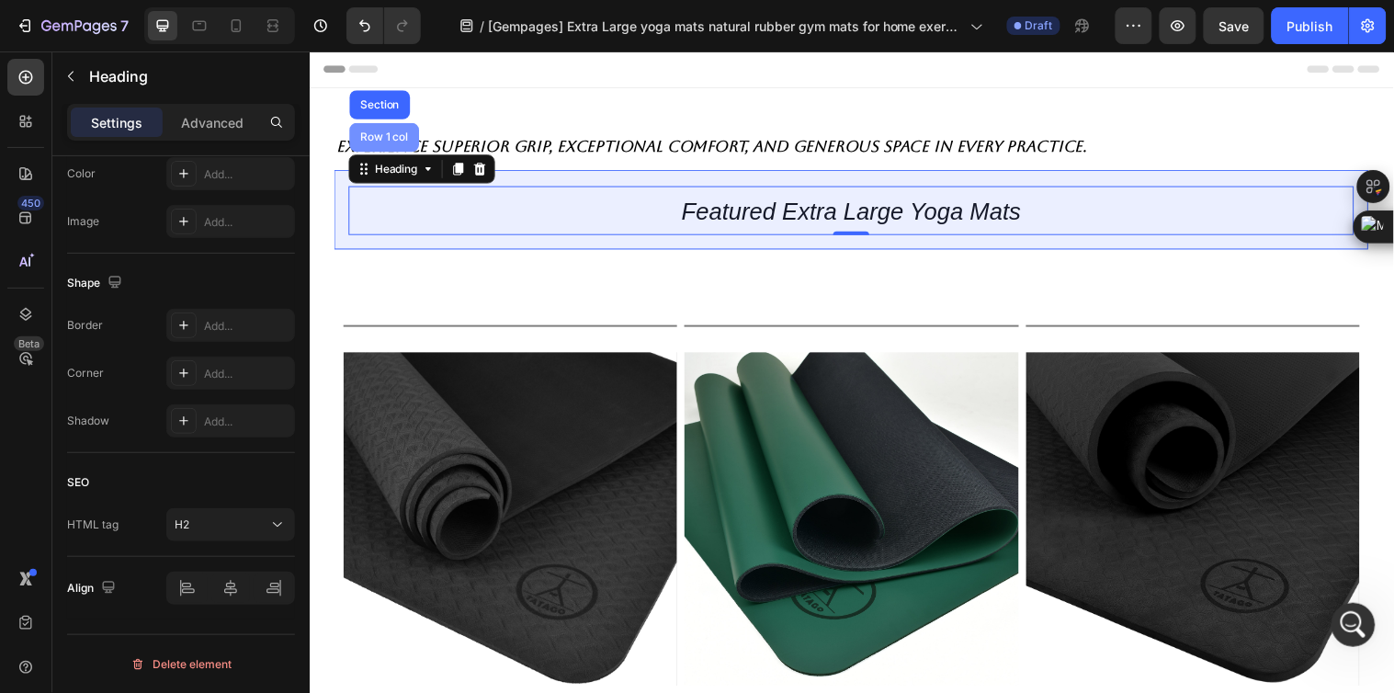
click at [401, 145] on div "Row 1 col" at bounding box center [385, 137] width 71 height 29
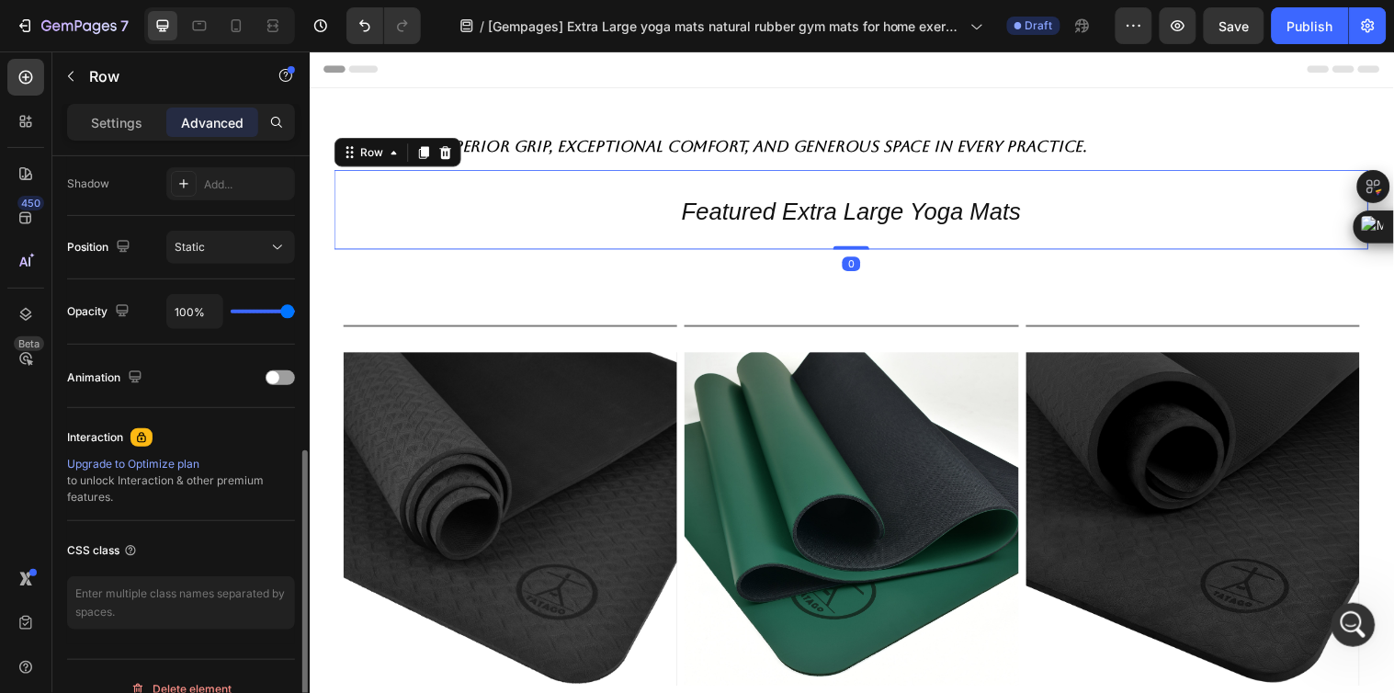
scroll to position [637, 0]
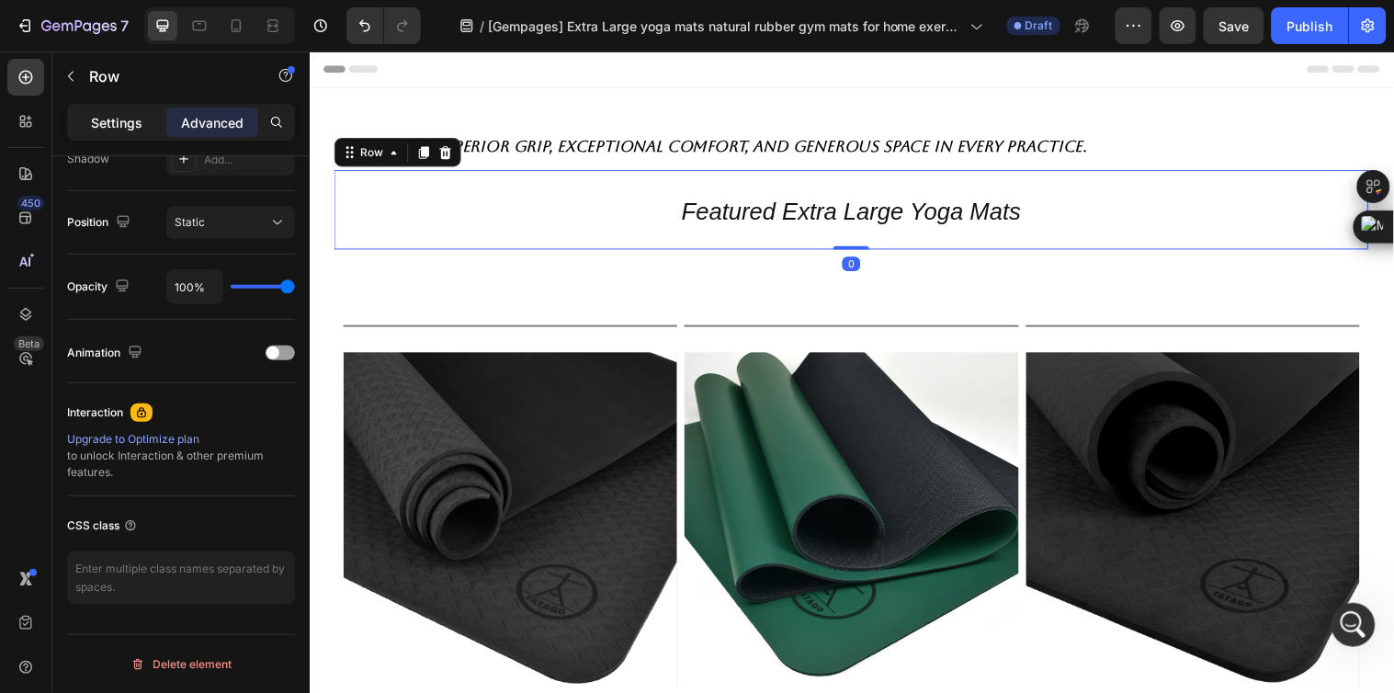
click at [119, 113] on p "Settings" at bounding box center [116, 122] width 51 height 19
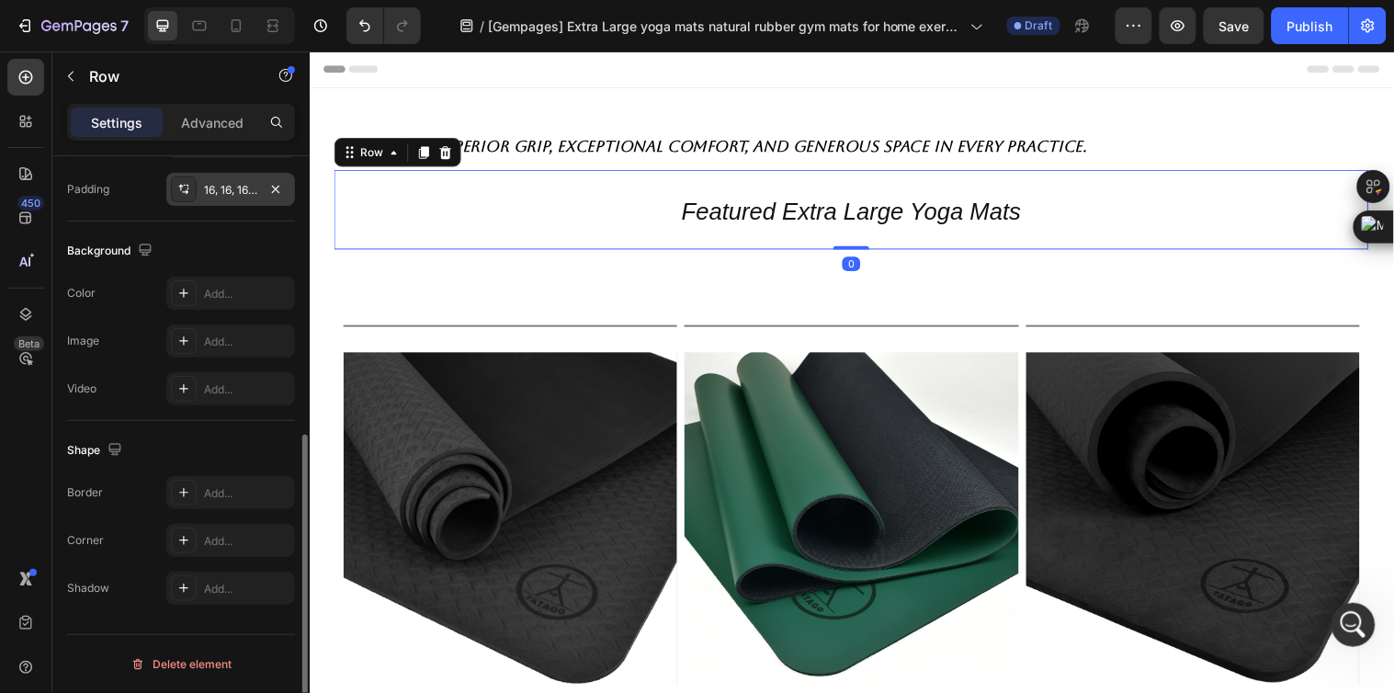
scroll to position [531, 0]
click at [241, 28] on icon at bounding box center [236, 25] width 10 height 13
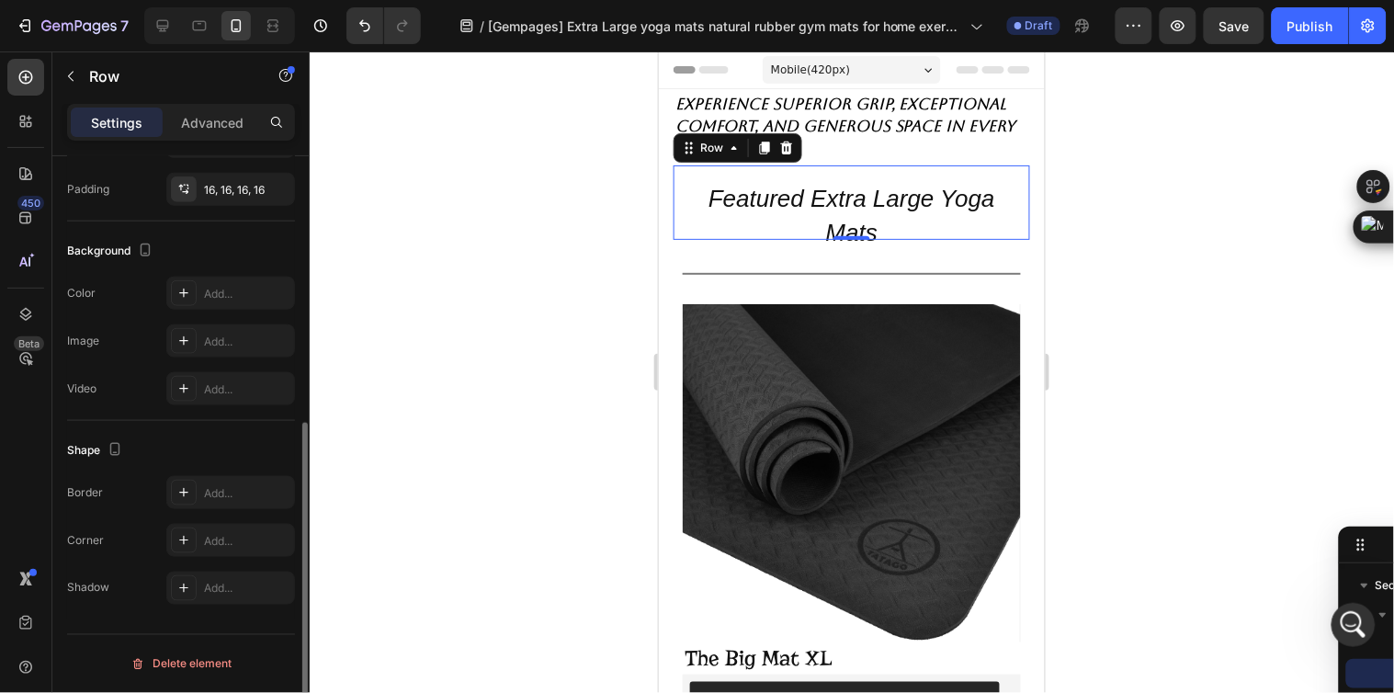
scroll to position [50, 0]
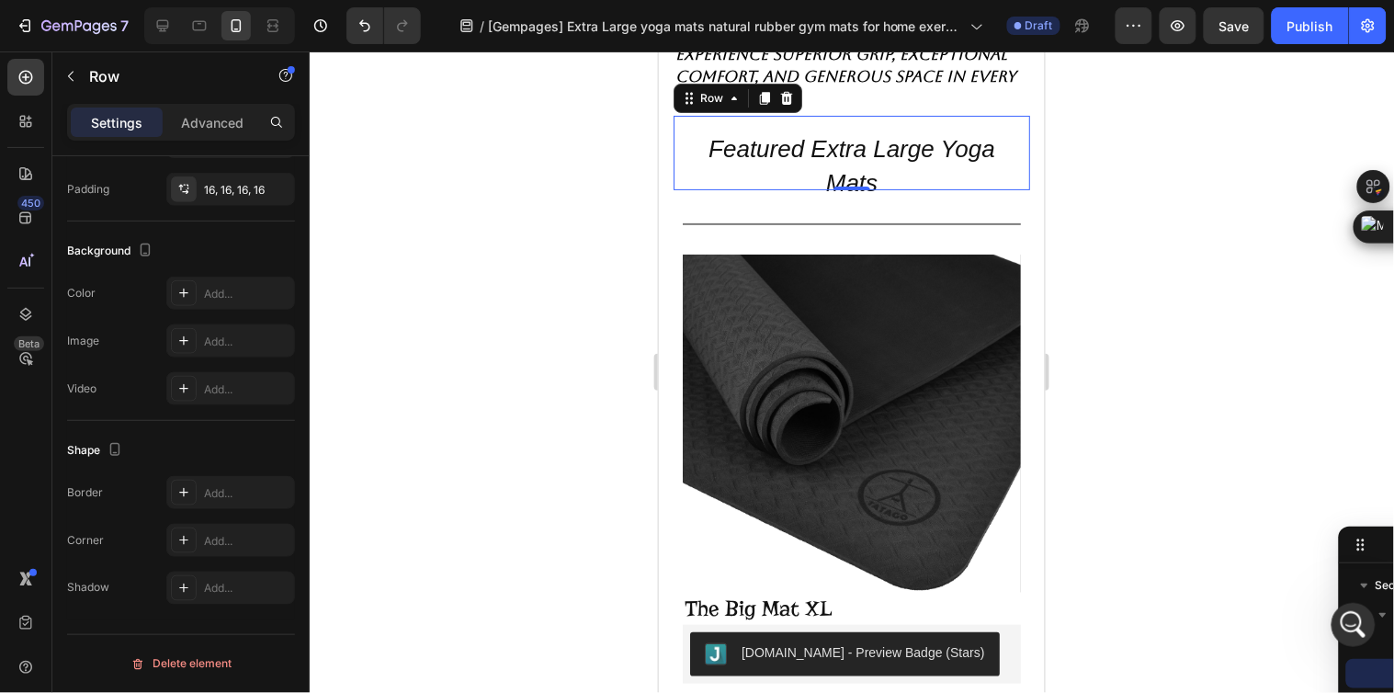
click at [160, 33] on icon at bounding box center [162, 26] width 18 height 18
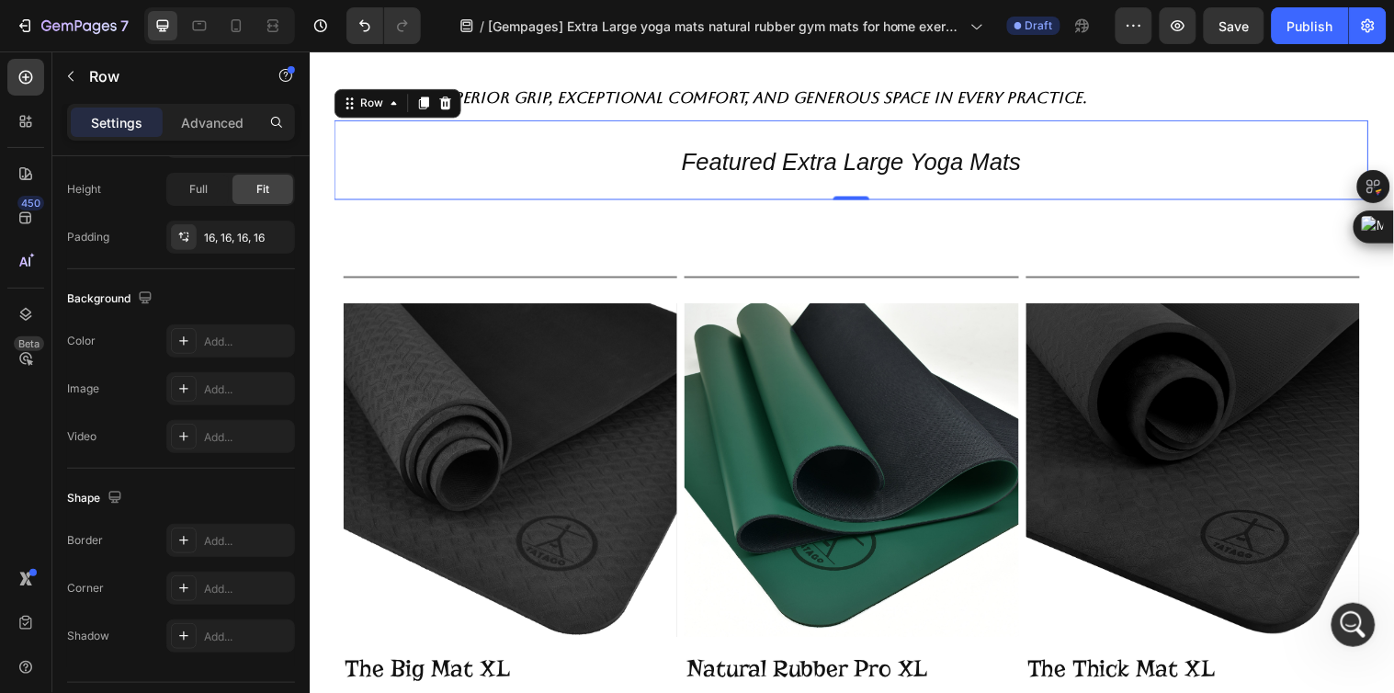
type input "1200"
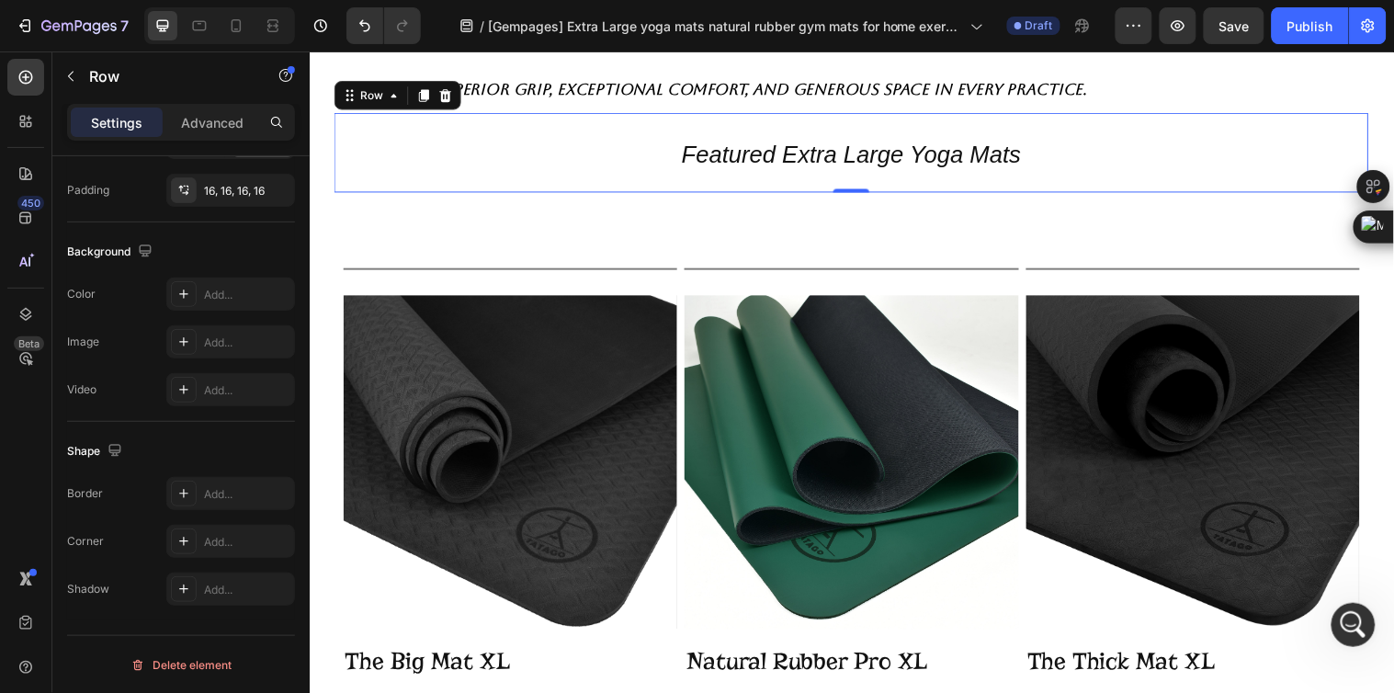
scroll to position [123, 0]
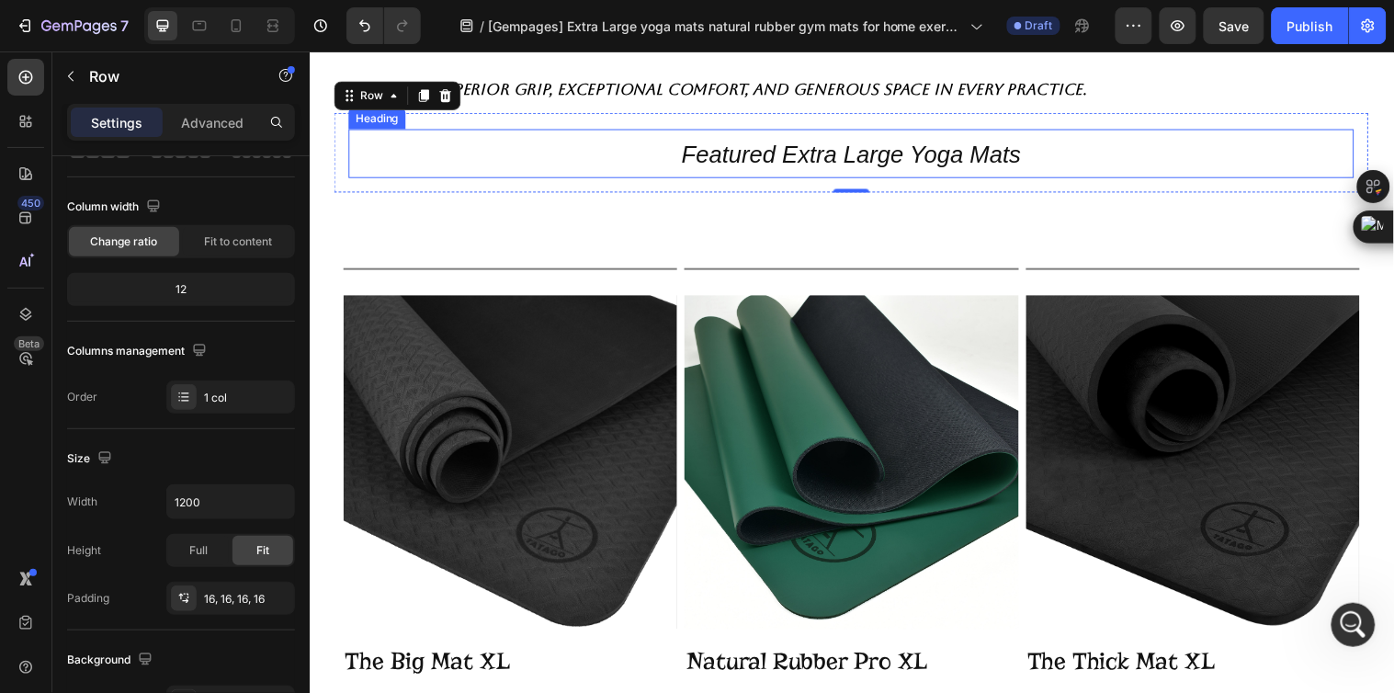
click at [608, 160] on h2 "Featured Extra Large Yoga Mats" at bounding box center [860, 155] width 1022 height 50
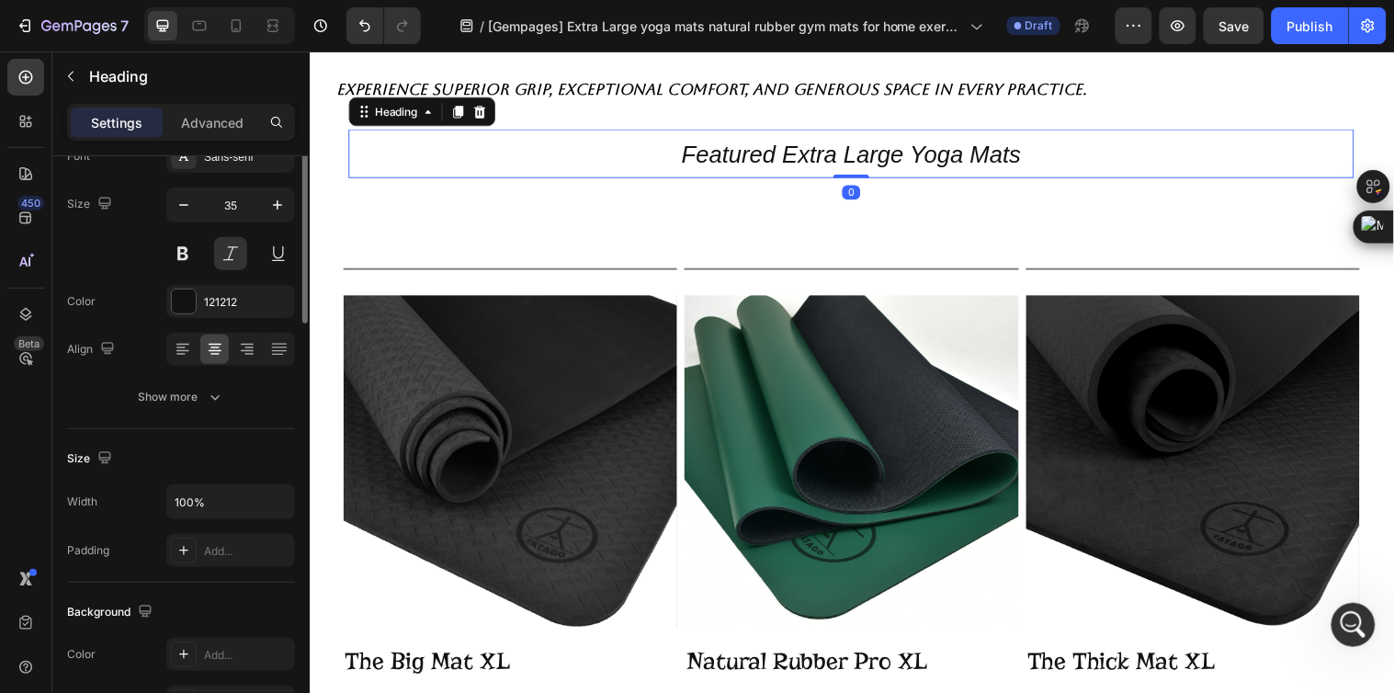
scroll to position [0, 0]
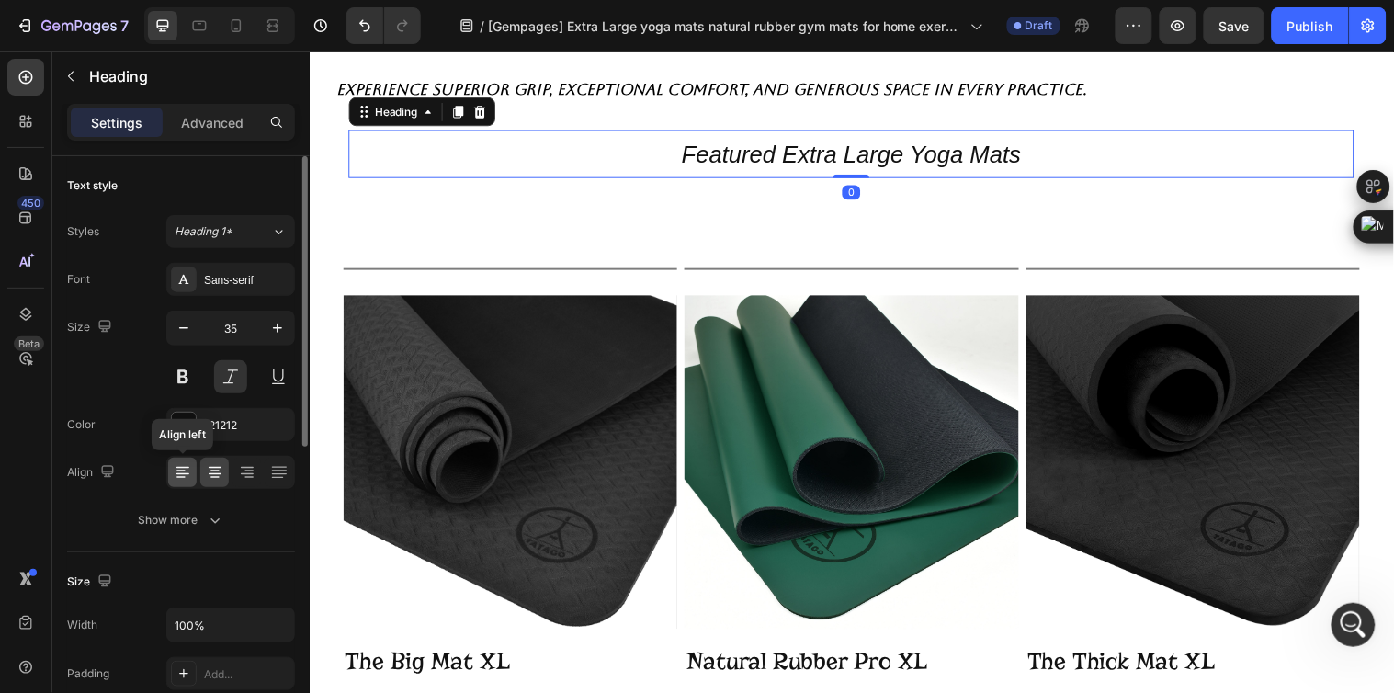
click at [177, 474] on icon at bounding box center [182, 474] width 13 height 2
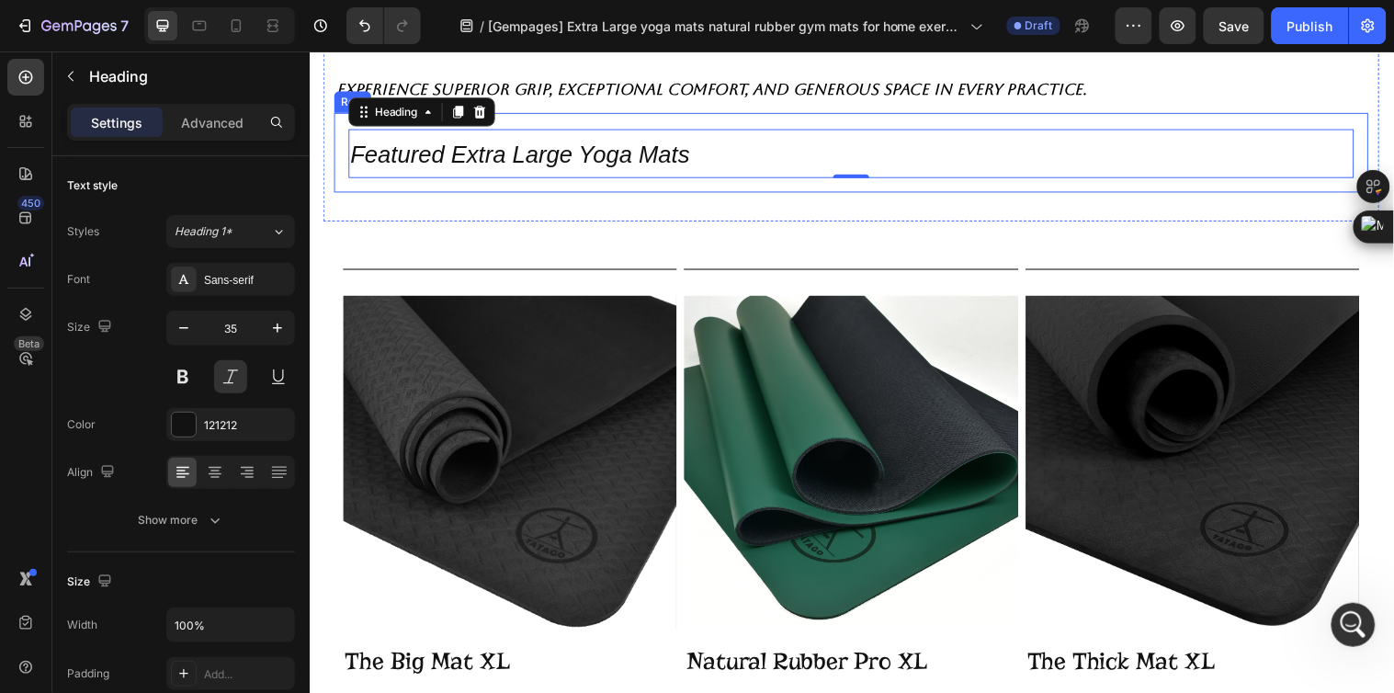
click at [343, 171] on div "Featured Extra Large Yoga Mats Heading 0 Row" at bounding box center [859, 153] width 1051 height 81
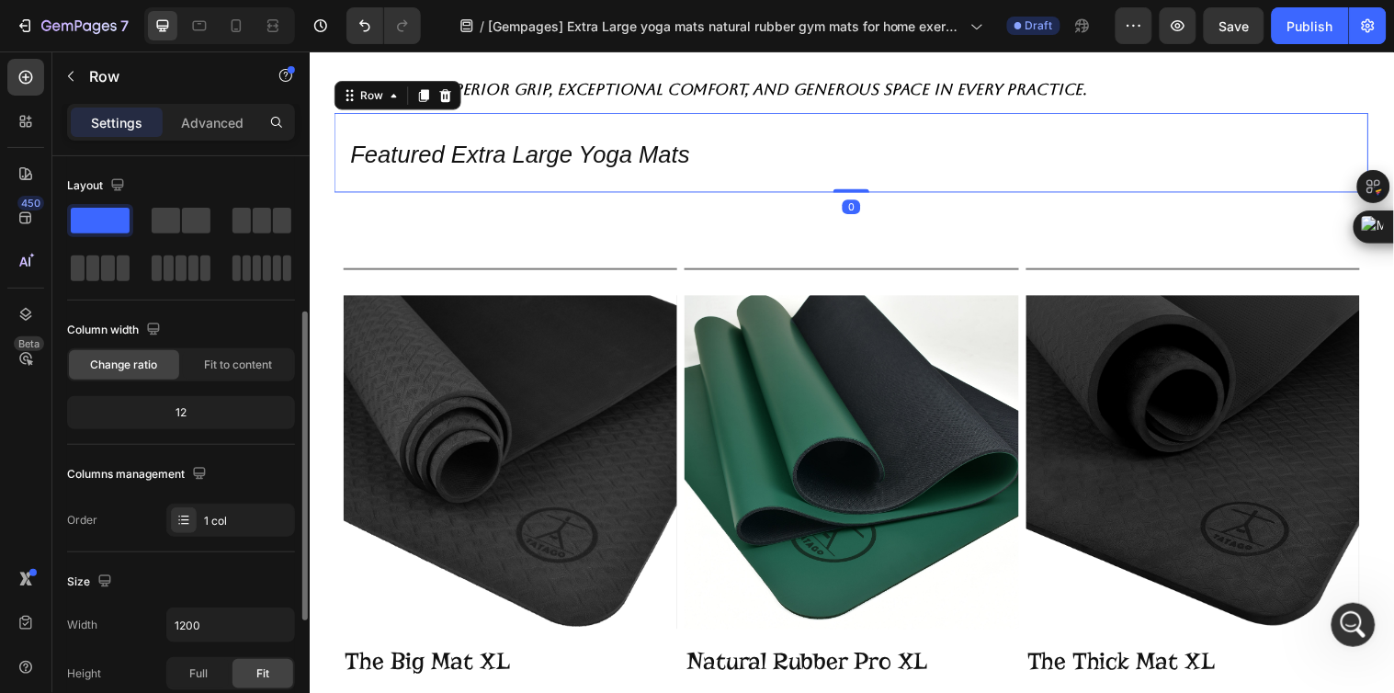
scroll to position [102, 0]
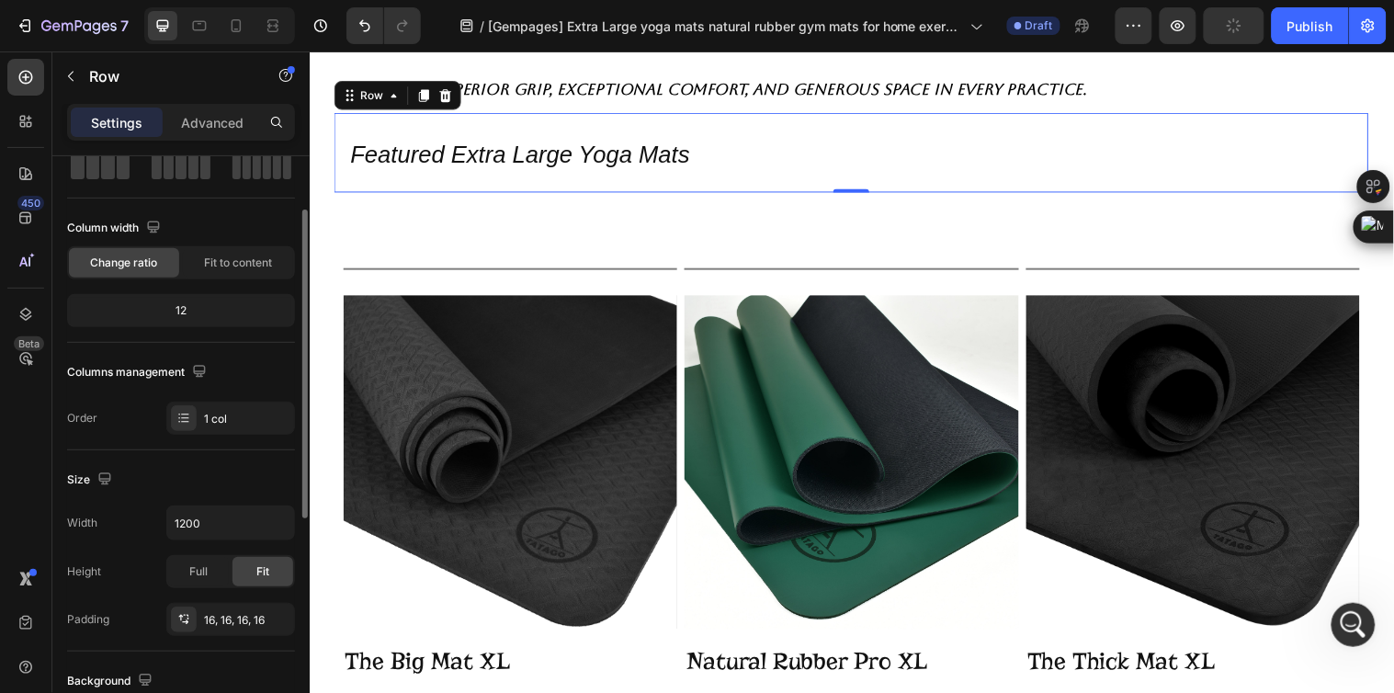
drag, startPoint x: 209, startPoint y: 120, endPoint x: 194, endPoint y: 265, distance: 145.1
click at [209, 120] on p "Advanced" at bounding box center [212, 122] width 62 height 19
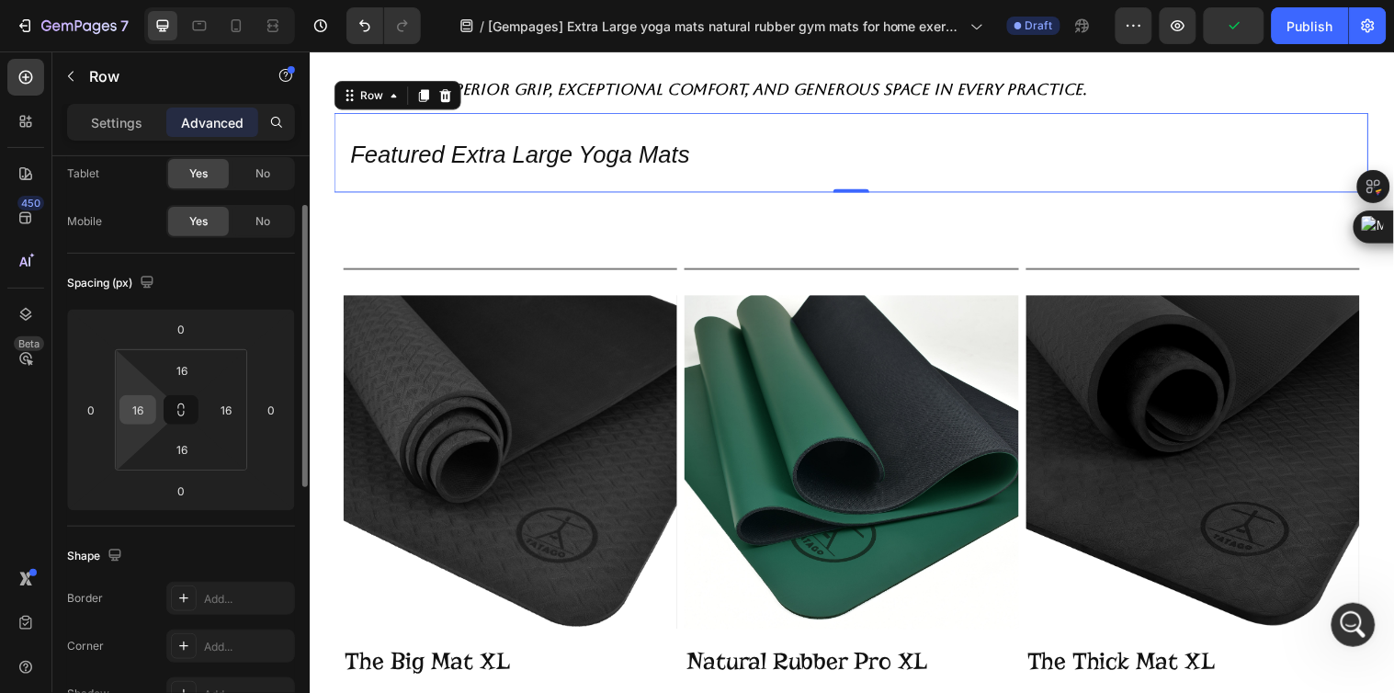
click at [145, 411] on input "16" at bounding box center [138, 410] width 28 height 28
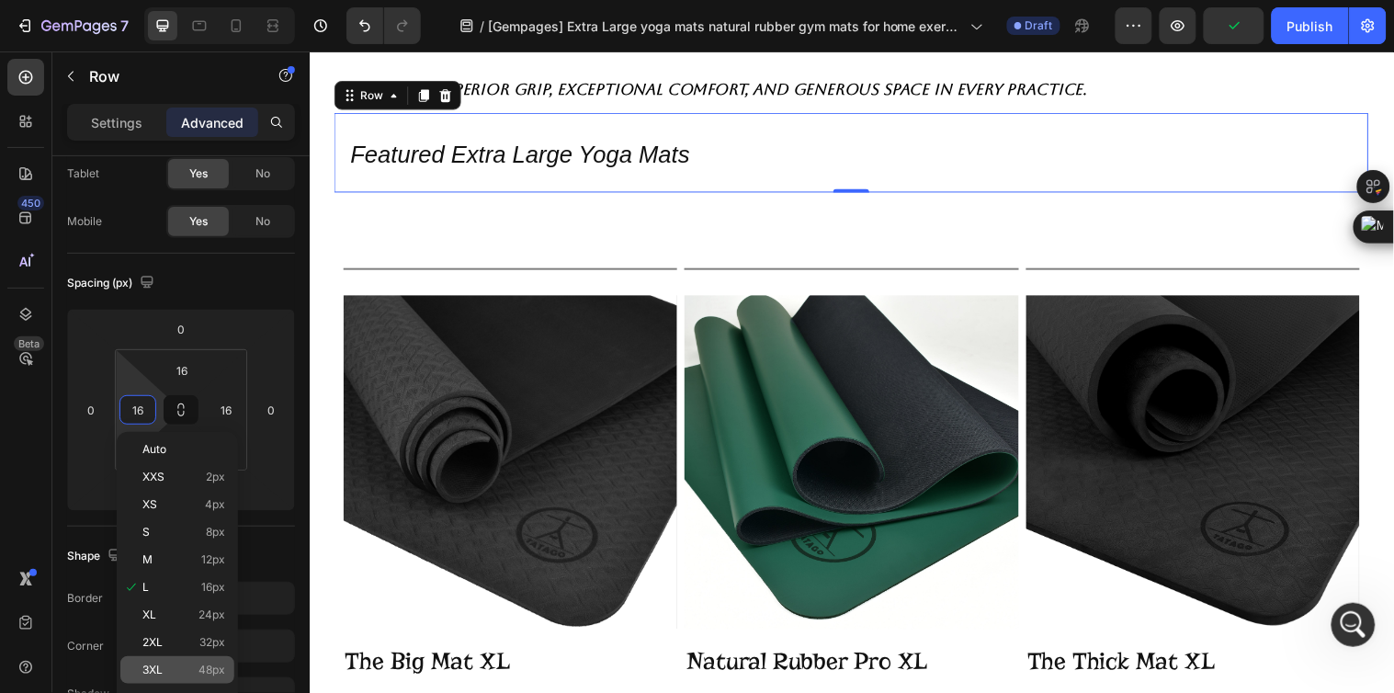
click at [221, 668] on span "48px" at bounding box center [211, 669] width 27 height 13
type input "48"
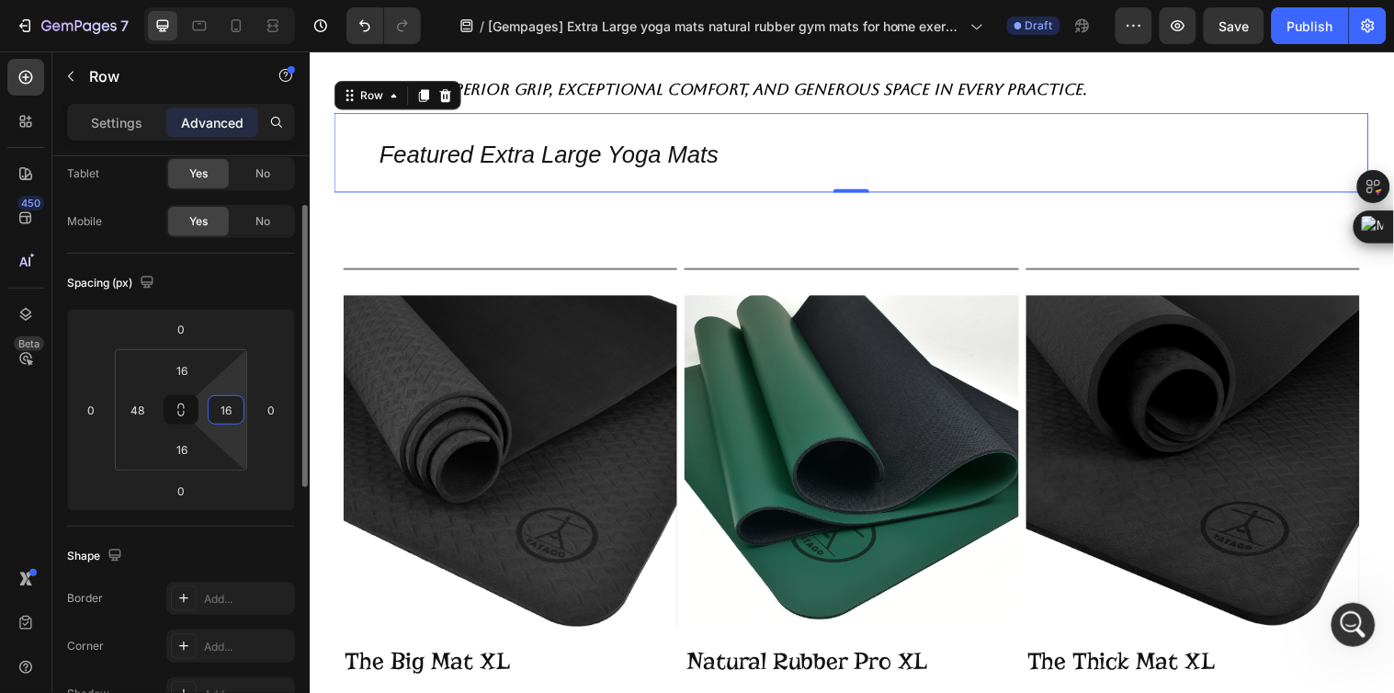
click at [239, 411] on input "16" at bounding box center [226, 410] width 28 height 28
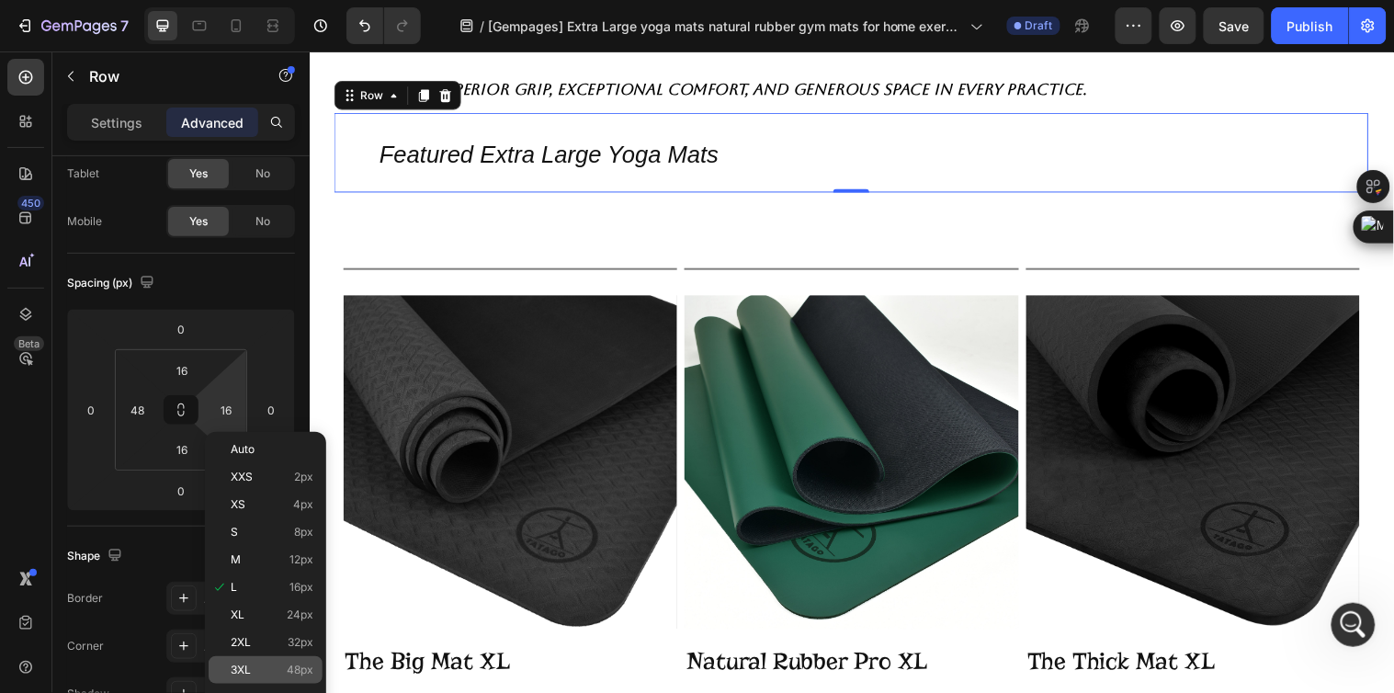
click at [286, 661] on div "3XL 48px" at bounding box center [266, 670] width 114 height 28
type input "48"
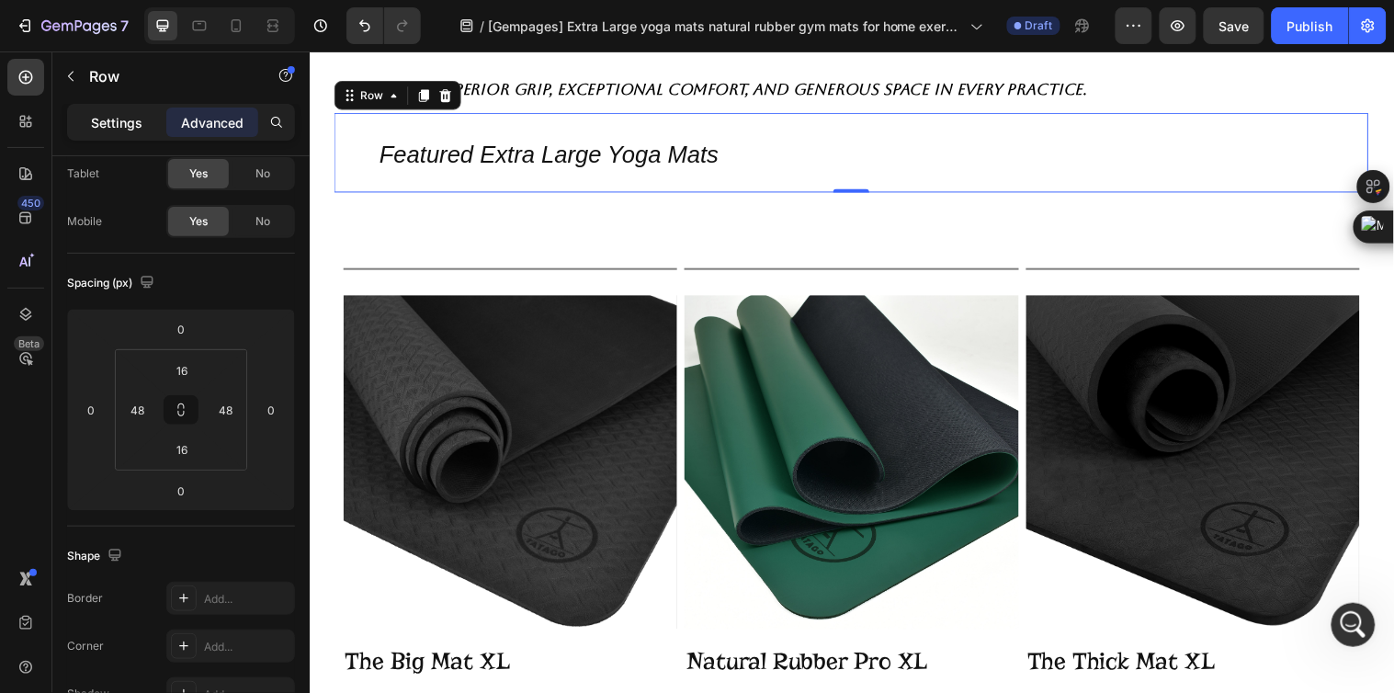
click at [132, 119] on p "Settings" at bounding box center [116, 122] width 51 height 19
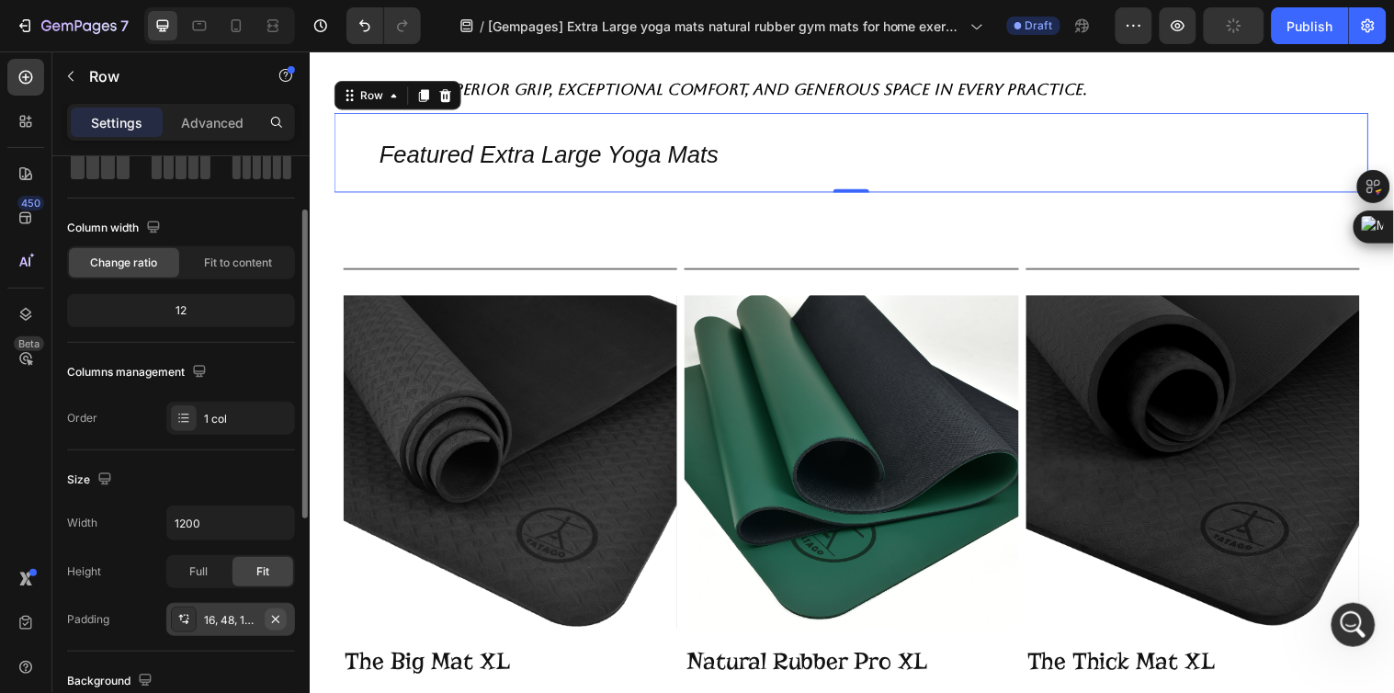
click at [278, 617] on icon "button" at bounding box center [275, 619] width 15 height 15
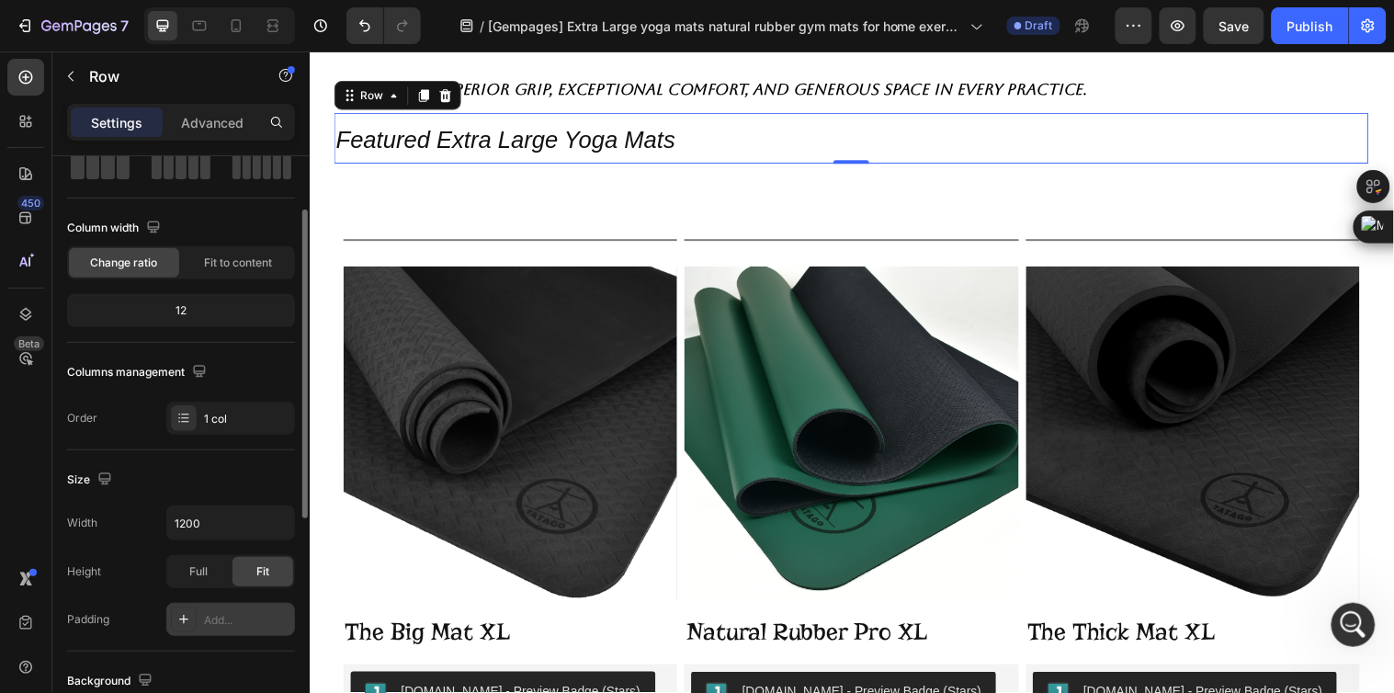
scroll to position [408, 0]
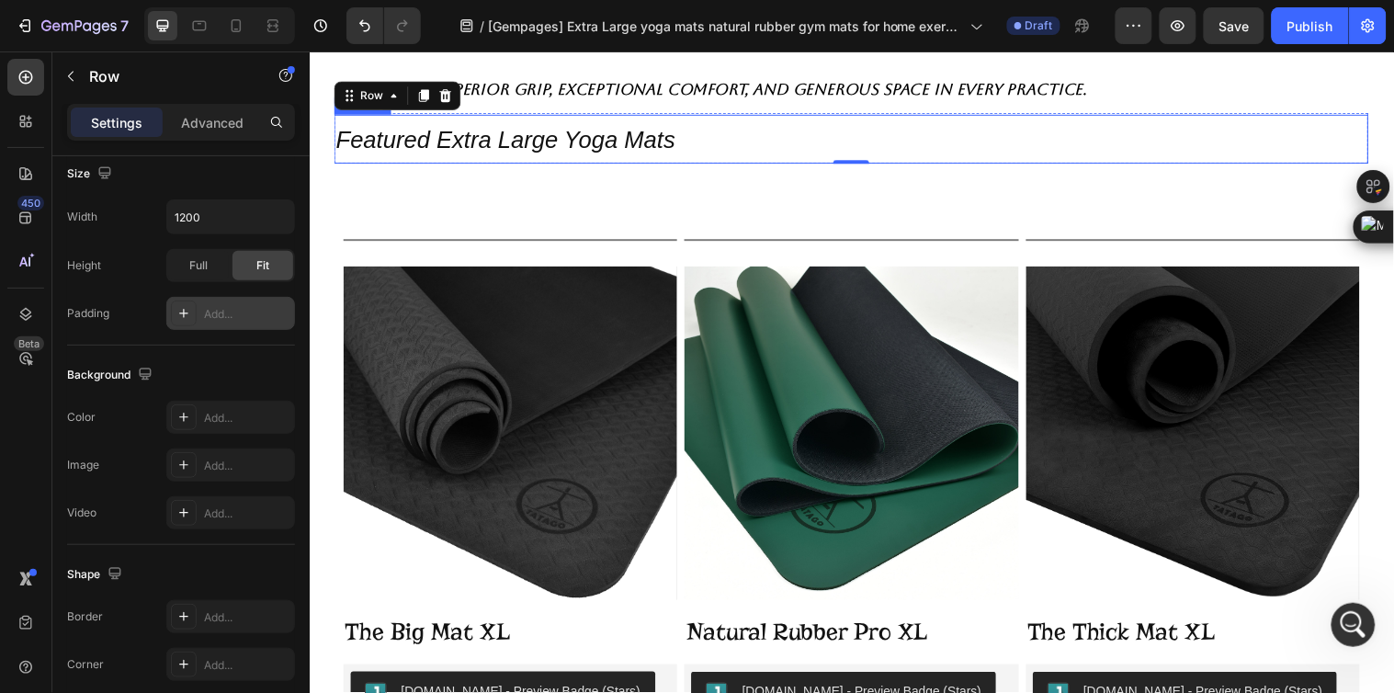
drag, startPoint x: 435, startPoint y: 149, endPoint x: 356, endPoint y: 210, distance: 100.9
click at [435, 148] on span "Featured Extra Large Yoga Mats" at bounding box center [508, 141] width 344 height 28
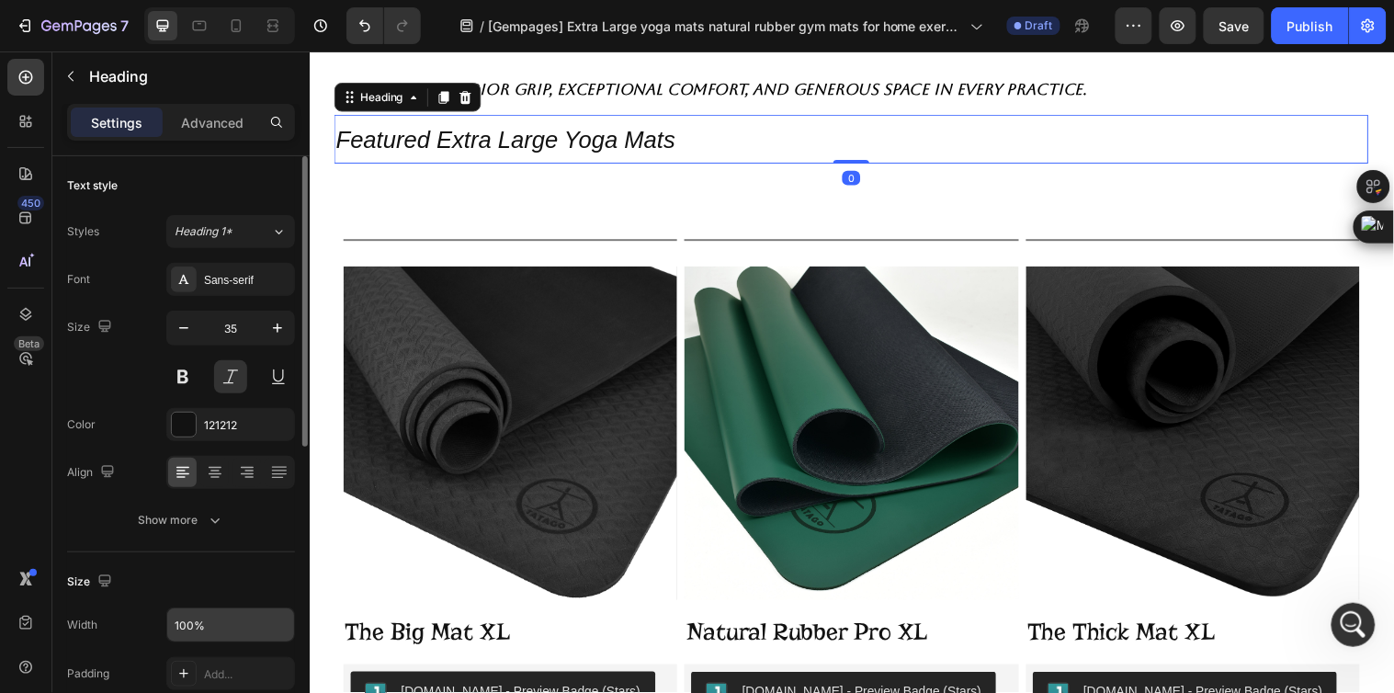
scroll to position [204, 0]
